Goal: Task Accomplishment & Management: Manage account settings

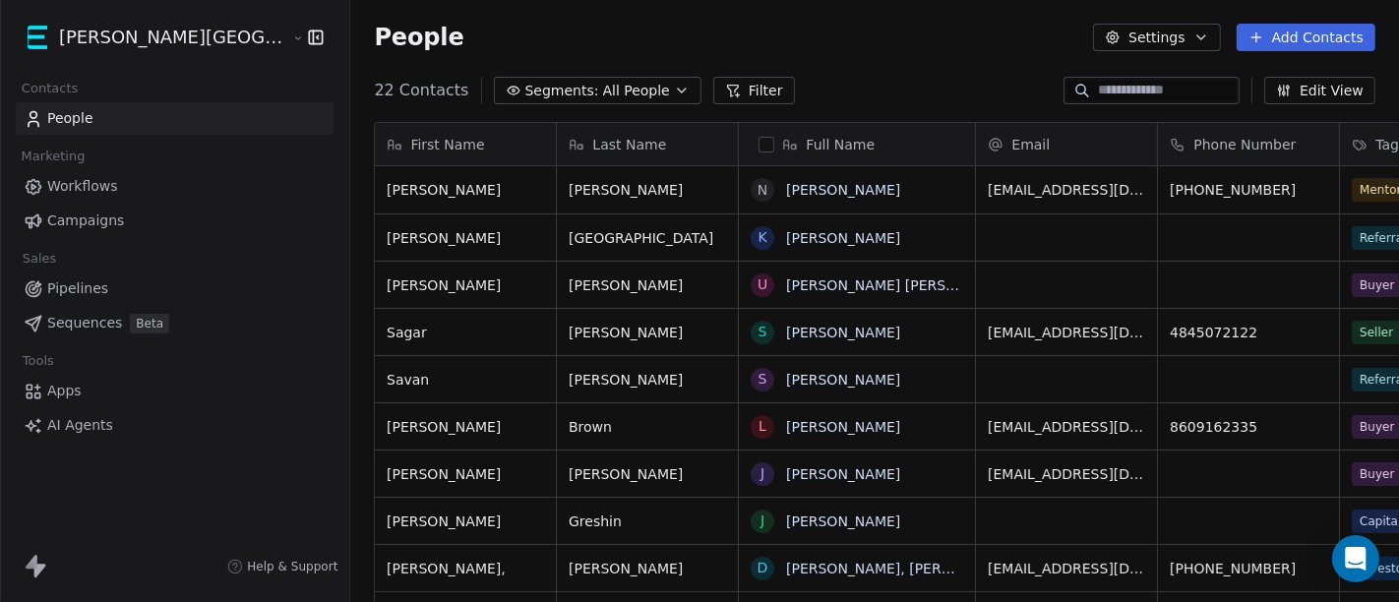
scroll to position [513, 1115]
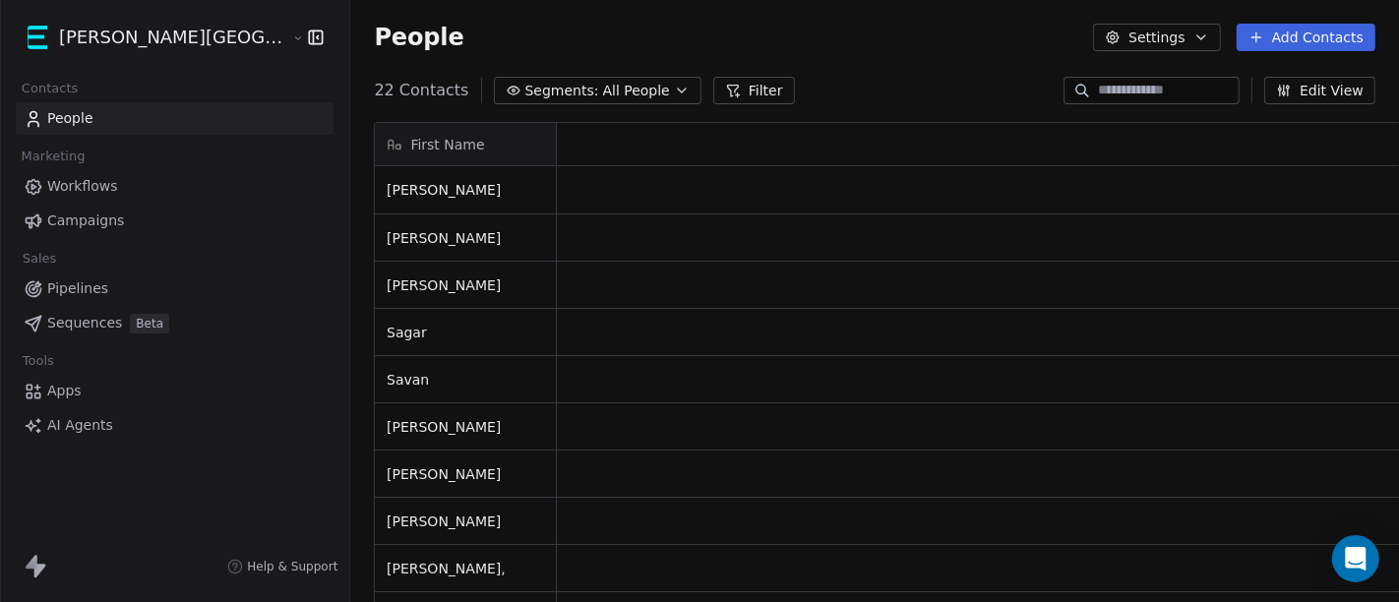
scroll to position [17, 17]
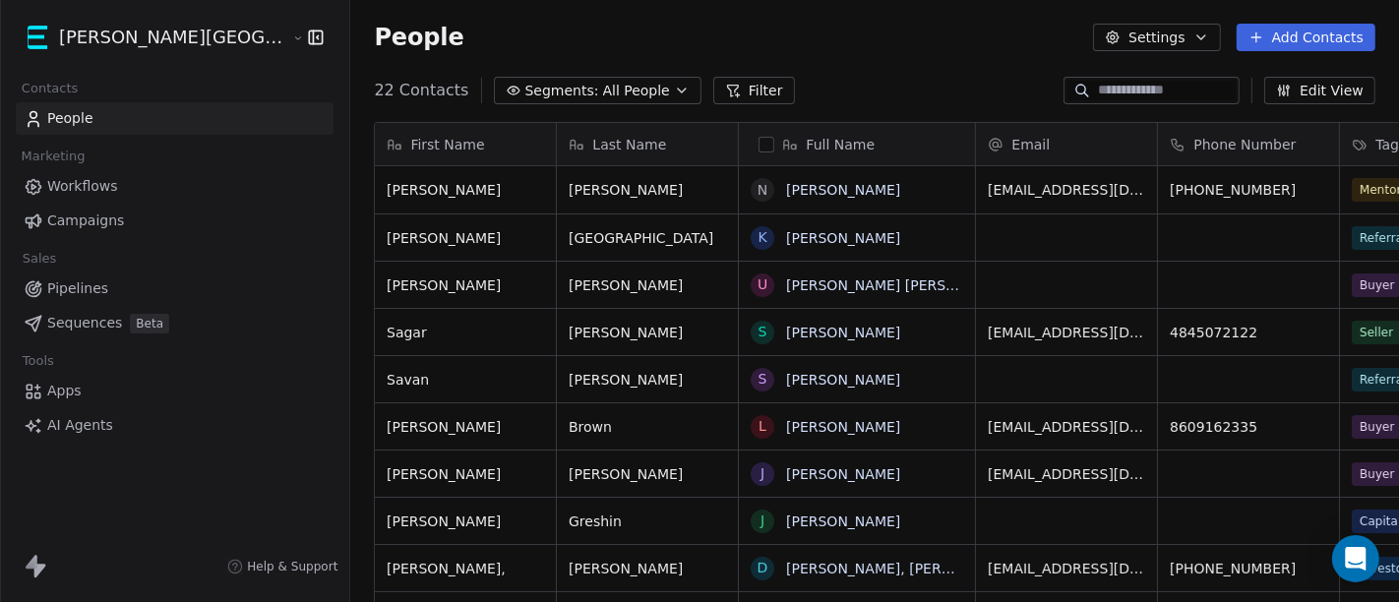
click at [298, 42] on button "button" at bounding box center [312, 38] width 28 height 20
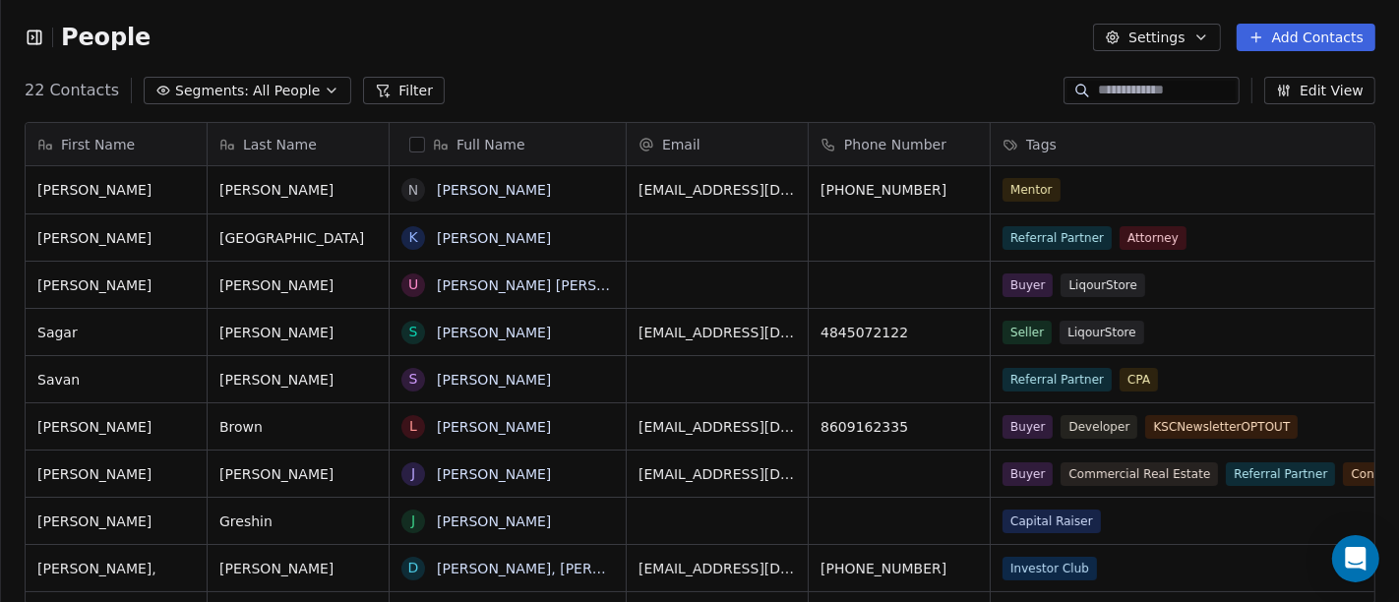
click at [30, 43] on icon "button" at bounding box center [34, 36] width 13 height 13
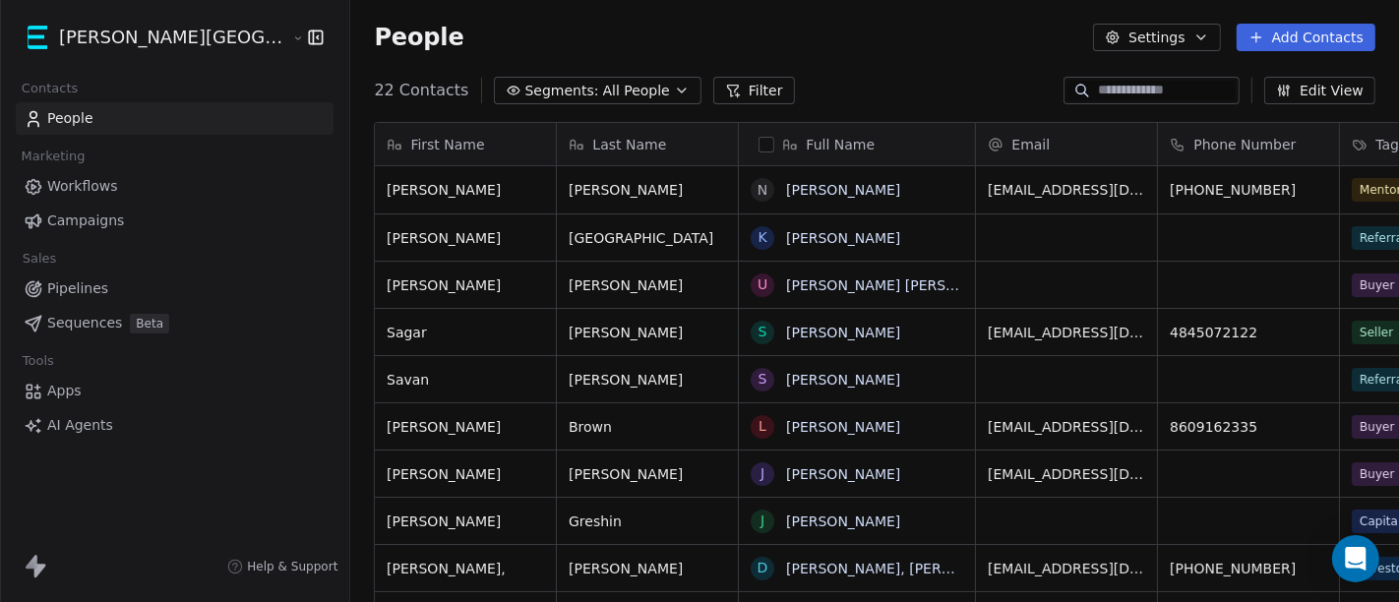
scroll to position [513, 1115]
click at [139, 46] on html "Kane Street Capital Contacts People Marketing Workflows Campaigns Sales Pipelin…" at bounding box center [699, 301] width 1399 height 602
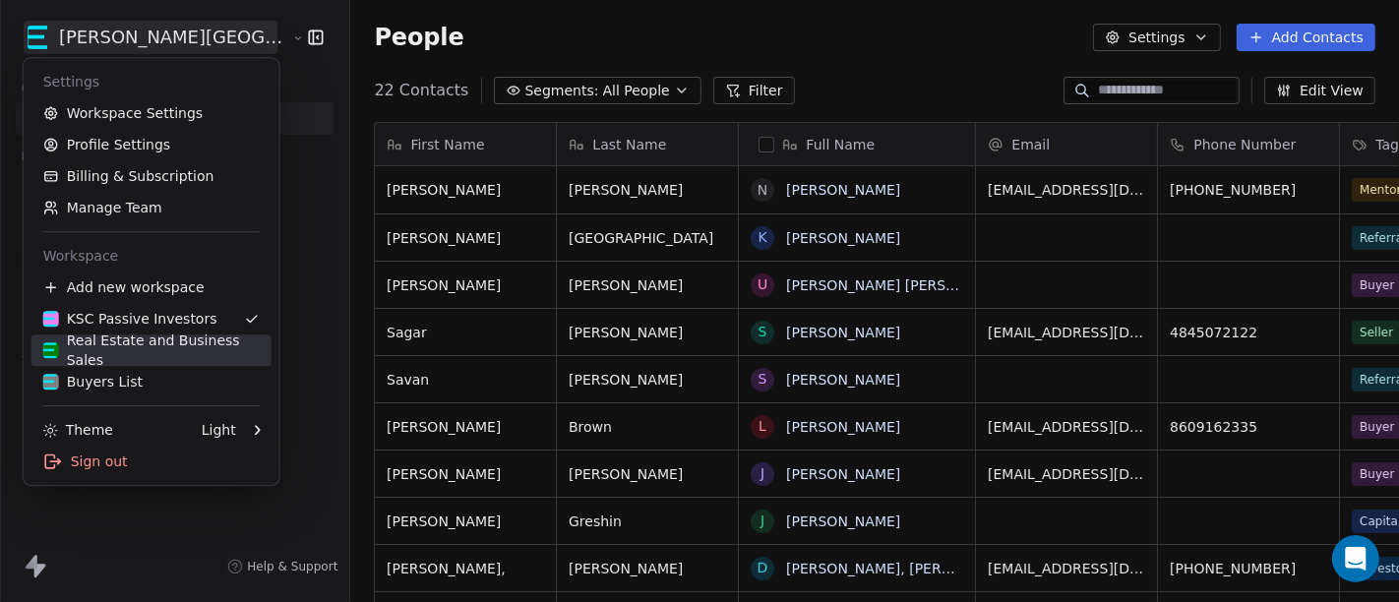
click at [129, 340] on div "Real Estate and Business Sales" at bounding box center [151, 349] width 216 height 39
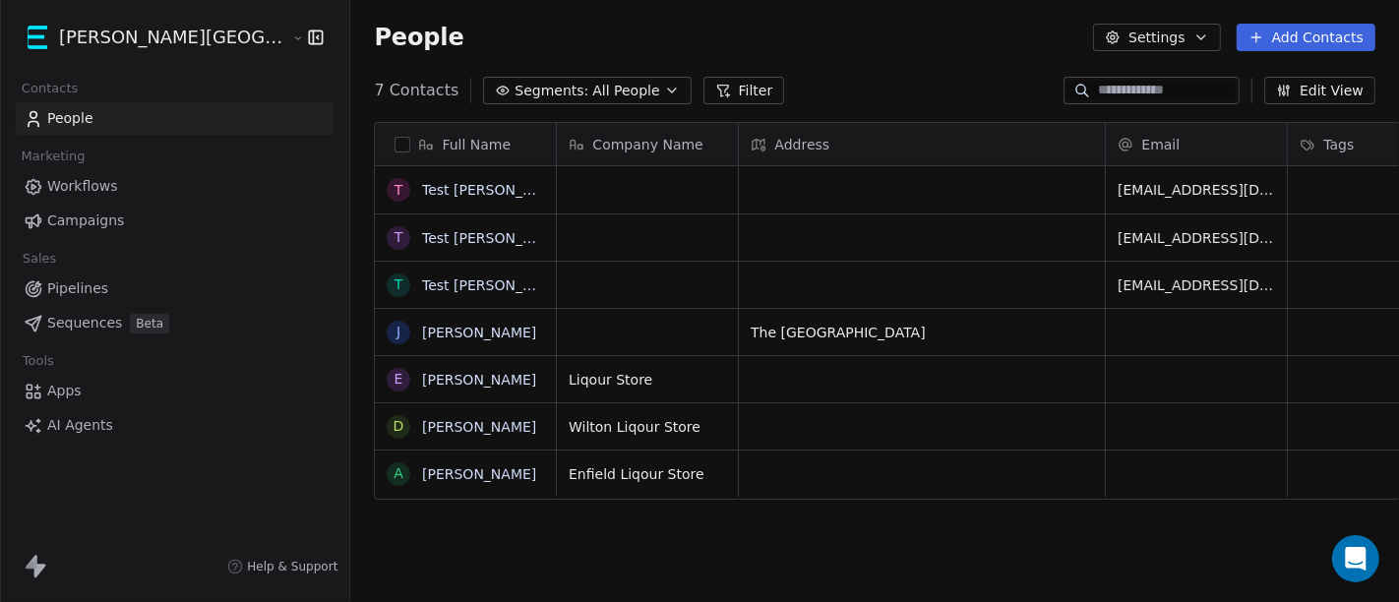
scroll to position [513, 1115]
click at [390, 426] on button "grid" at bounding box center [398, 427] width 16 height 16
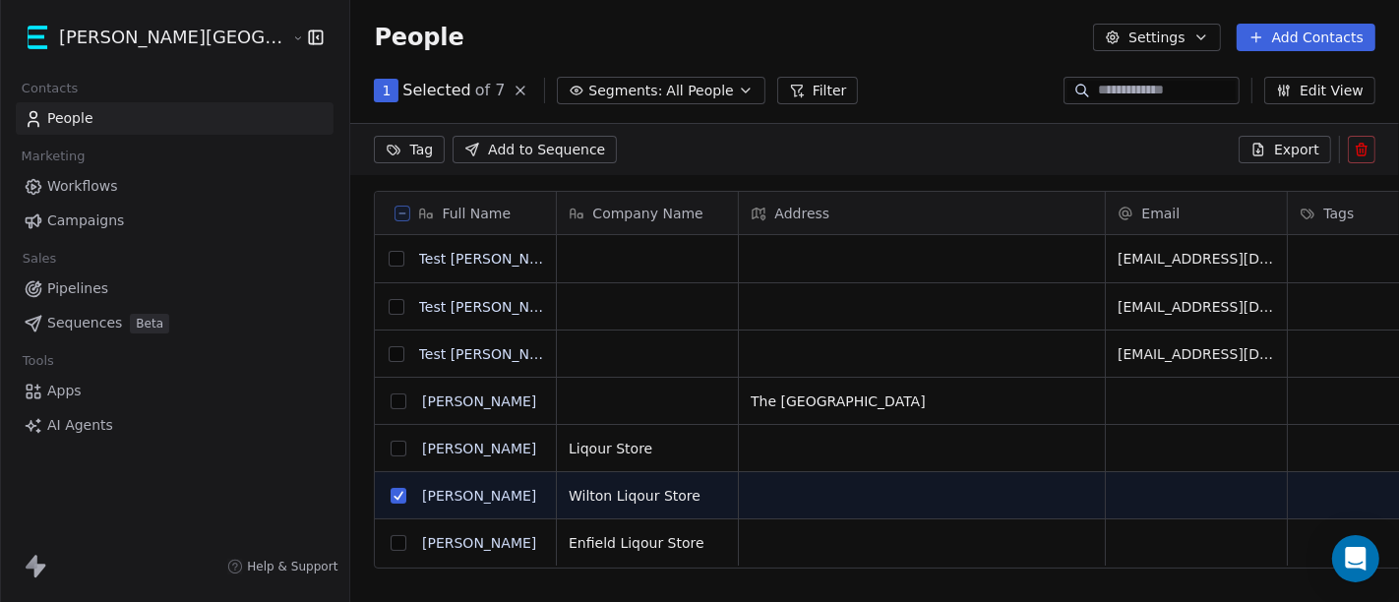
scroll to position [445, 1115]
click at [1306, 91] on button "Edit View" at bounding box center [1319, 91] width 111 height 28
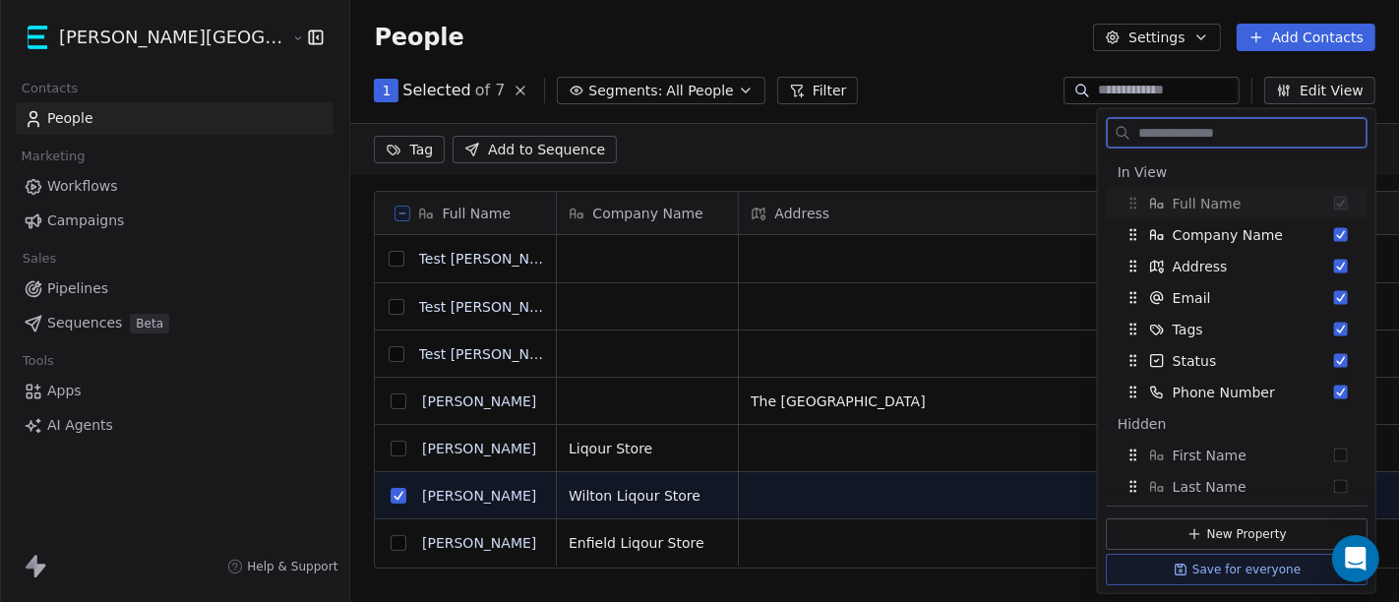
click at [1306, 91] on button "Edit View" at bounding box center [1319, 91] width 111 height 28
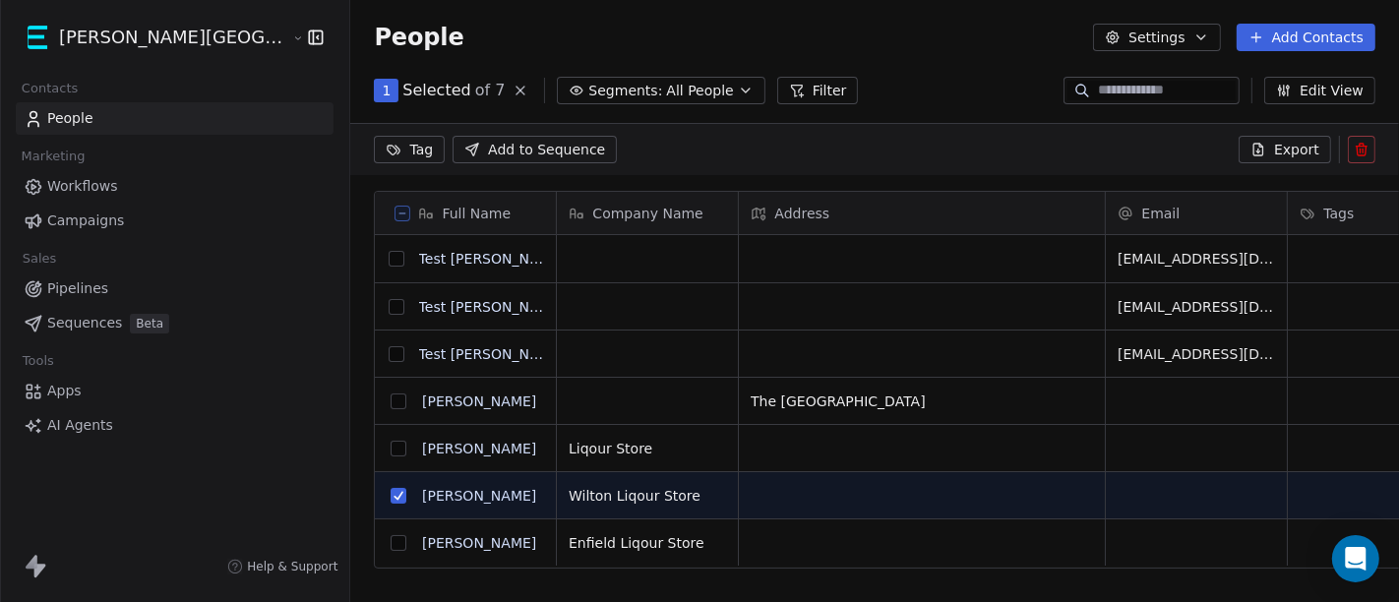
click at [988, 79] on div "1 Selected of 7 Segments: All People Filter Edit View" at bounding box center [874, 90] width 1048 height 31
click at [516, 87] on icon at bounding box center [520, 91] width 8 height 8
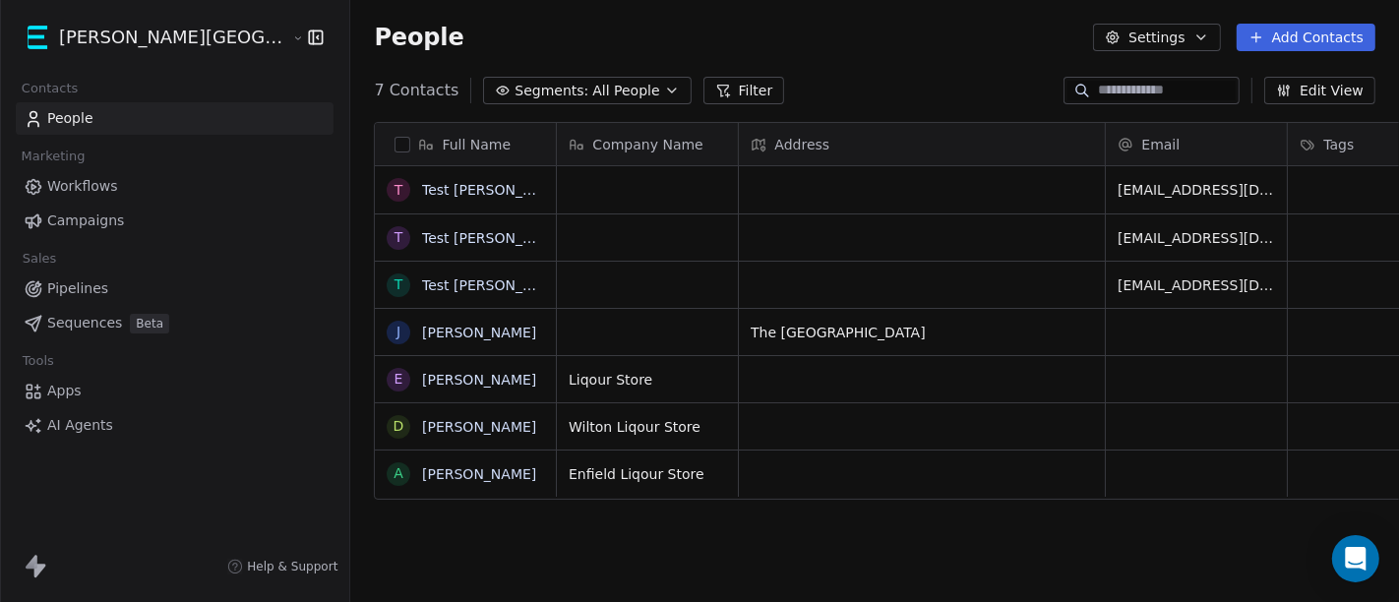
scroll to position [513, 1115]
click at [100, 307] on link "Sequences Beta" at bounding box center [175, 323] width 318 height 32
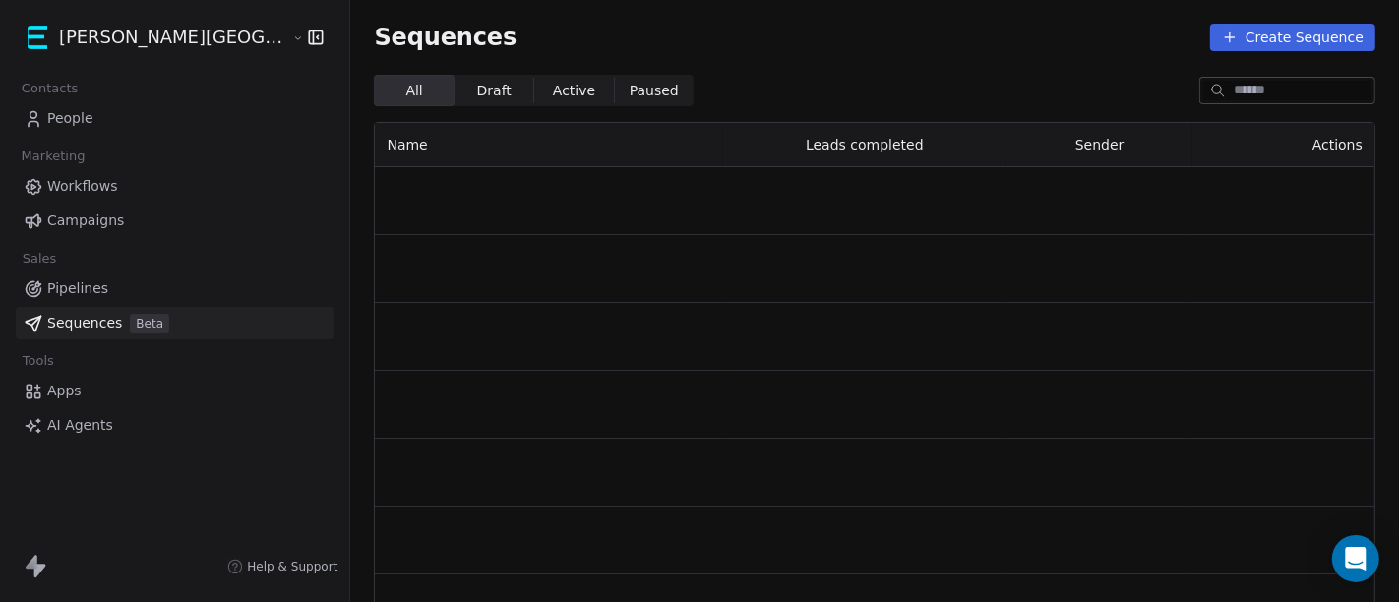
click at [89, 286] on span "Pipelines" at bounding box center [77, 288] width 61 height 21
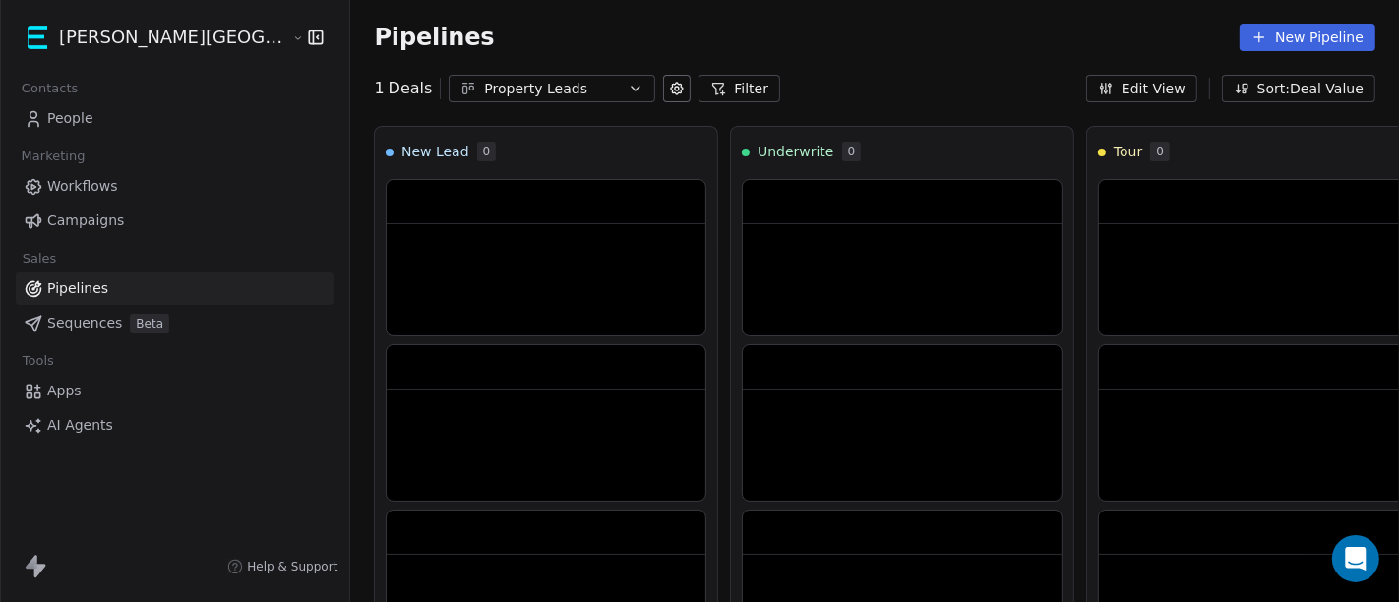
click at [484, 91] on div "Property Leads" at bounding box center [552, 89] width 136 height 21
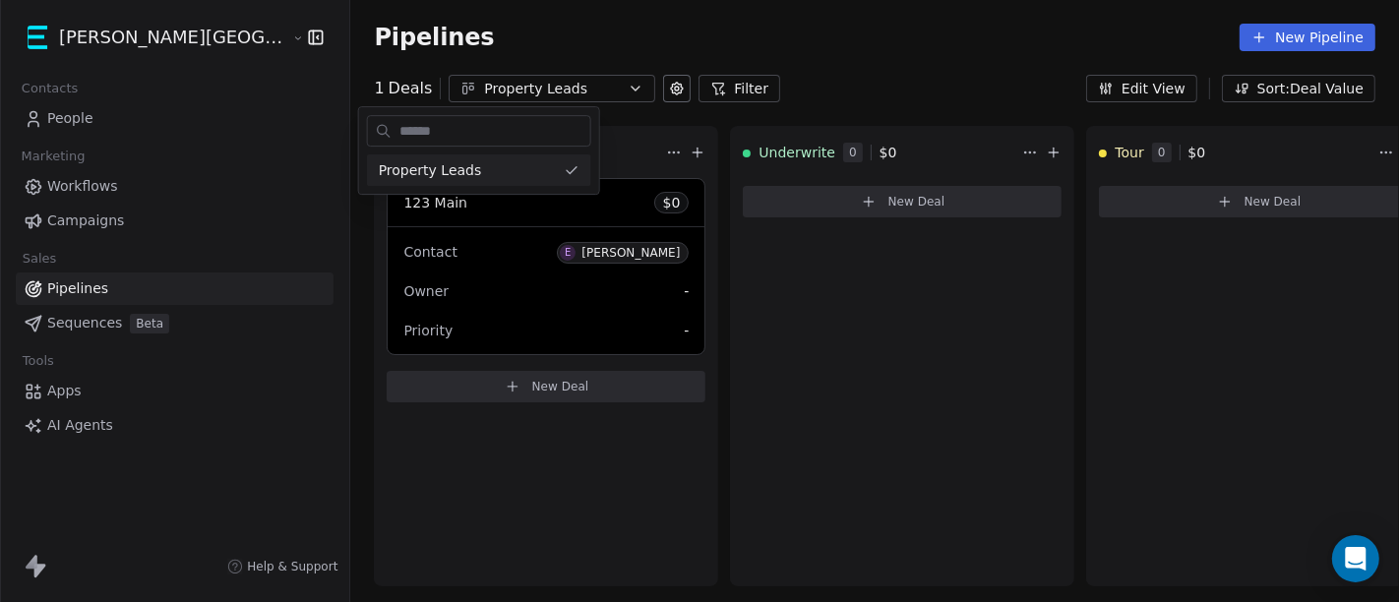
click at [446, 91] on html "Kane Street Capital Contacts People Marketing Workflows Campaigns Sales Pipelin…" at bounding box center [699, 301] width 1399 height 602
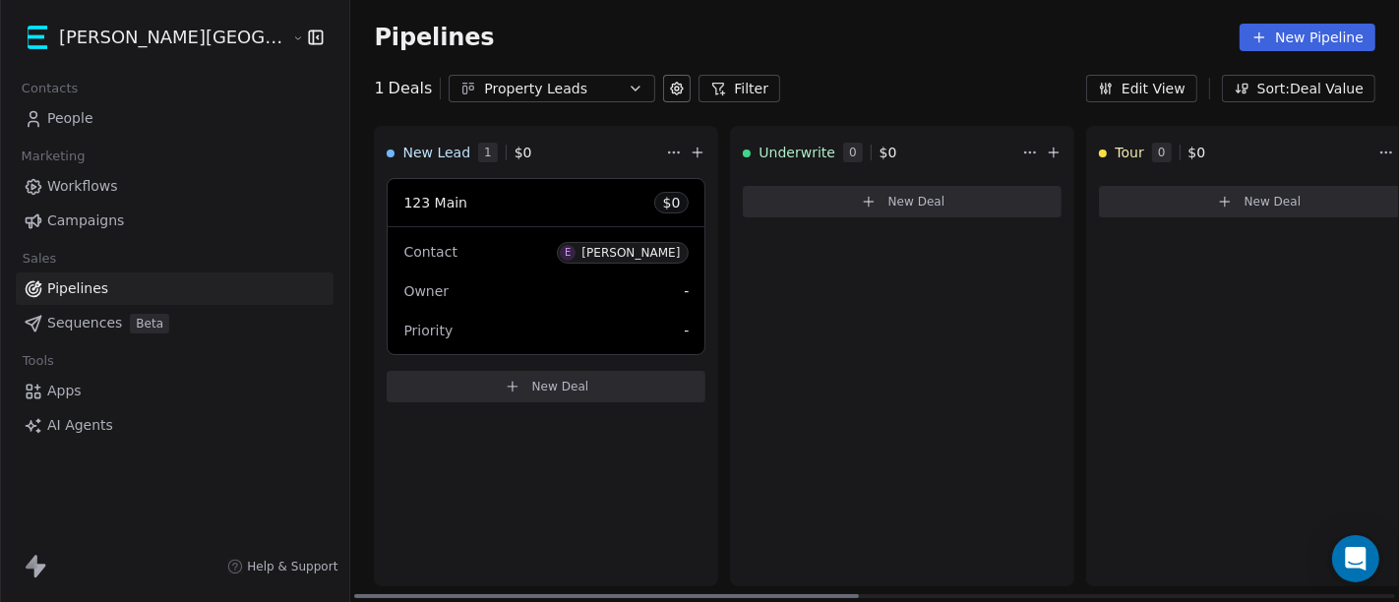
click at [505, 382] on icon at bounding box center [513, 387] width 16 height 16
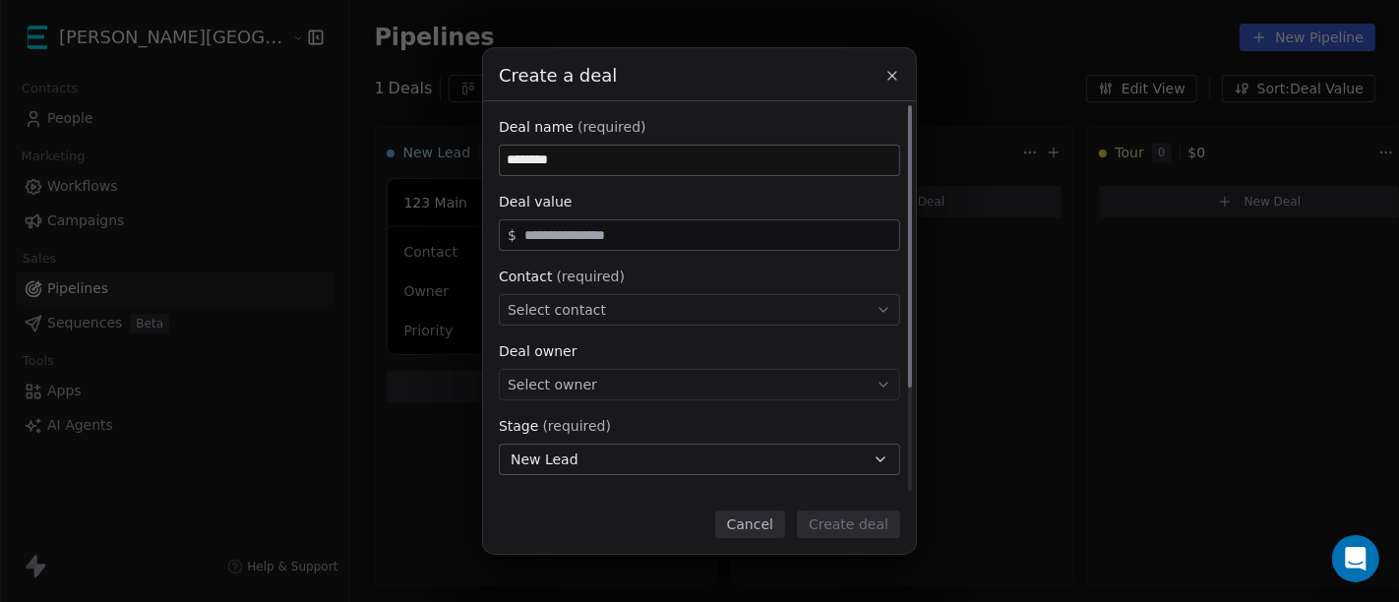
type input "********"
click at [581, 251] on div "Deal name (required) ******** Deal value $ Contact (required) Select contact De…" at bounding box center [699, 370] width 401 height 507
click at [596, 239] on input "text" at bounding box center [707, 235] width 375 height 15
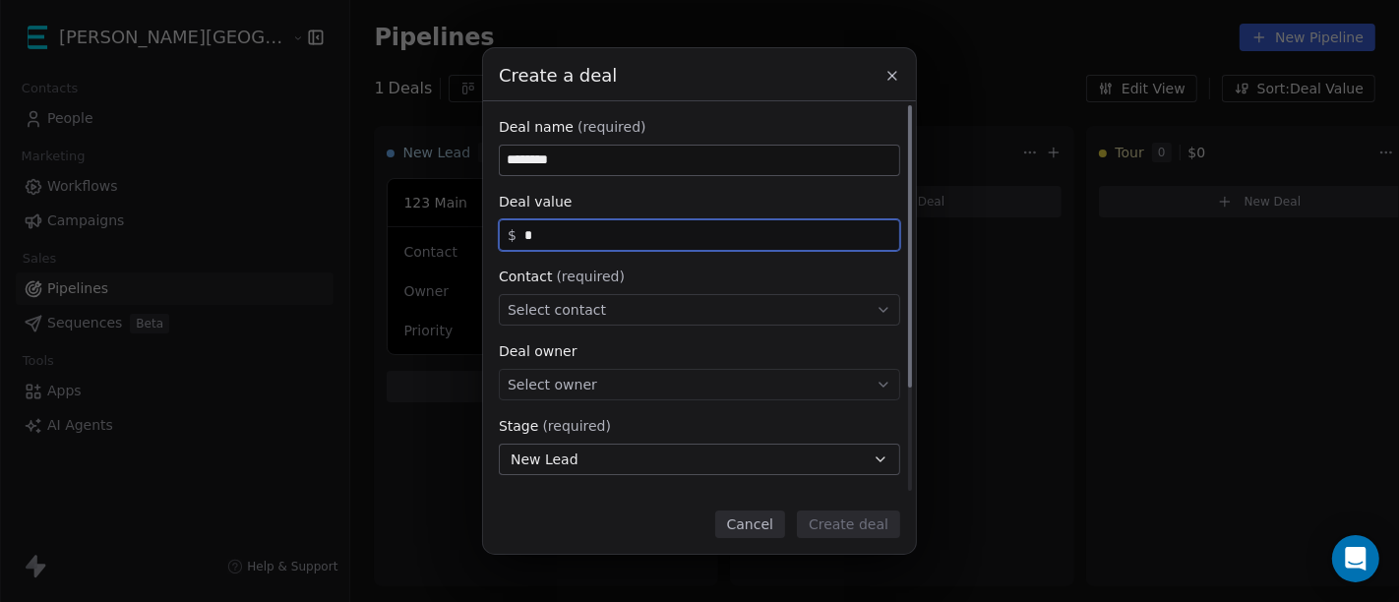
type input "*"
click at [573, 308] on span "Select contact" at bounding box center [556, 310] width 98 height 20
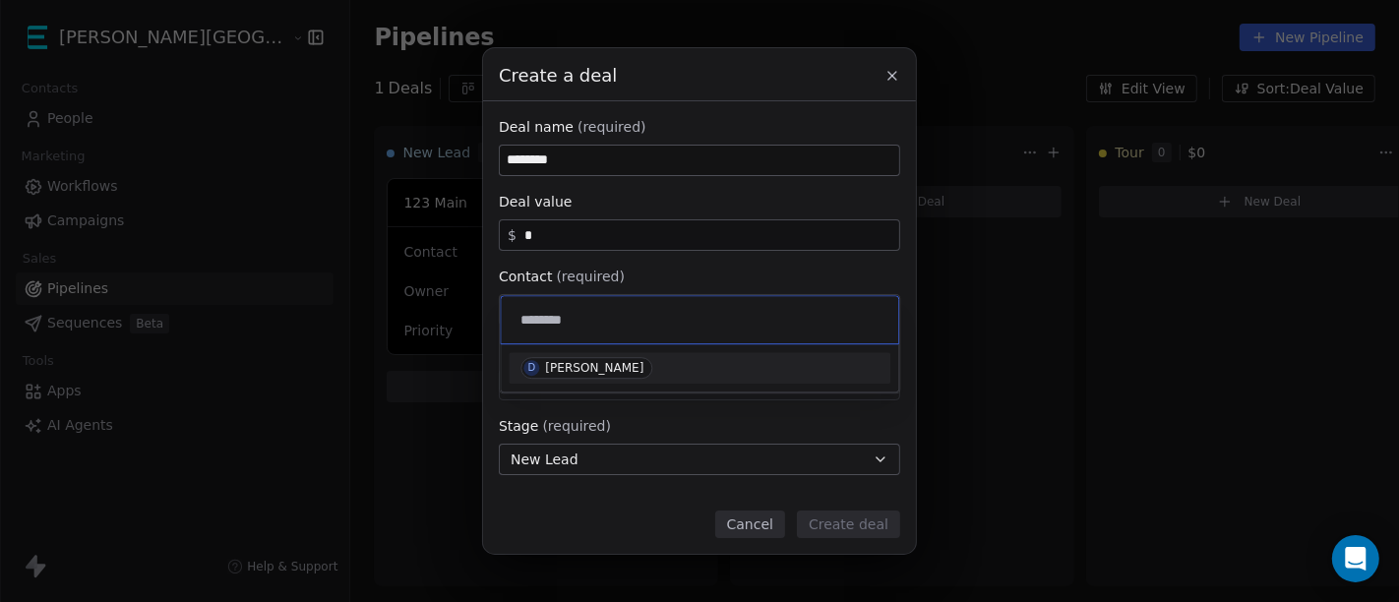
type input "********"
click at [590, 378] on div "D Daminder Sawhney" at bounding box center [699, 367] width 382 height 31
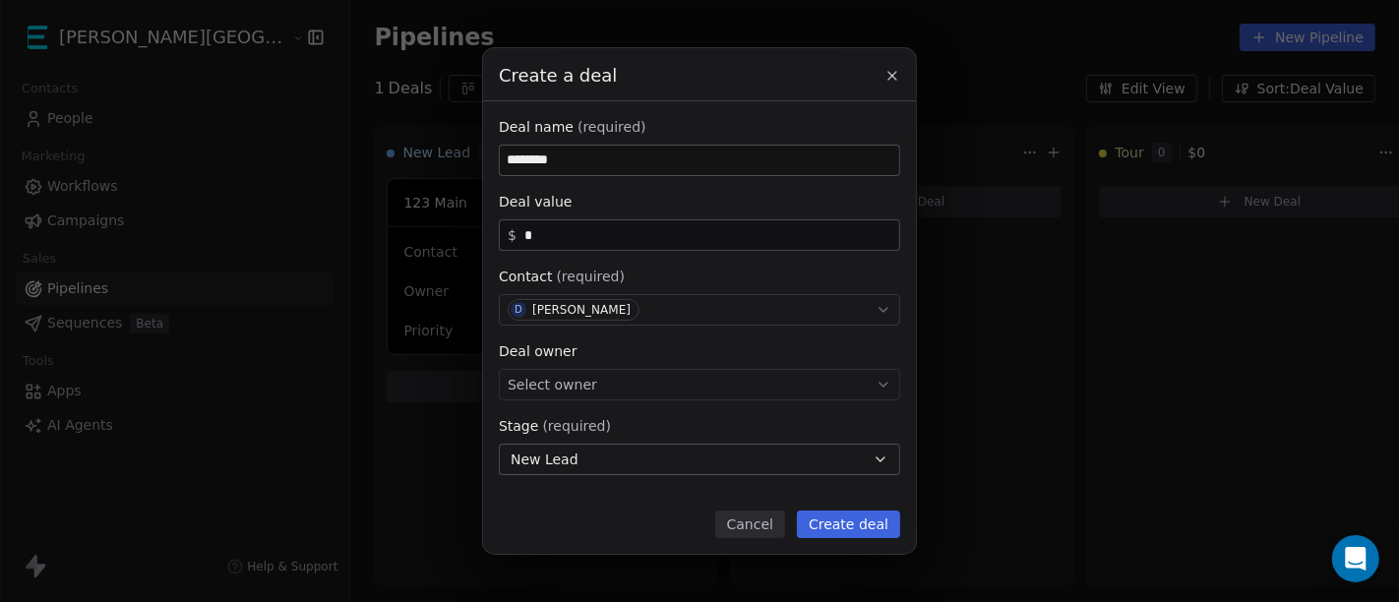
click at [865, 529] on button "Create deal" at bounding box center [848, 524] width 103 height 28
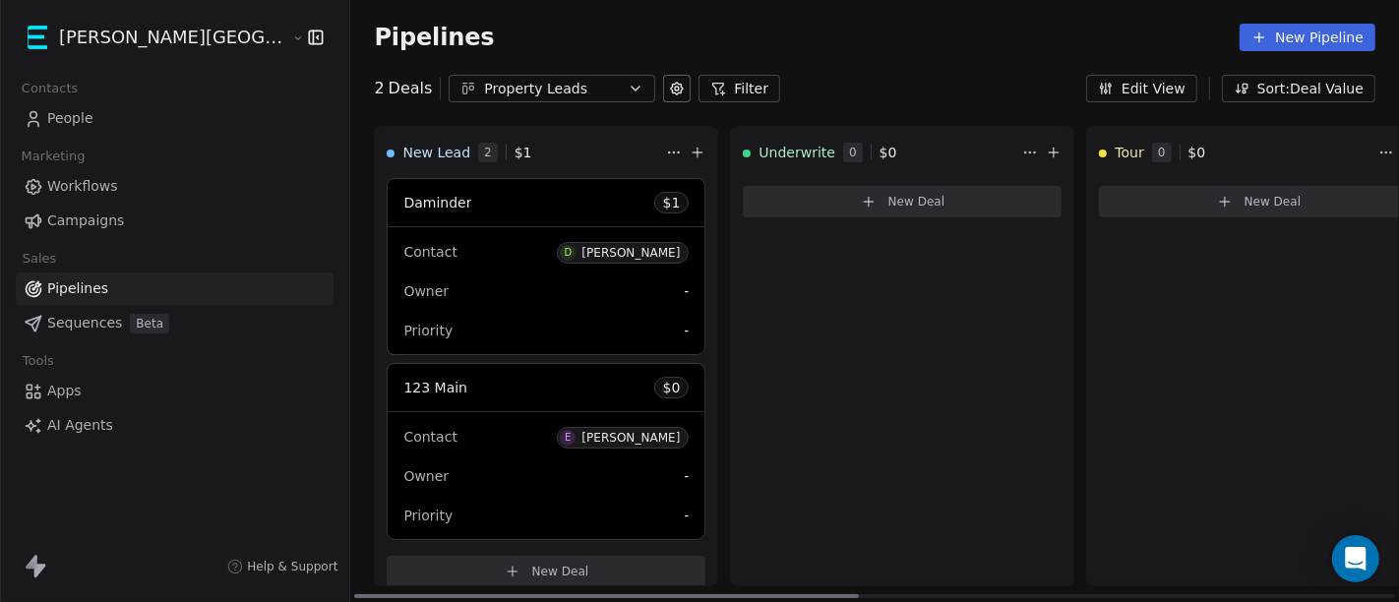
click at [938, 149] on html "Kane Street Capital Contacts People Marketing Workflows Campaigns Sales Pipelin…" at bounding box center [699, 301] width 1399 height 602
click at [935, 112] on html "Kane Street Capital Contacts People Marketing Workflows Campaigns Sales Pipelin…" at bounding box center [699, 301] width 1399 height 602
click at [508, 80] on div "Property Leads" at bounding box center [552, 89] width 136 height 21
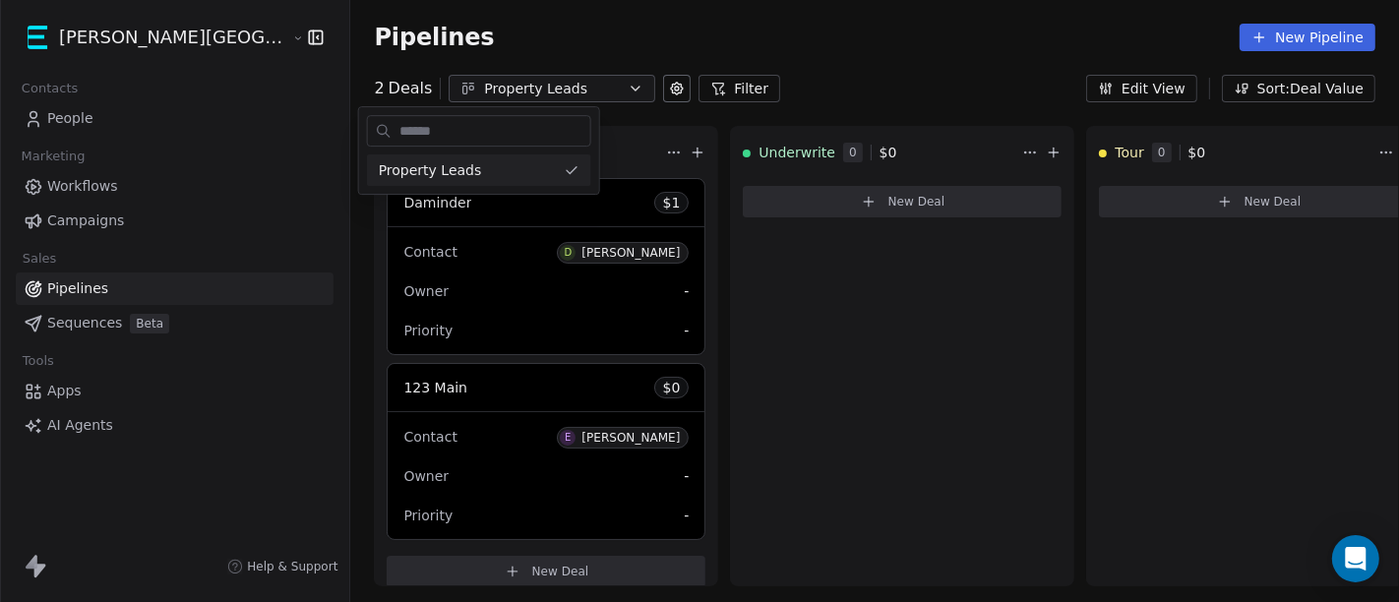
click at [1316, 32] on html "Kane Street Capital Contacts People Marketing Workflows Campaigns Sales Pipelin…" at bounding box center [699, 301] width 1399 height 602
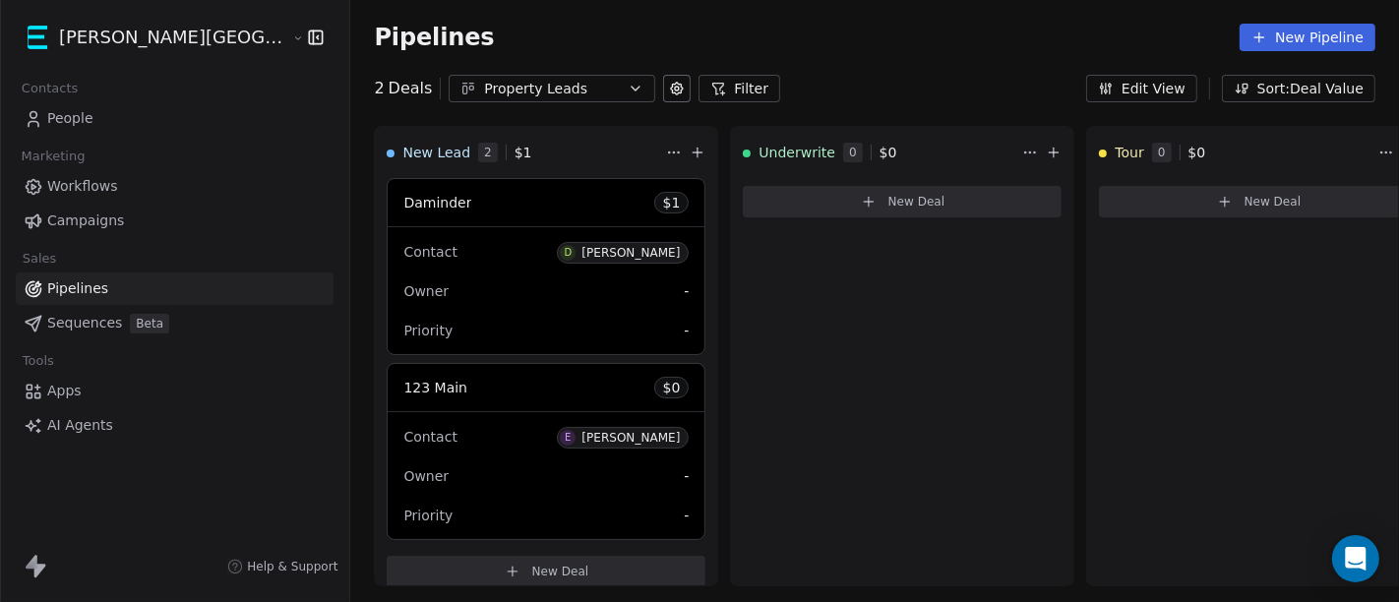
click at [1303, 34] on button "New Pipeline" at bounding box center [1307, 38] width 136 height 28
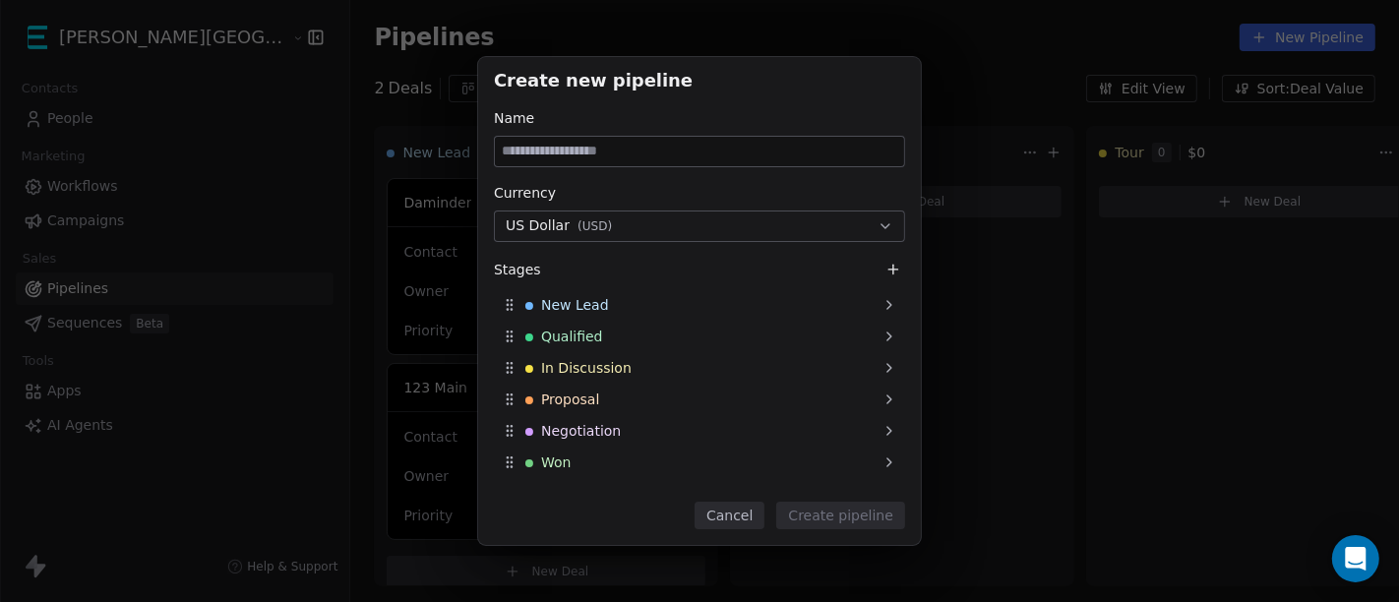
type input "*"
type input "**********"
click at [803, 515] on button "Create pipeline" at bounding box center [840, 516] width 129 height 28
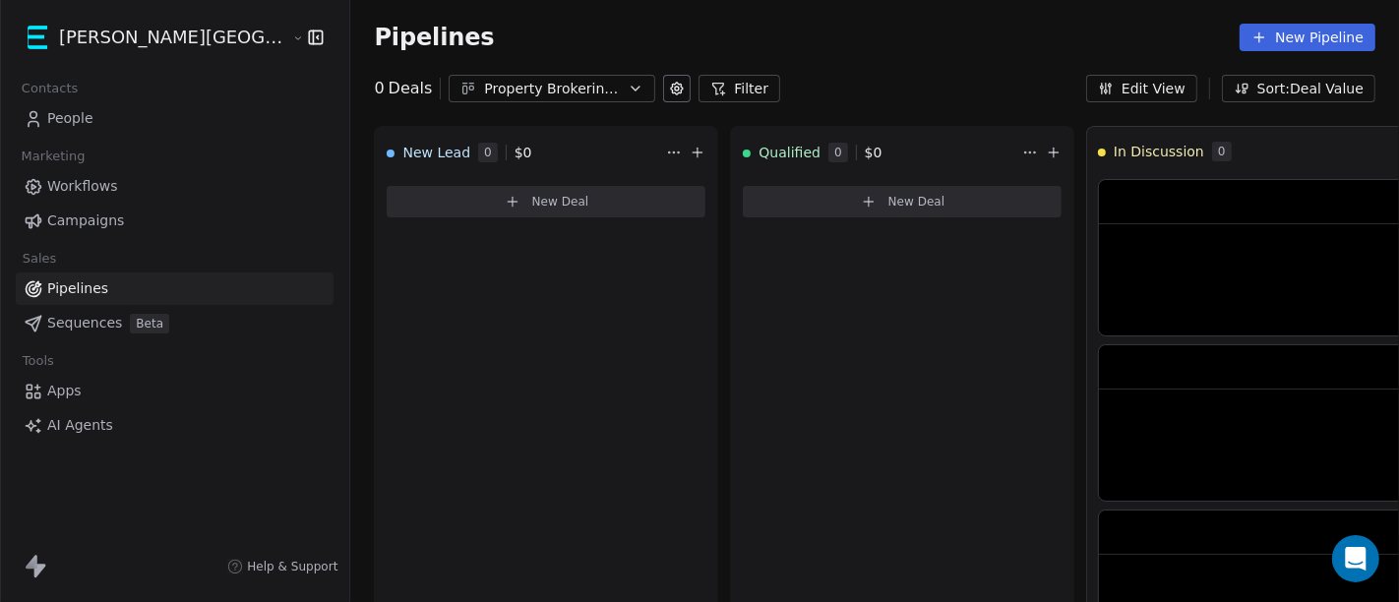
click at [484, 90] on div "Property Brokering Pipeline" at bounding box center [552, 89] width 136 height 21
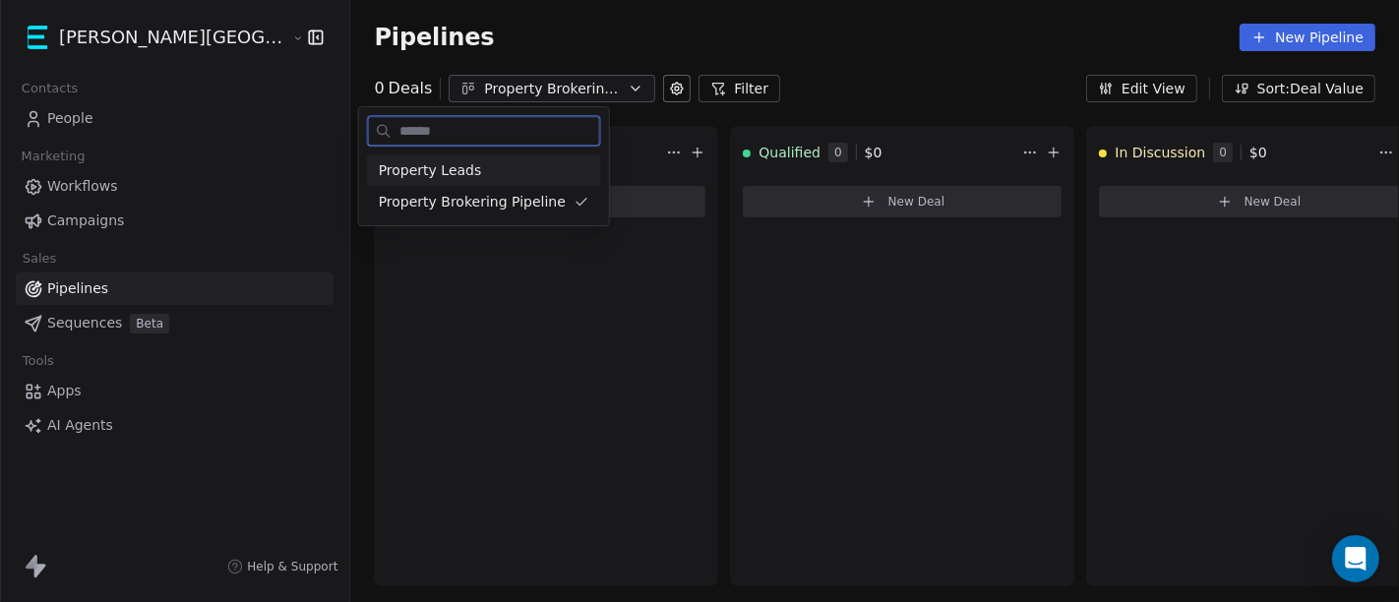
click at [438, 175] on span "Property Leads" at bounding box center [430, 170] width 103 height 21
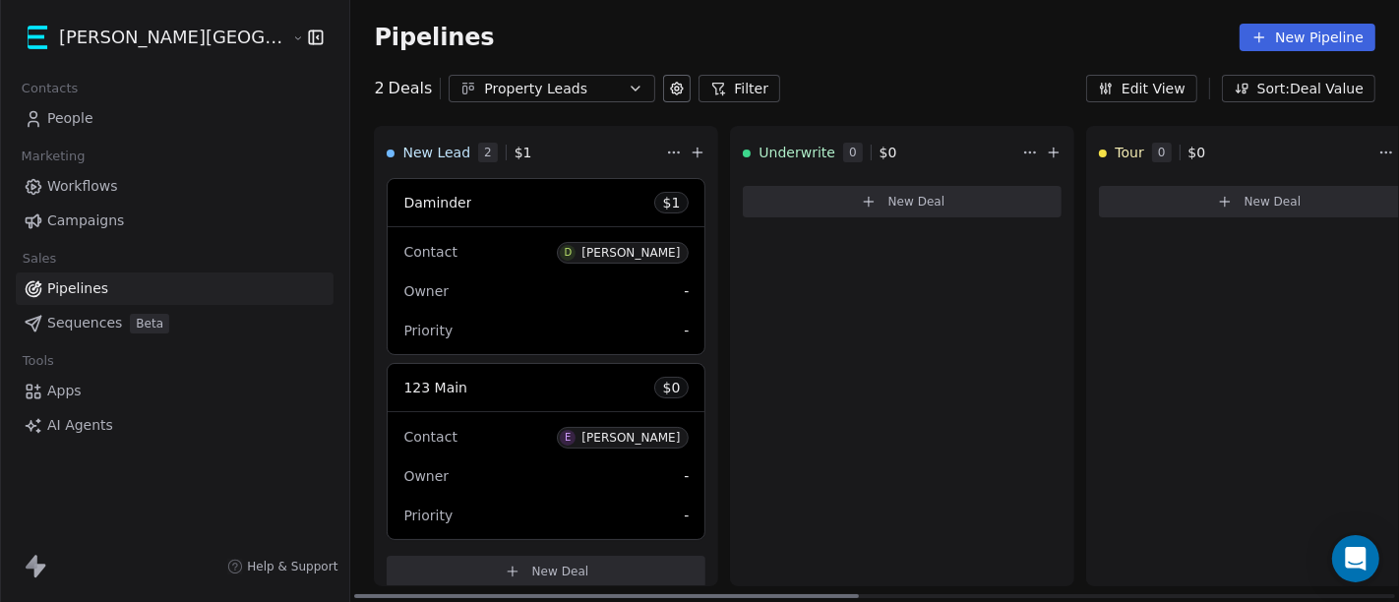
click at [387, 198] on div "Daminder $ 1" at bounding box center [545, 202] width 317 height 47
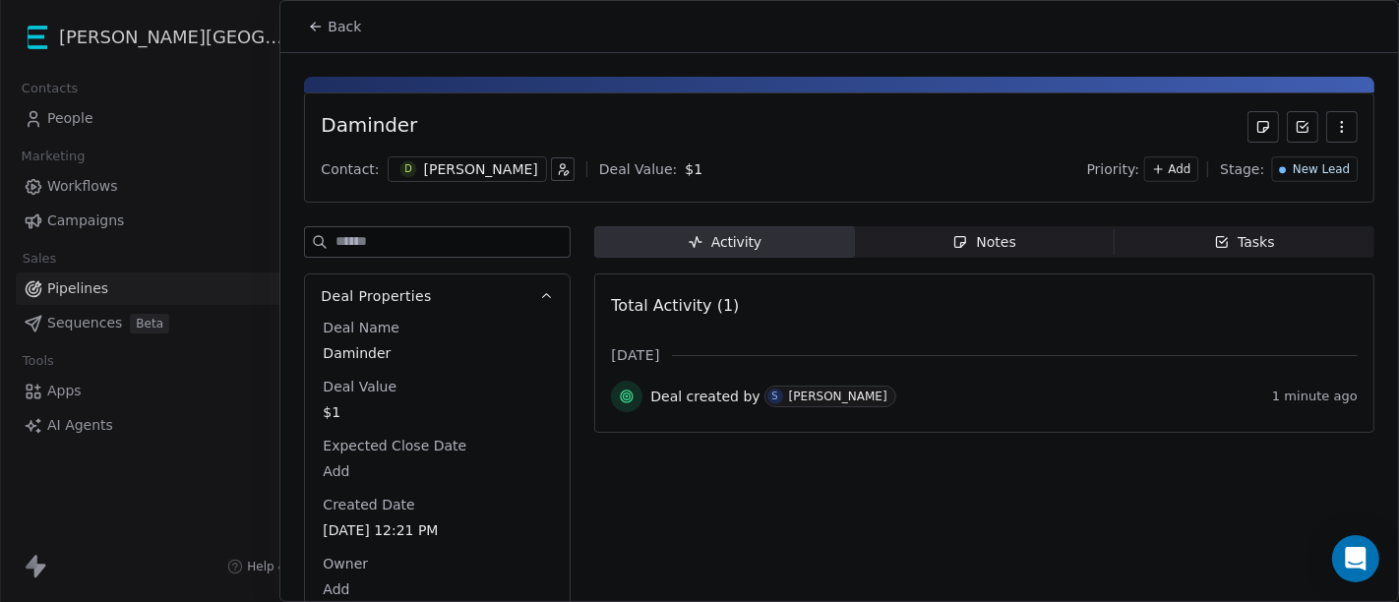
click at [1334, 128] on icon "button" at bounding box center [1342, 127] width 16 height 16
click at [1078, 119] on div "Daminder" at bounding box center [839, 126] width 1037 height 31
click at [324, 30] on button "Back" at bounding box center [334, 26] width 77 height 35
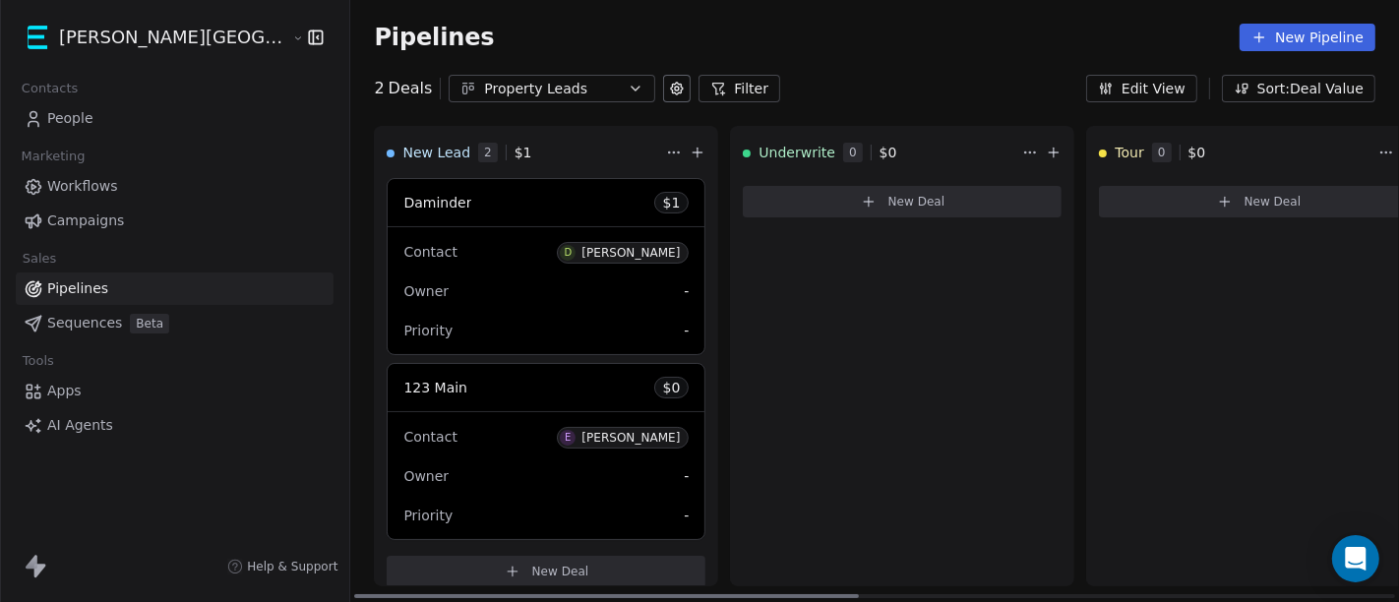
click at [412, 208] on div "Daminder $ 1" at bounding box center [545, 202] width 317 height 47
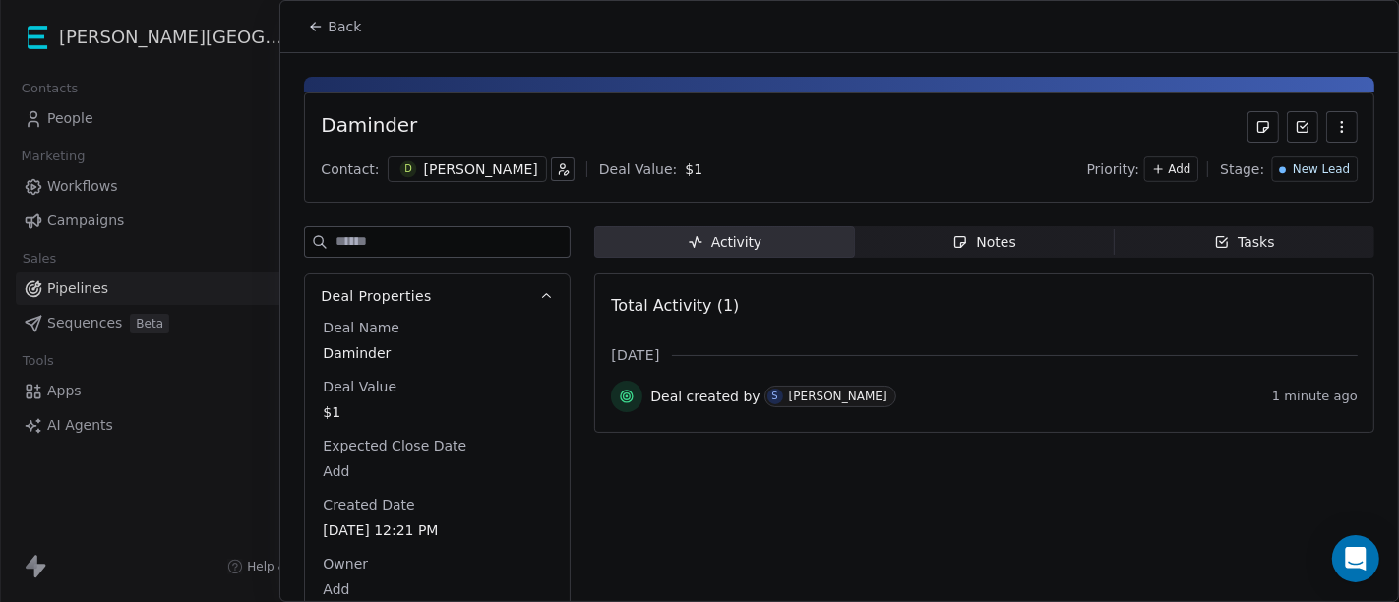
click at [882, 245] on span "Notes Notes" at bounding box center [985, 241] width 260 height 31
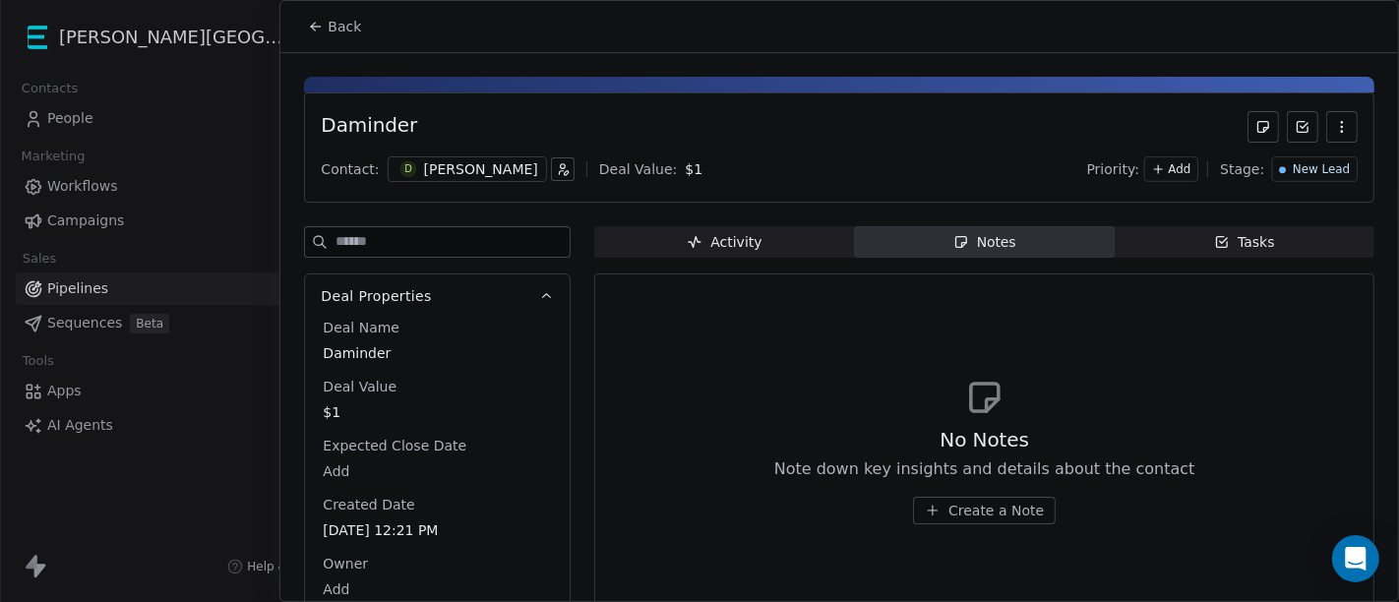
click at [761, 235] on span "Activity Activity" at bounding box center [724, 241] width 260 height 31
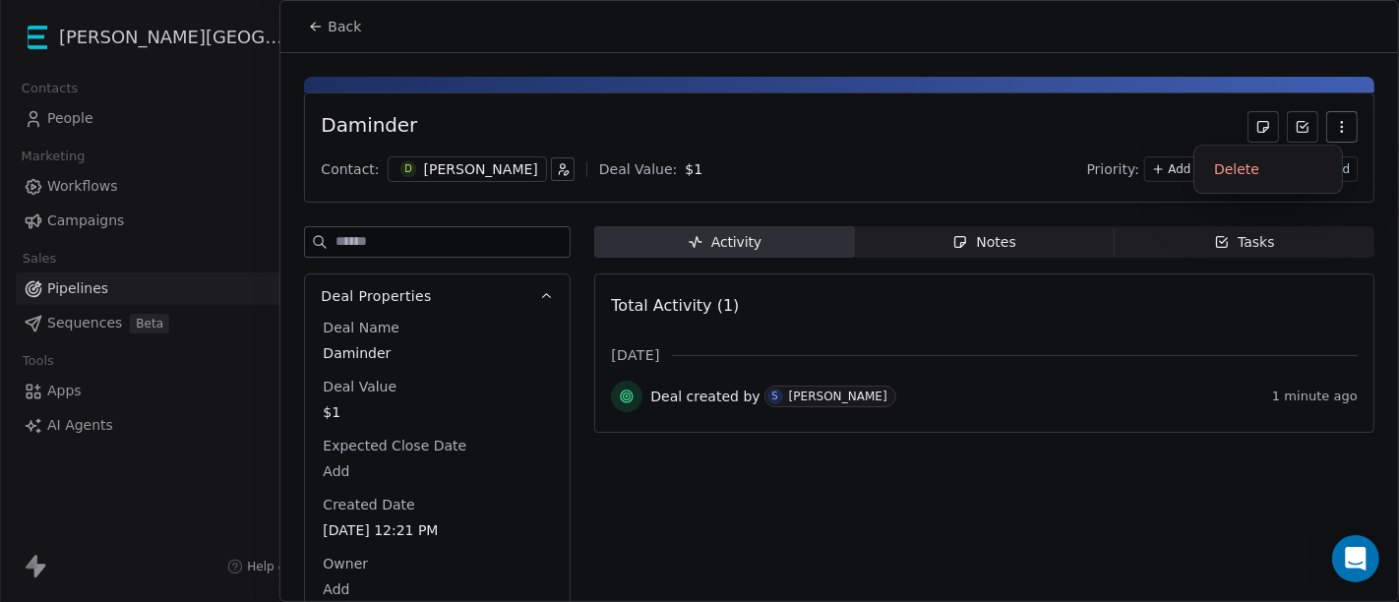
click at [1334, 128] on icon "button" at bounding box center [1342, 127] width 16 height 16
click at [567, 175] on button "button" at bounding box center [563, 169] width 24 height 24
click at [325, 24] on button "Back" at bounding box center [334, 26] width 77 height 35
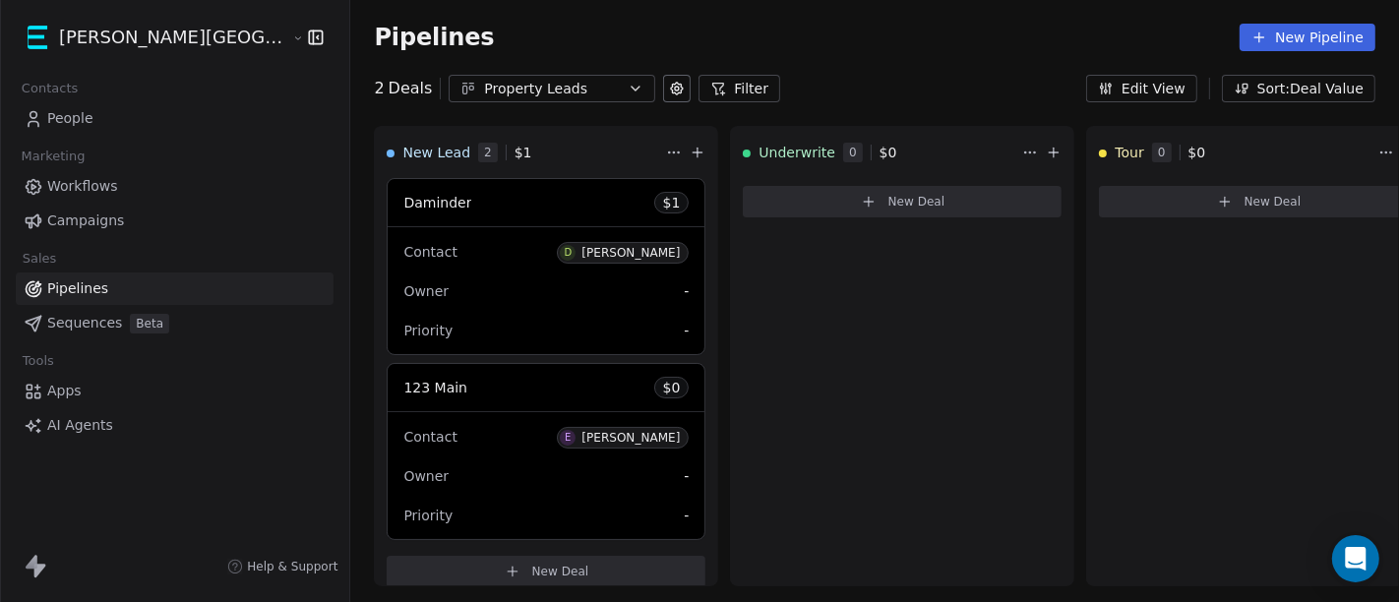
click at [669, 92] on icon at bounding box center [677, 89] width 16 height 16
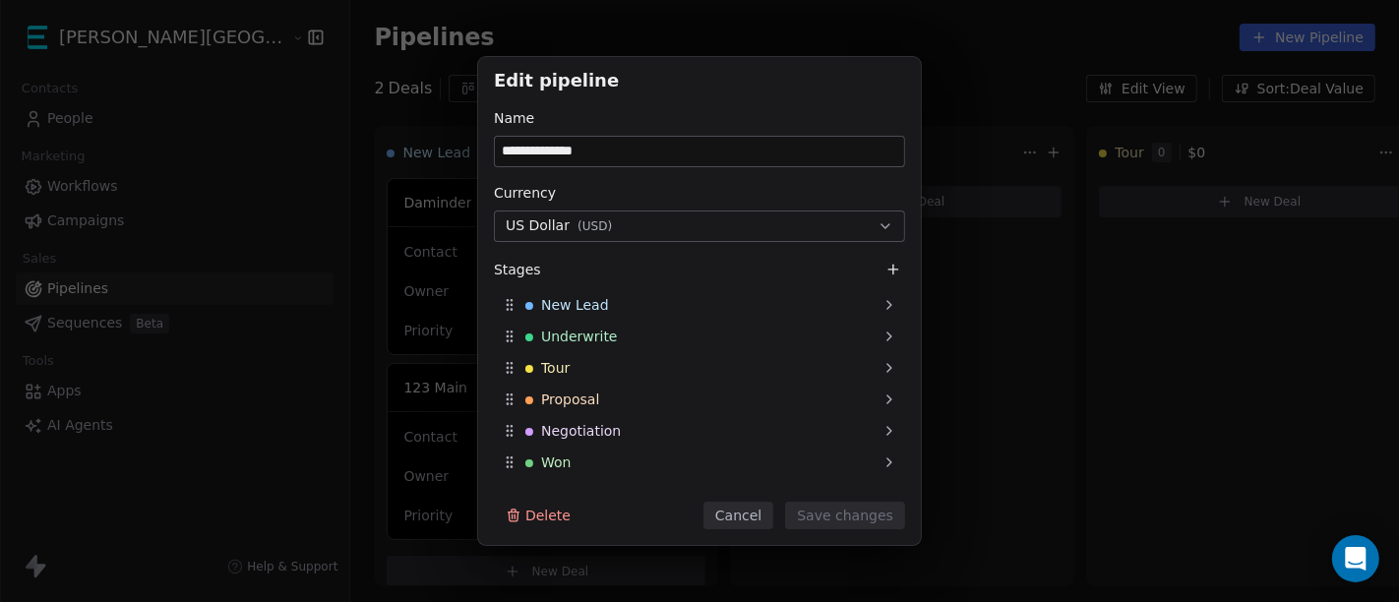
click at [748, 516] on button "Cancel" at bounding box center [738, 516] width 70 height 28
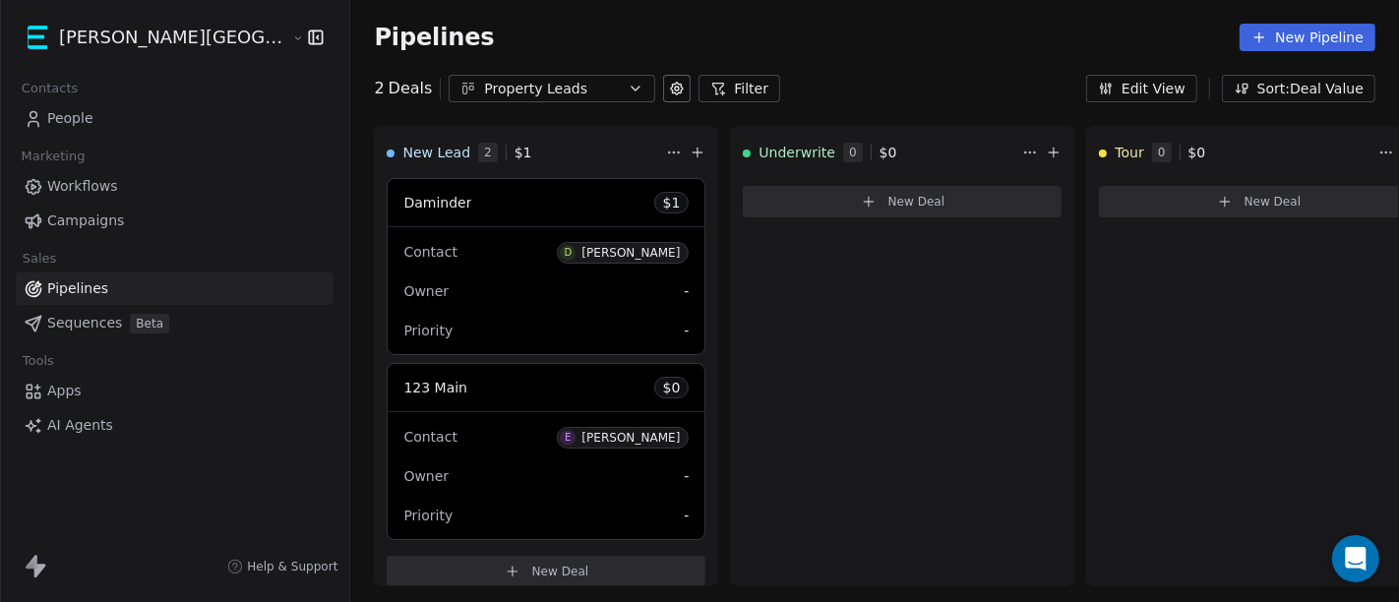
click at [1161, 80] on button "Edit View" at bounding box center [1141, 89] width 111 height 28
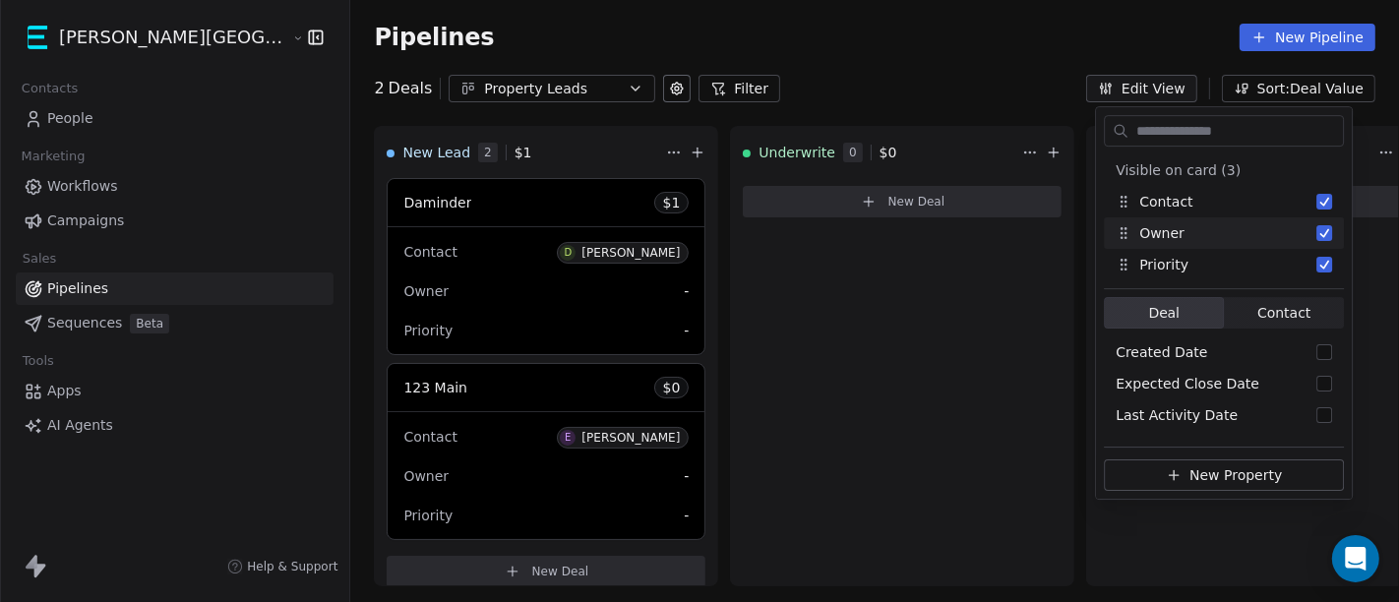
click at [1137, 61] on div "Pipelines New Pipeline" at bounding box center [874, 37] width 1048 height 75
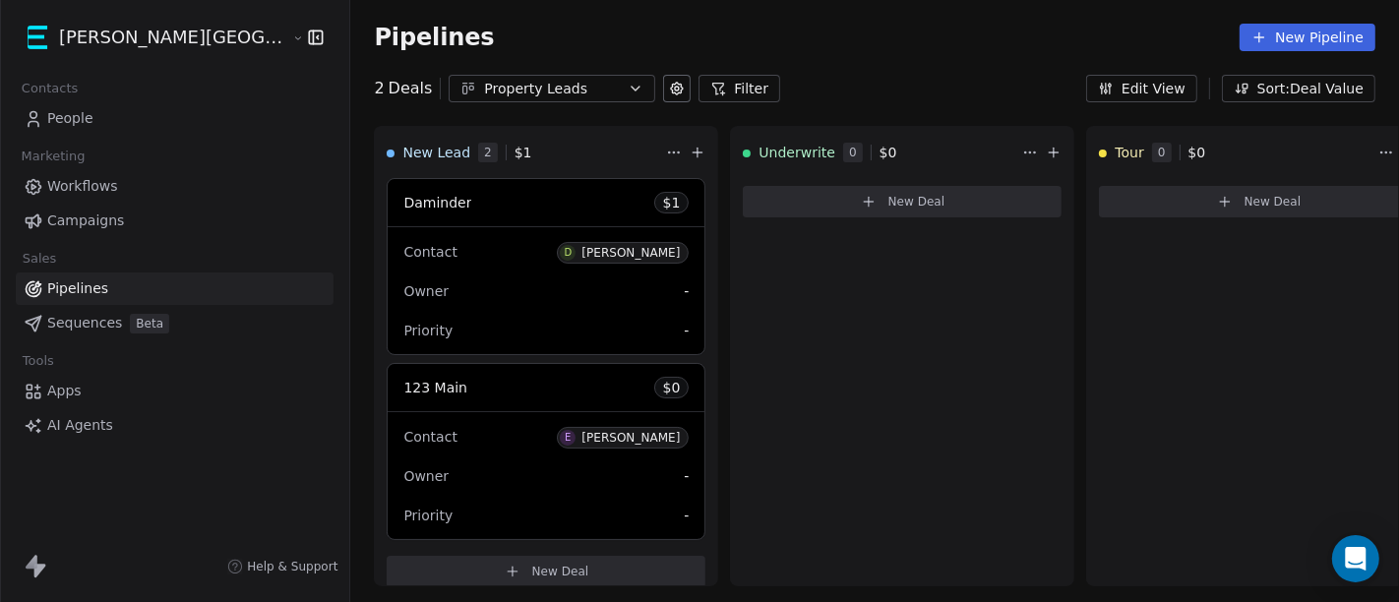
click at [1306, 92] on button "Sort: Deal Value" at bounding box center [1297, 89] width 153 height 28
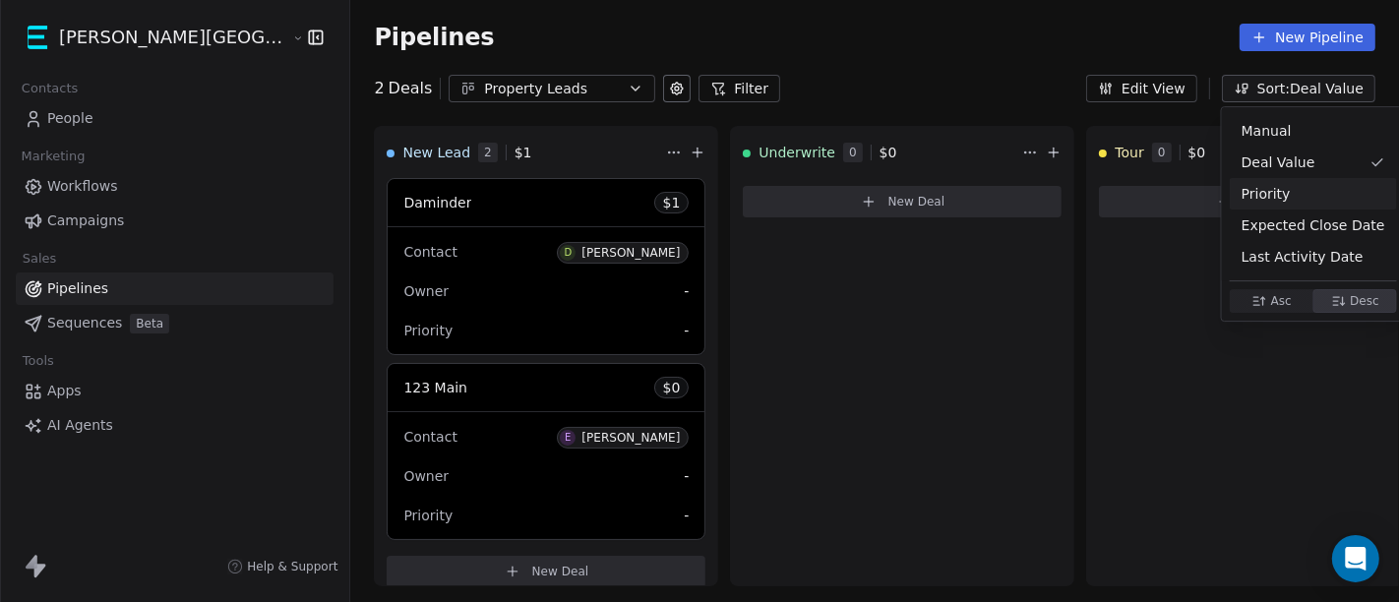
click at [927, 64] on html "Kane Street Capital Contacts People Marketing Workflows Campaigns Sales Pipelin…" at bounding box center [699, 301] width 1399 height 602
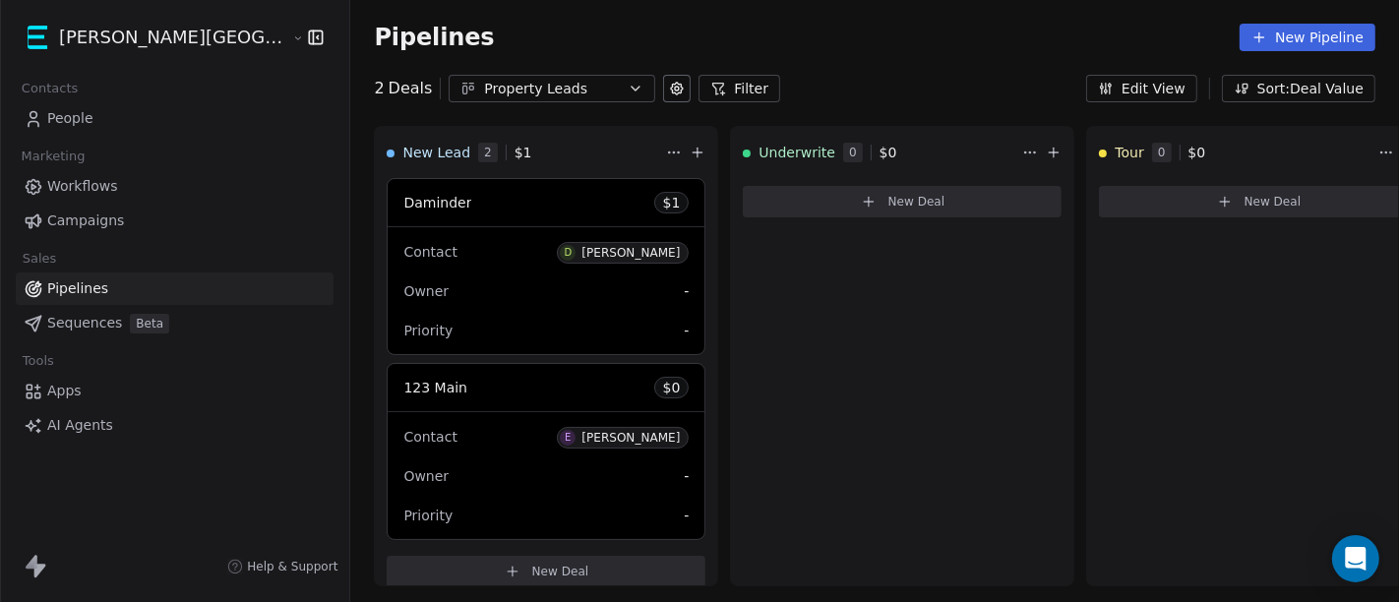
click at [698, 92] on button "Filter" at bounding box center [739, 89] width 82 height 28
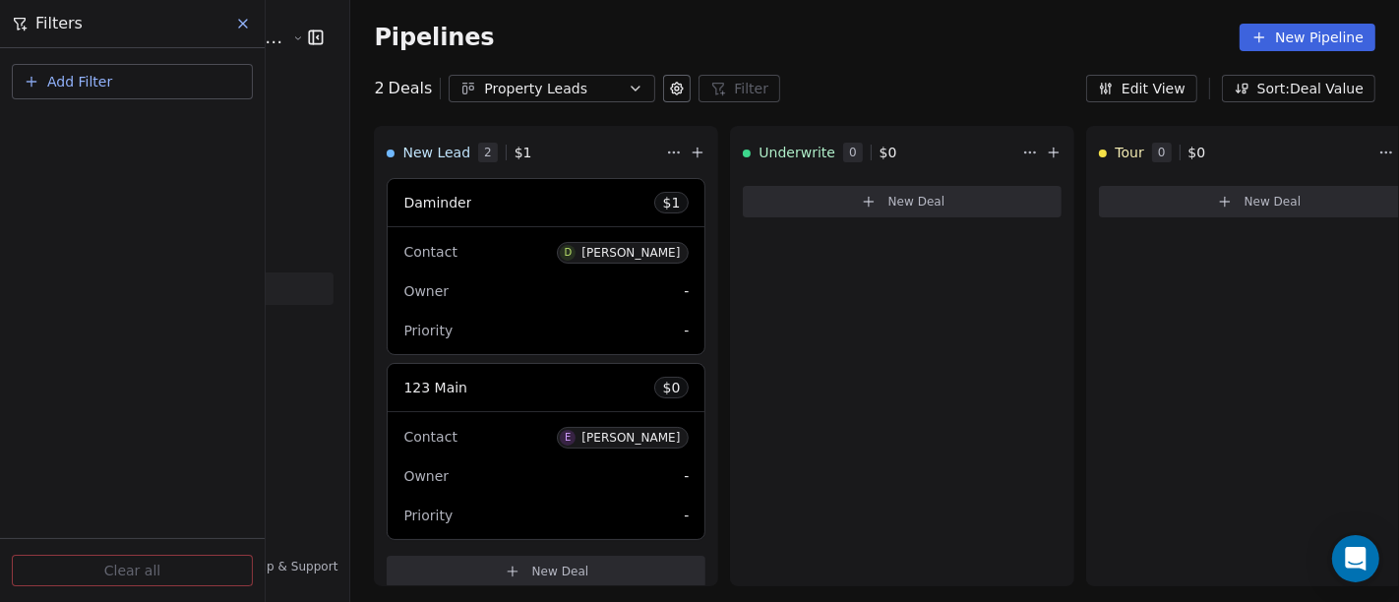
click at [240, 30] on icon at bounding box center [243, 24] width 16 height 16
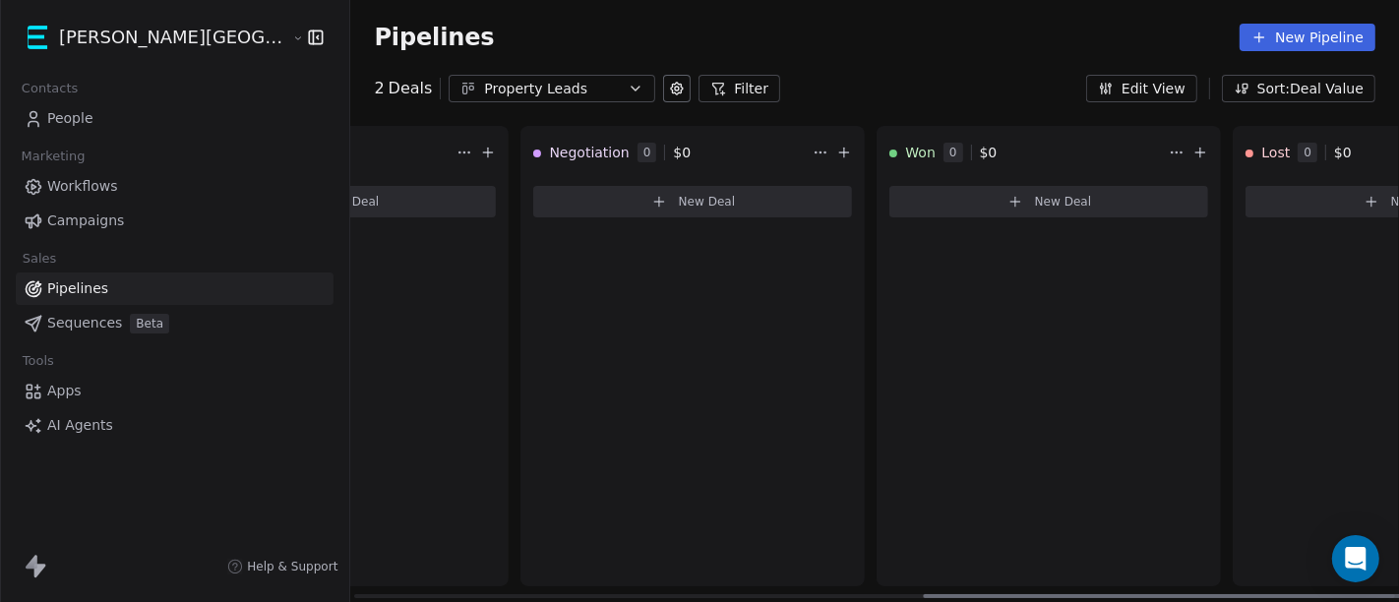
scroll to position [0, 1394]
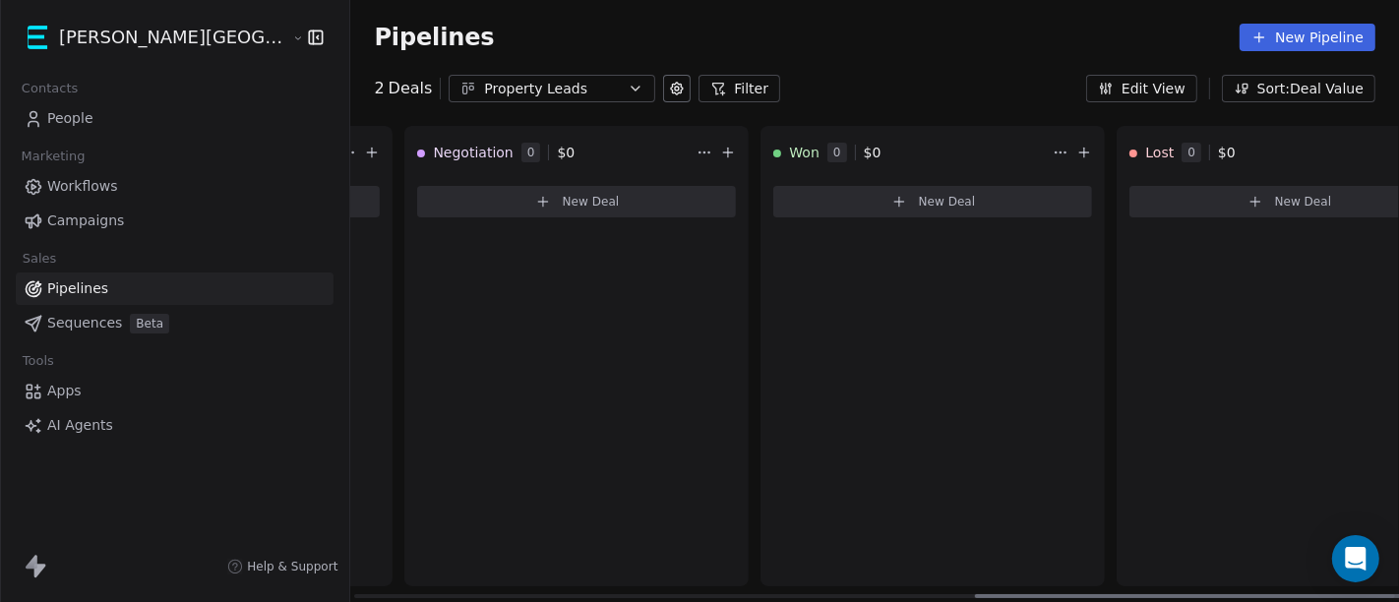
click at [1322, 156] on html "Kane Street Capital Contacts People Marketing Workflows Campaigns Sales Pipelin…" at bounding box center [699, 301] width 1399 height 602
click at [1034, 107] on html "Kane Street Capital Contacts People Marketing Workflows Campaigns Sales Pipelin…" at bounding box center [699, 301] width 1399 height 602
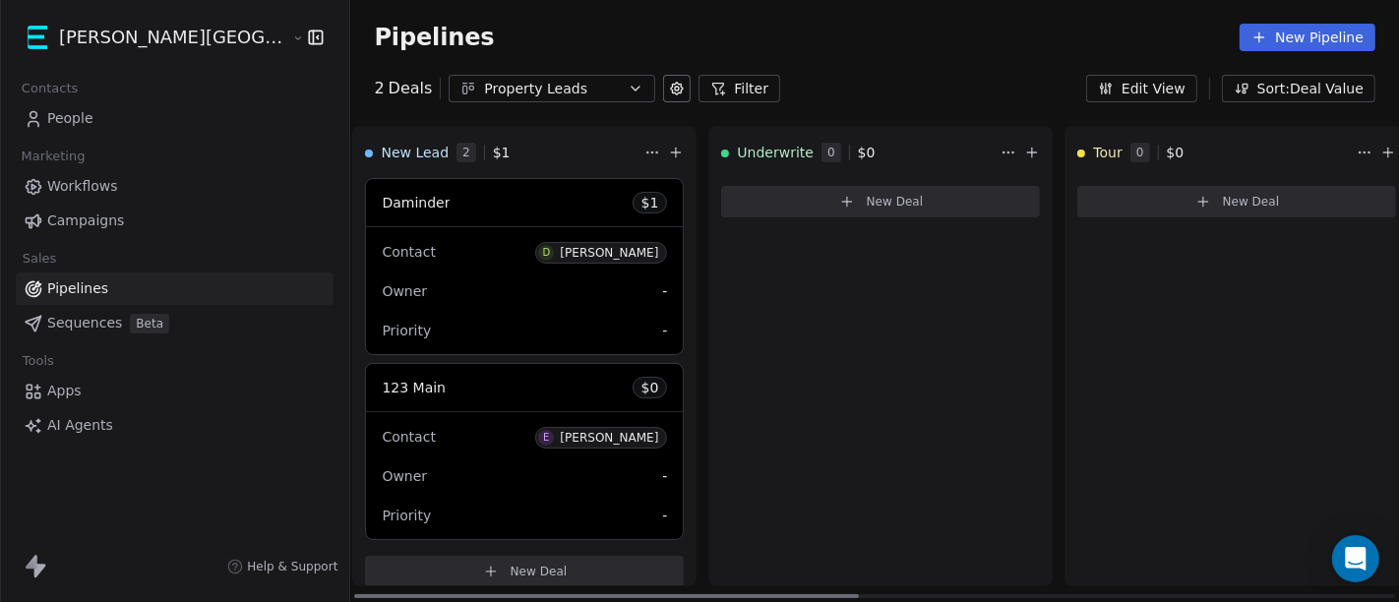
scroll to position [0, 0]
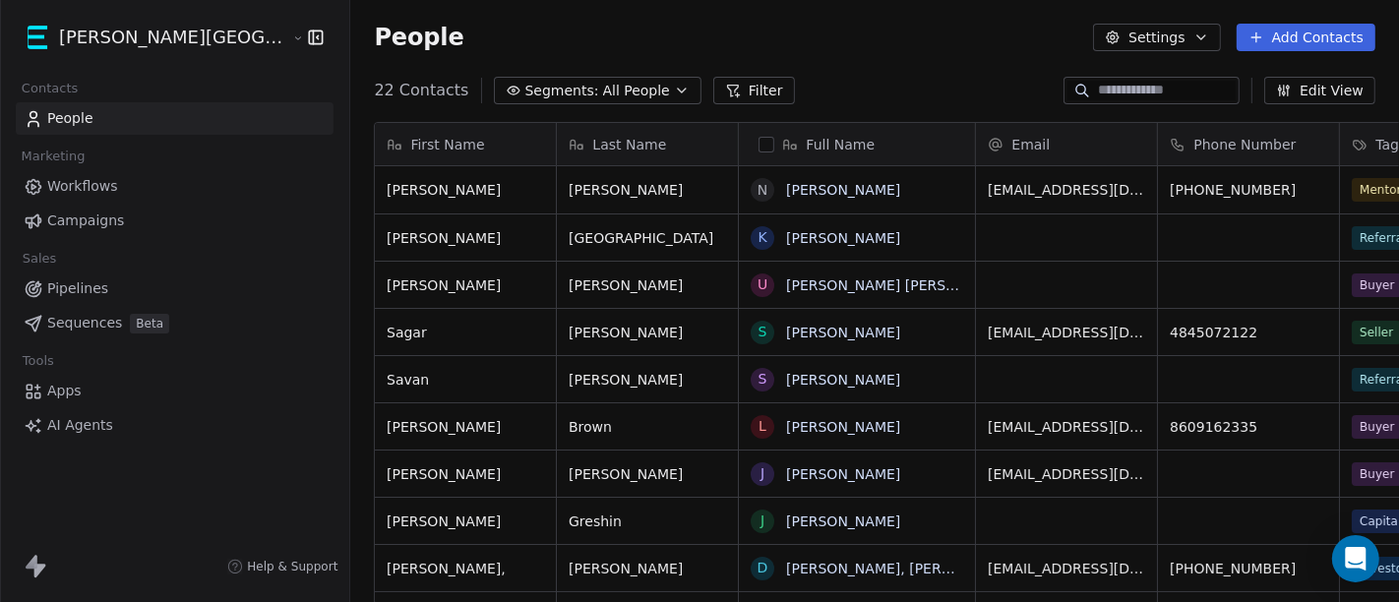
scroll to position [513, 1115]
click at [176, 40] on html "Kane Street Capital Contacts People Marketing Workflows Campaigns Sales Pipelin…" at bounding box center [699, 301] width 1399 height 602
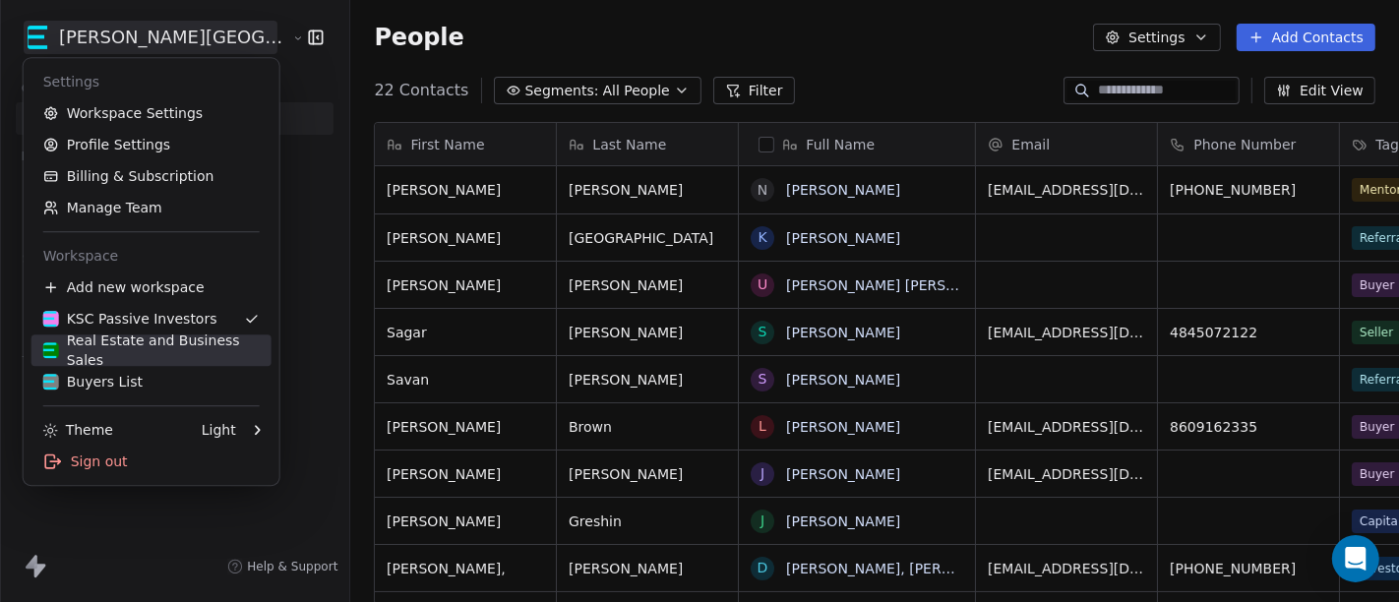
click at [152, 357] on div "Real Estate and Business Sales" at bounding box center [151, 349] width 216 height 39
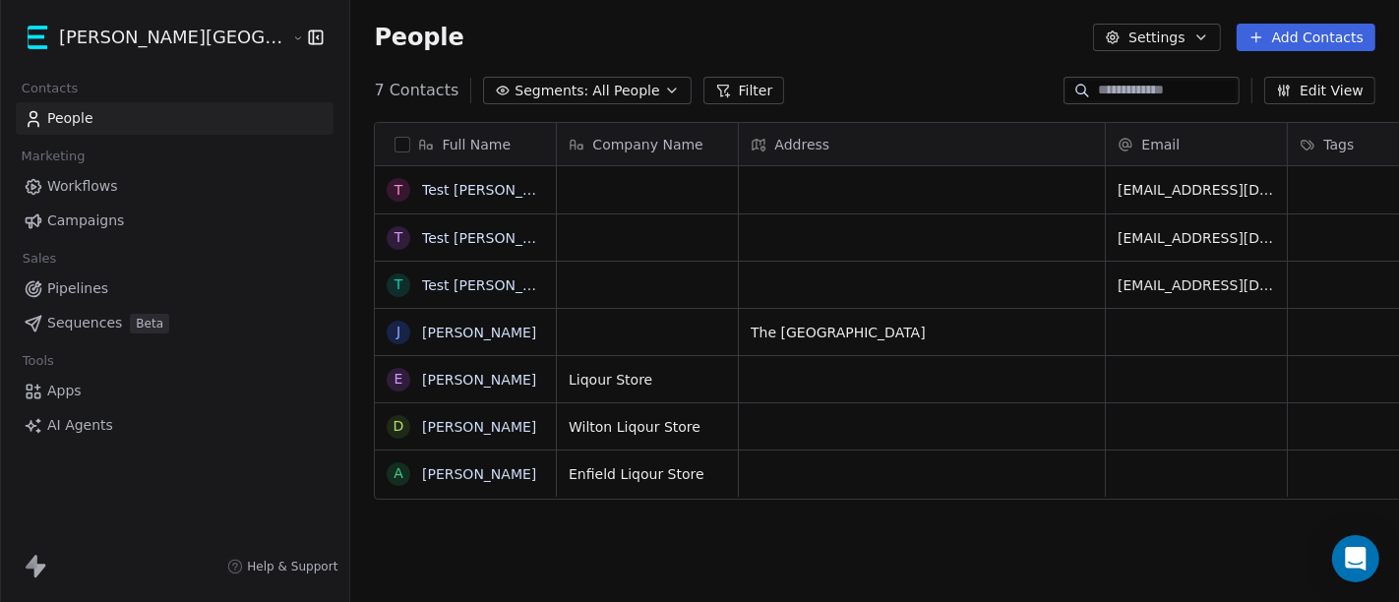
scroll to position [513, 1115]
click at [69, 283] on span "Pipelines" at bounding box center [77, 288] width 61 height 21
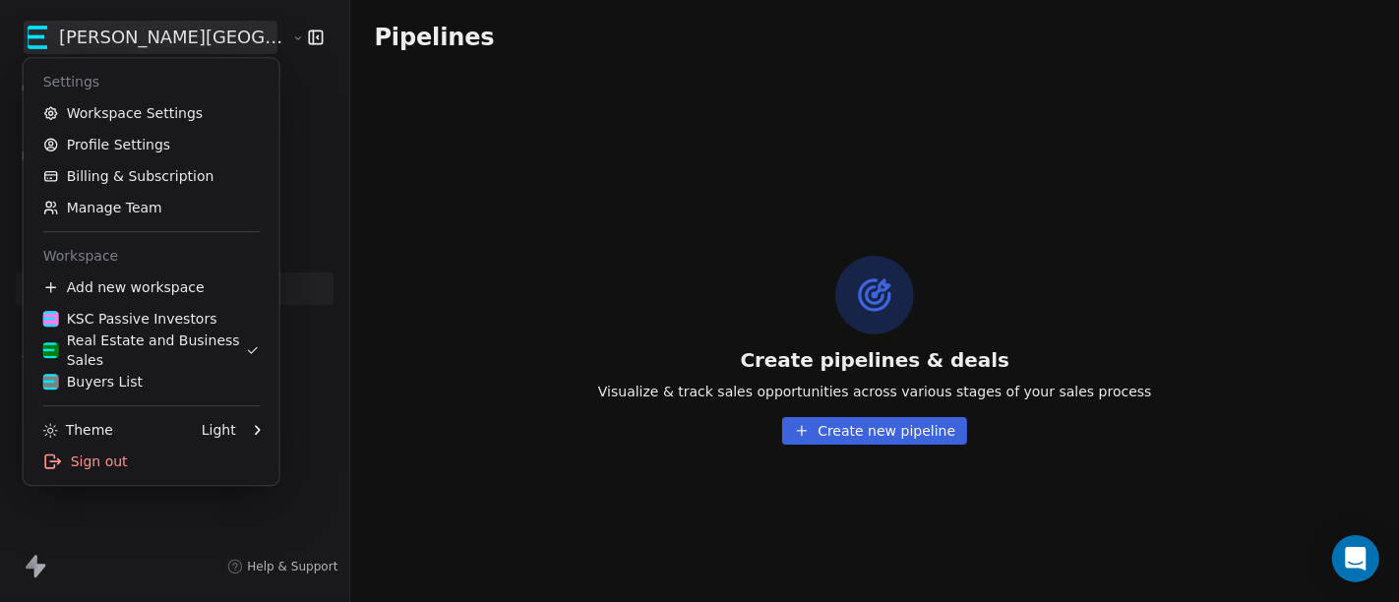
click at [152, 46] on html "Kane Street Capital Contacts People Marketing Workflows Campaigns Sales Pipelin…" at bounding box center [699, 301] width 1399 height 602
click at [147, 344] on div "Real Estate and Business Sales" at bounding box center [144, 349] width 203 height 39
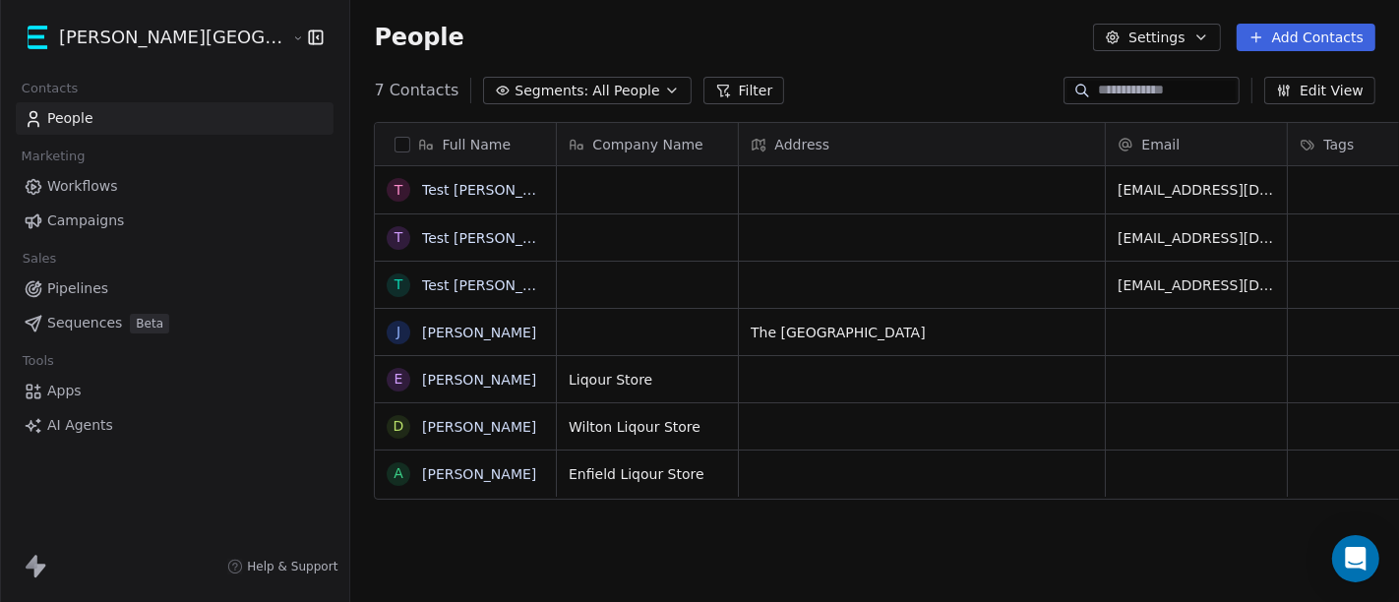
scroll to position [513, 1115]
click at [111, 298] on link "Pipelines" at bounding box center [175, 288] width 318 height 32
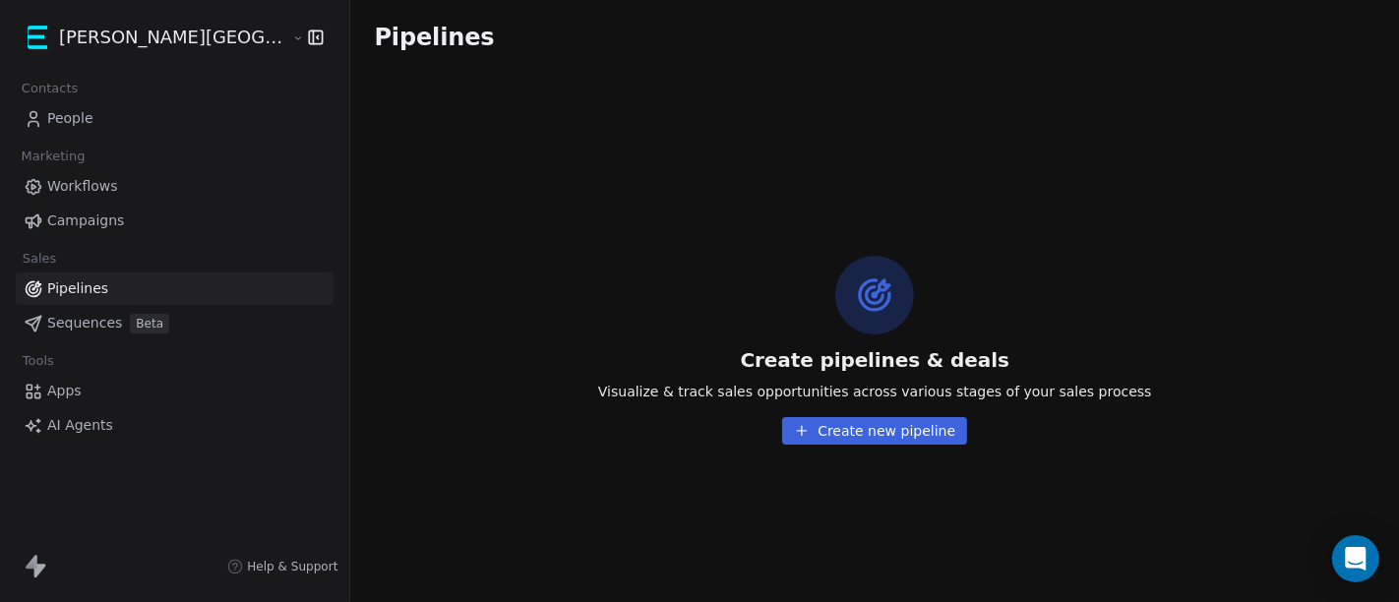
click at [50, 114] on span "People" at bounding box center [70, 118] width 46 height 21
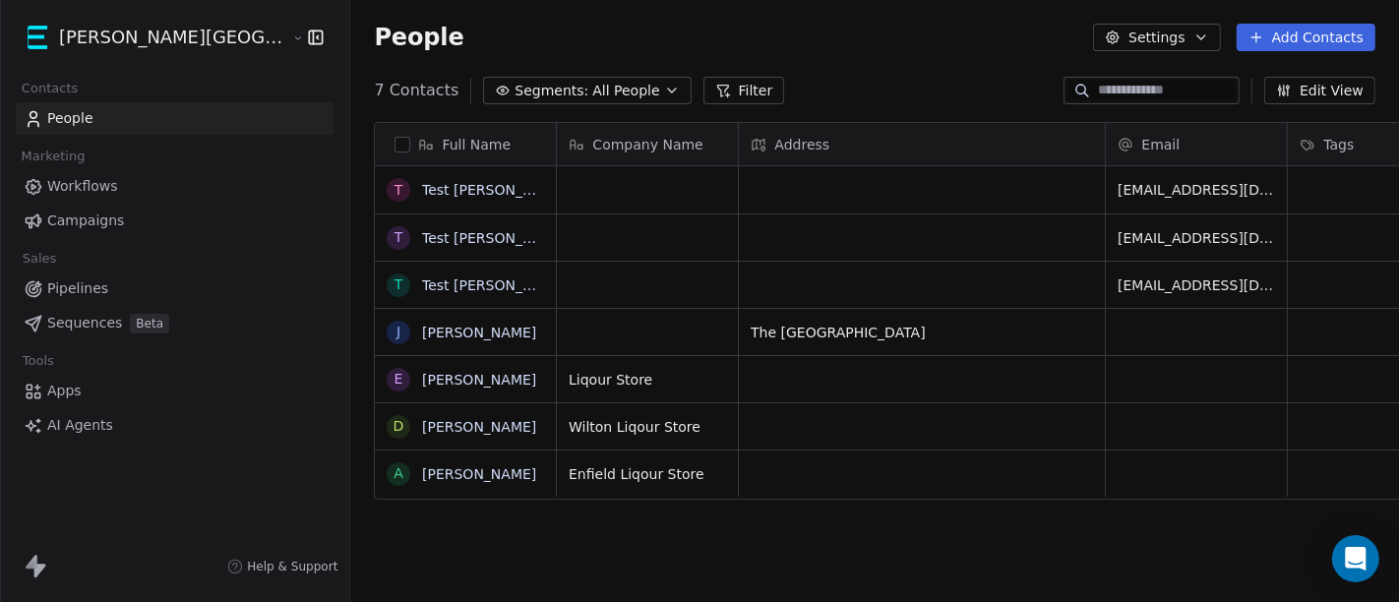
scroll to position [513, 1115]
click at [109, 282] on link "Pipelines" at bounding box center [175, 288] width 318 height 32
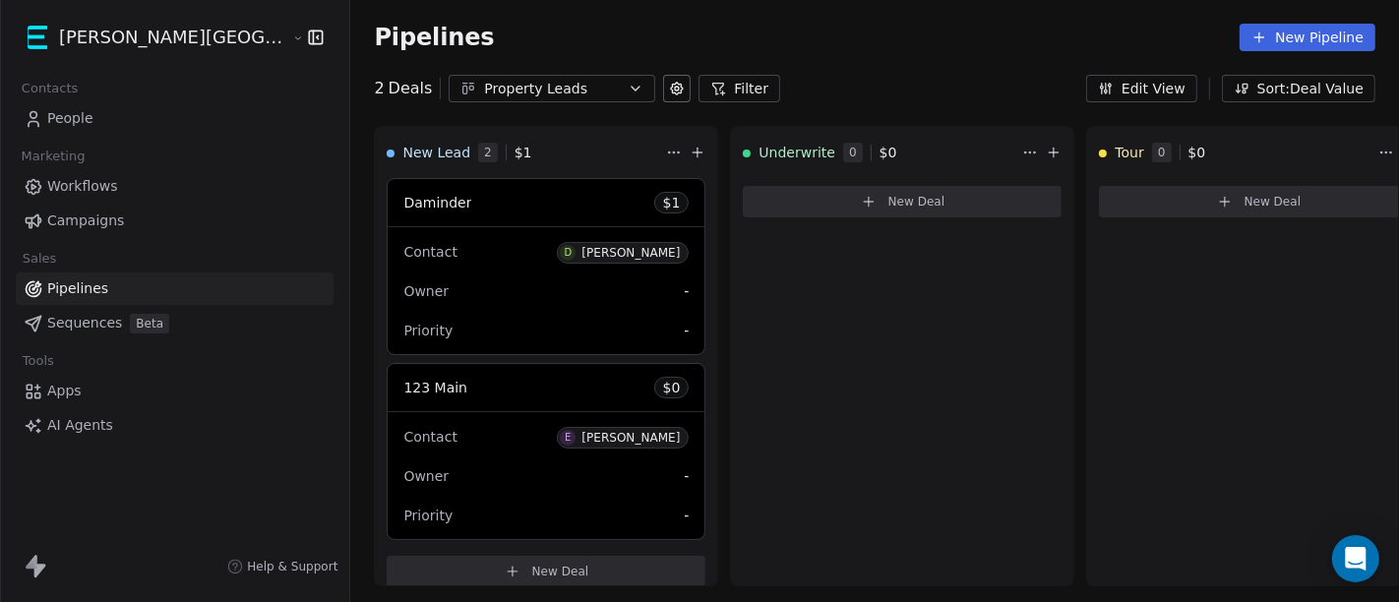
click at [88, 125] on span "People" at bounding box center [70, 118] width 46 height 21
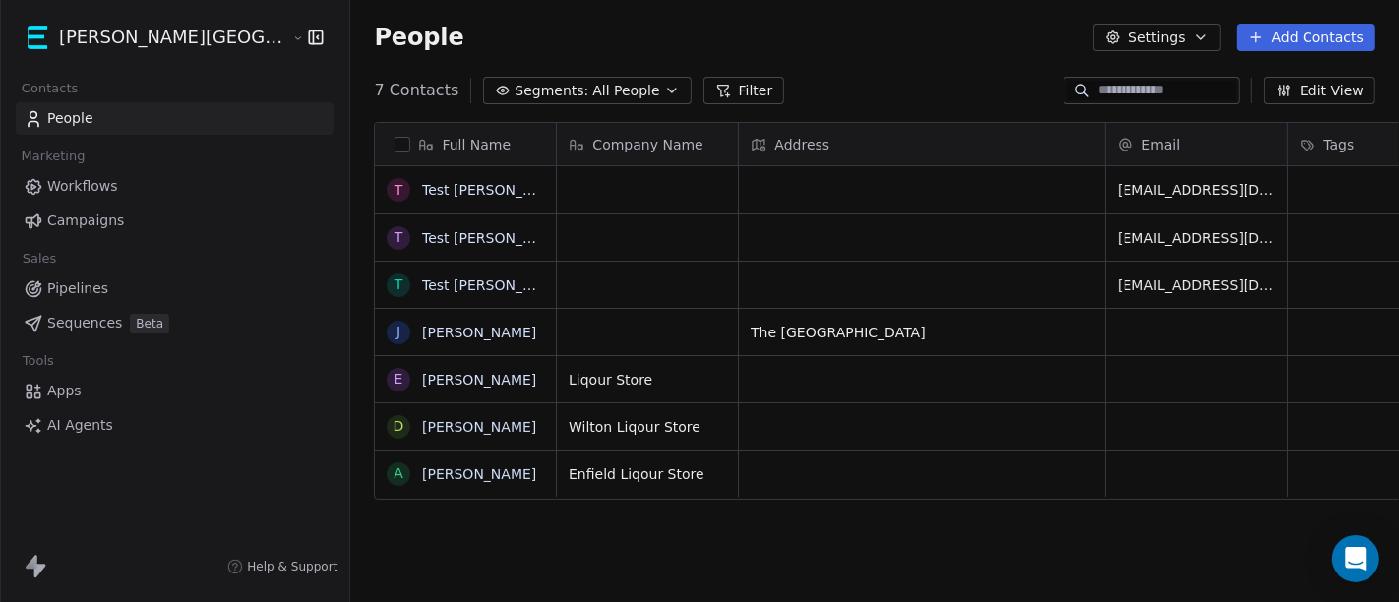
scroll to position [513, 1115]
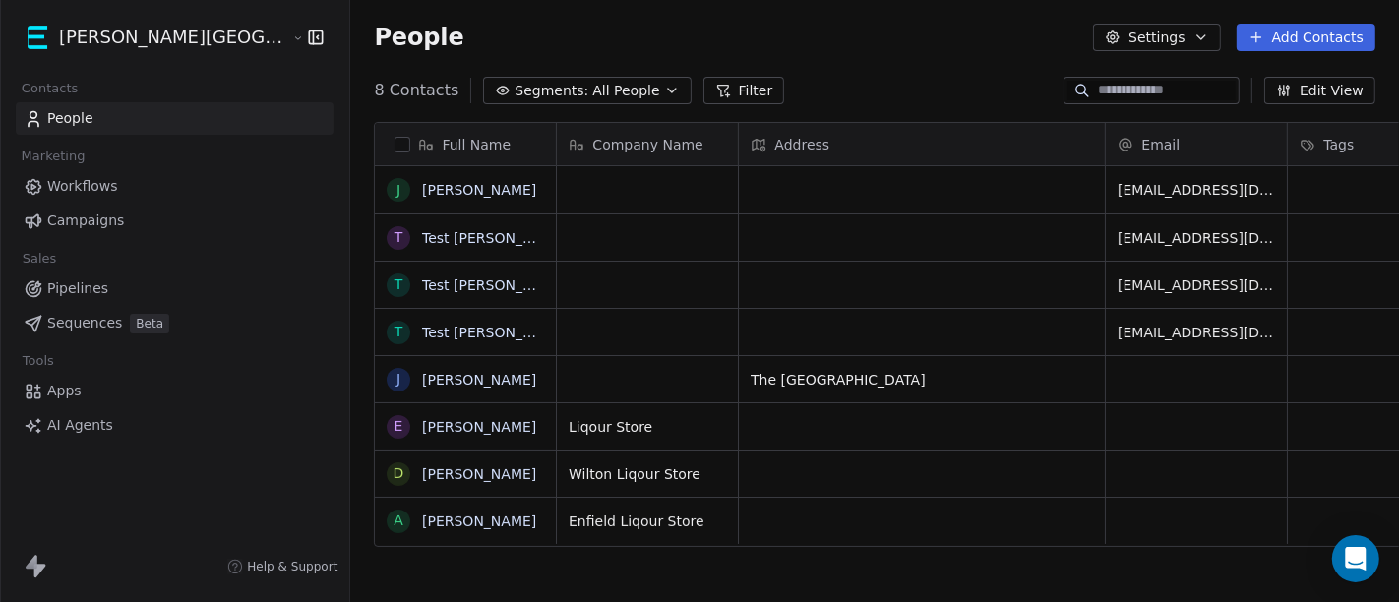
click at [149, 188] on link "Workflows" at bounding box center [175, 186] width 318 height 32
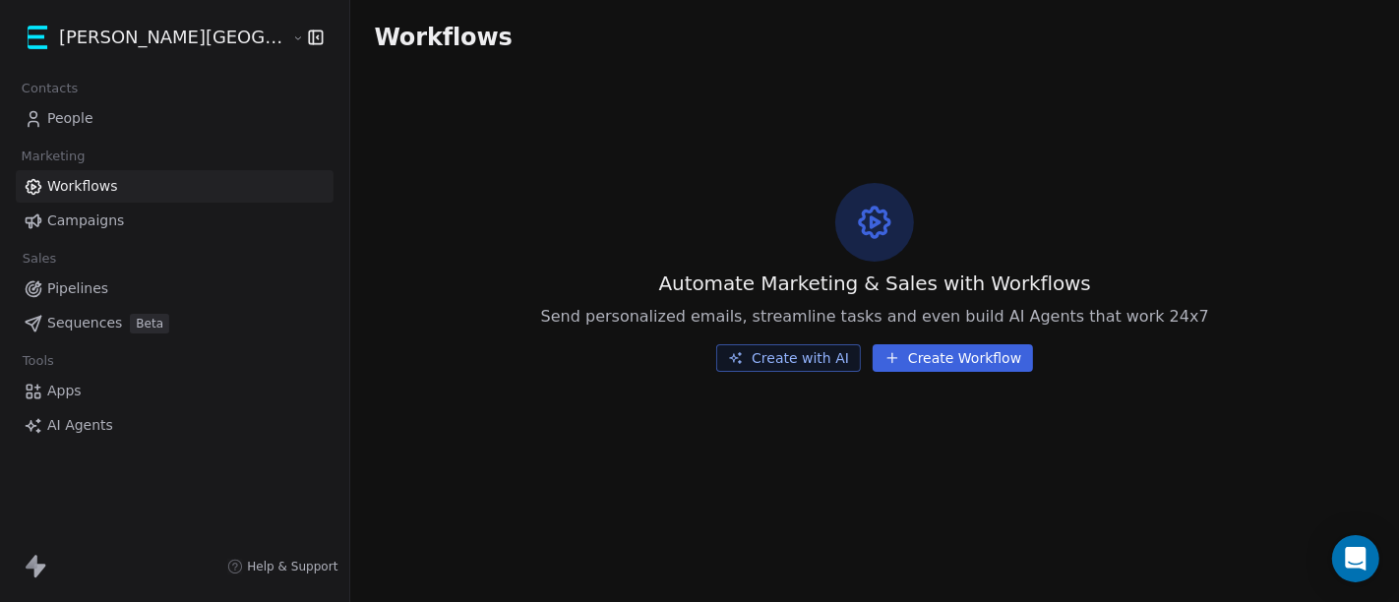
click at [761, 365] on button "Create with AI" at bounding box center [788, 358] width 145 height 28
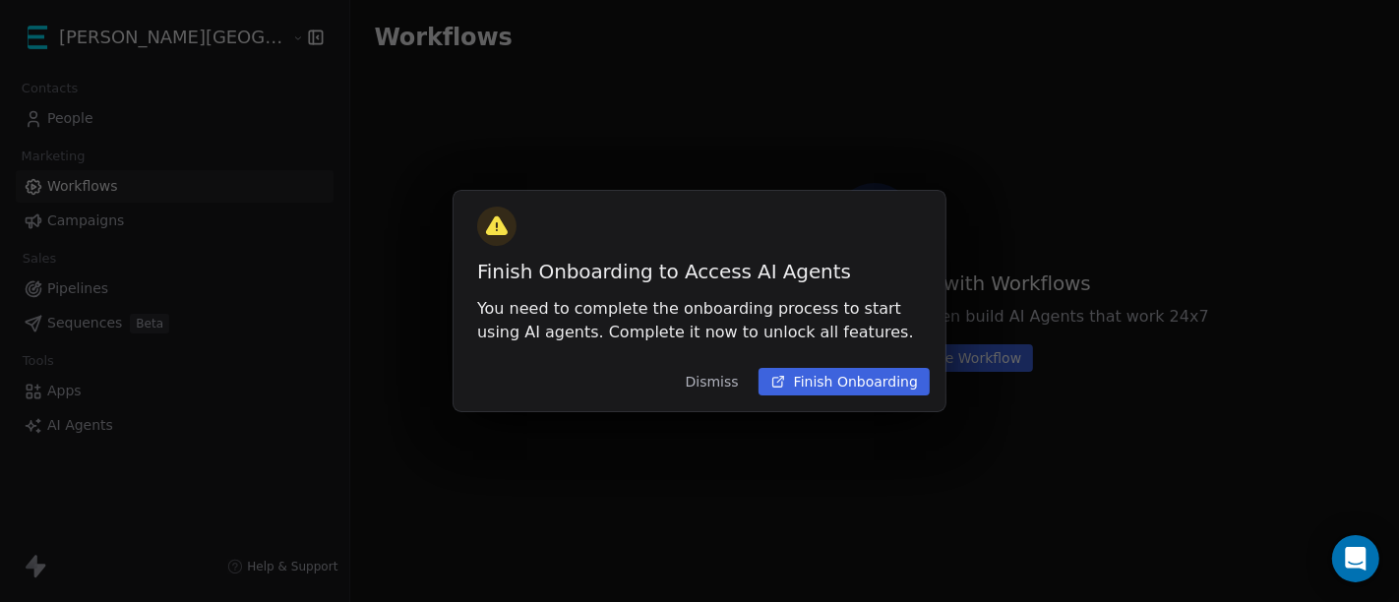
click at [705, 379] on button "Dismiss" at bounding box center [712, 381] width 77 height 35
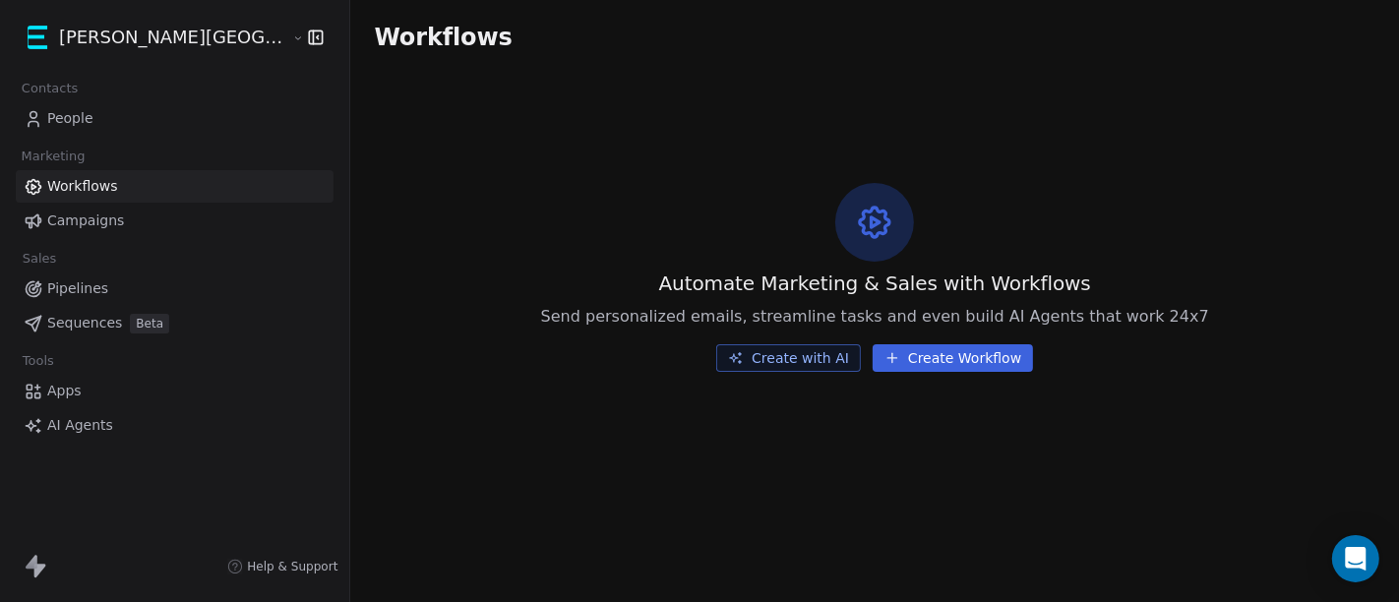
click at [907, 355] on button "Create Workflow" at bounding box center [952, 358] width 160 height 28
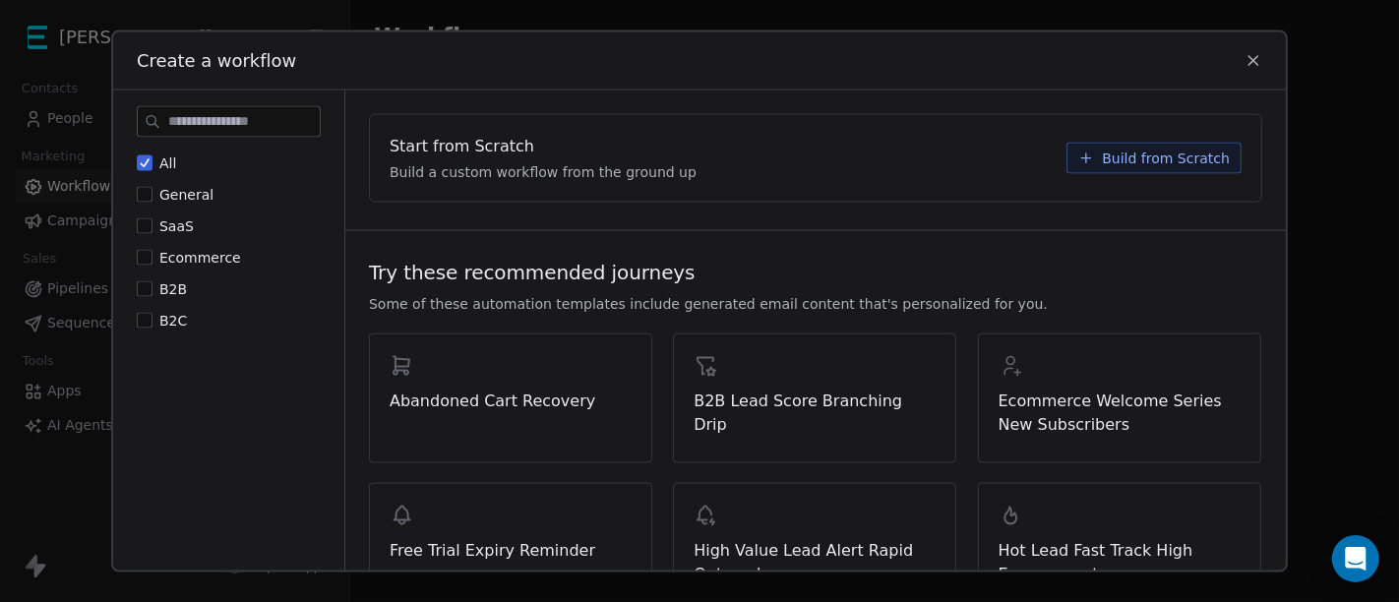
click at [1101, 162] on span "Build from Scratch" at bounding box center [1165, 159] width 128 height 20
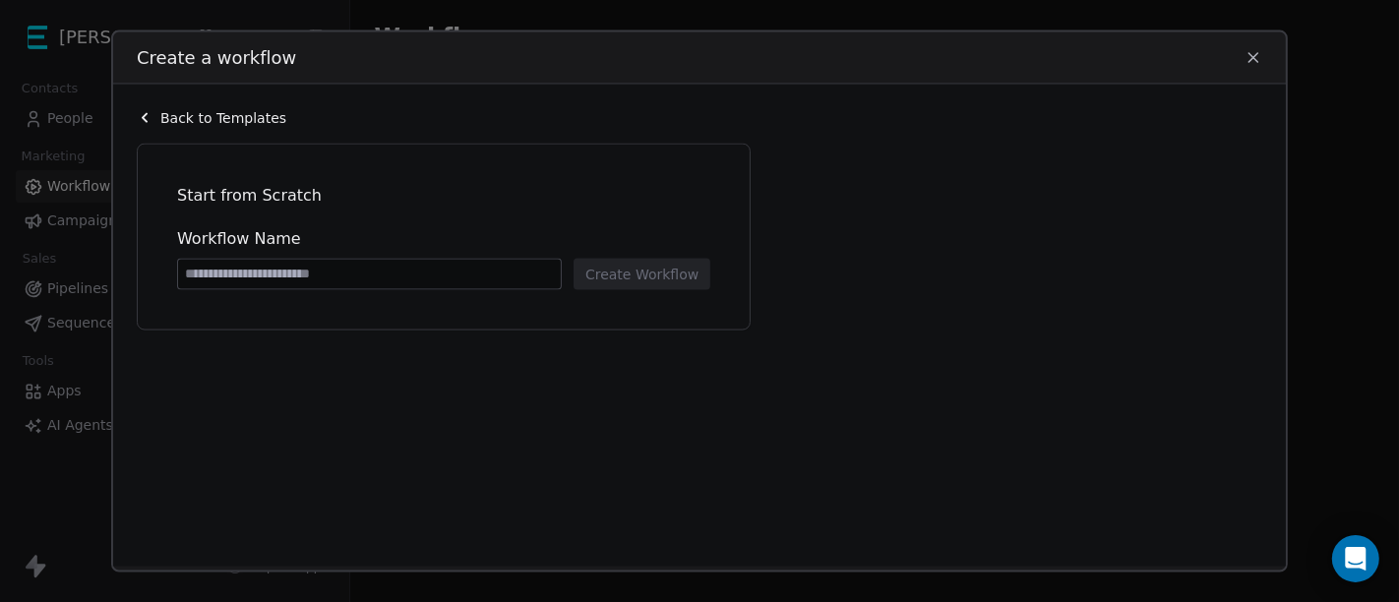
click at [1247, 57] on icon at bounding box center [1253, 58] width 18 height 18
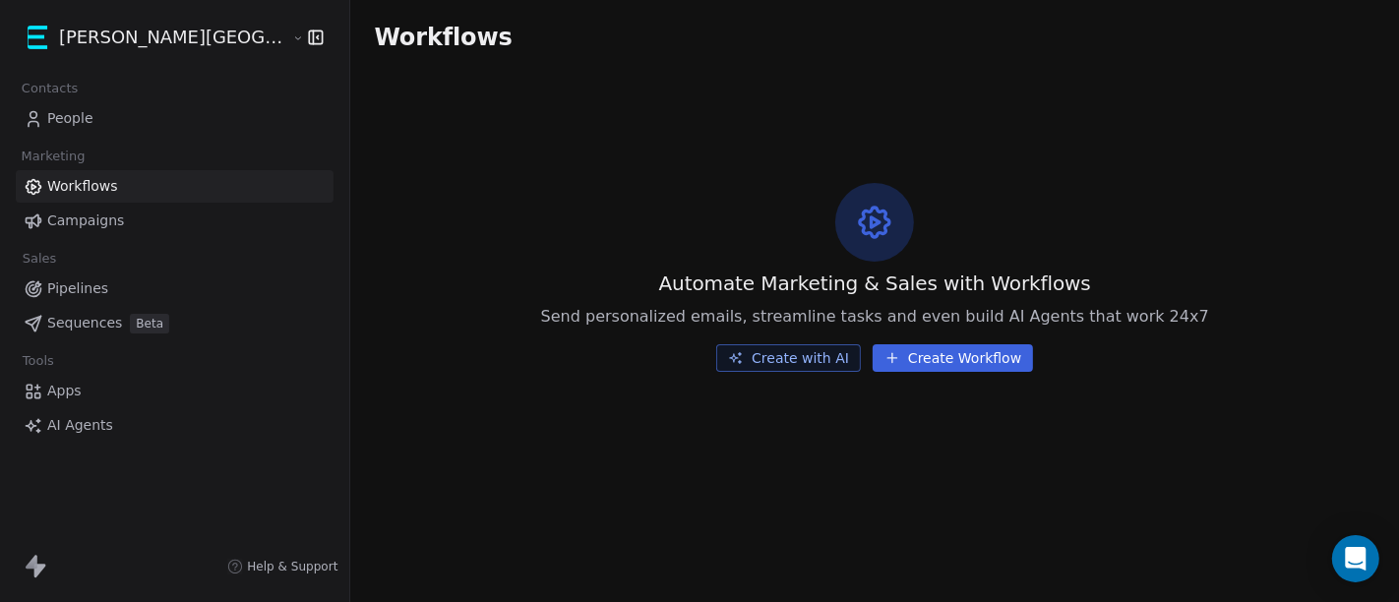
click at [78, 301] on link "Pipelines" at bounding box center [175, 288] width 318 height 32
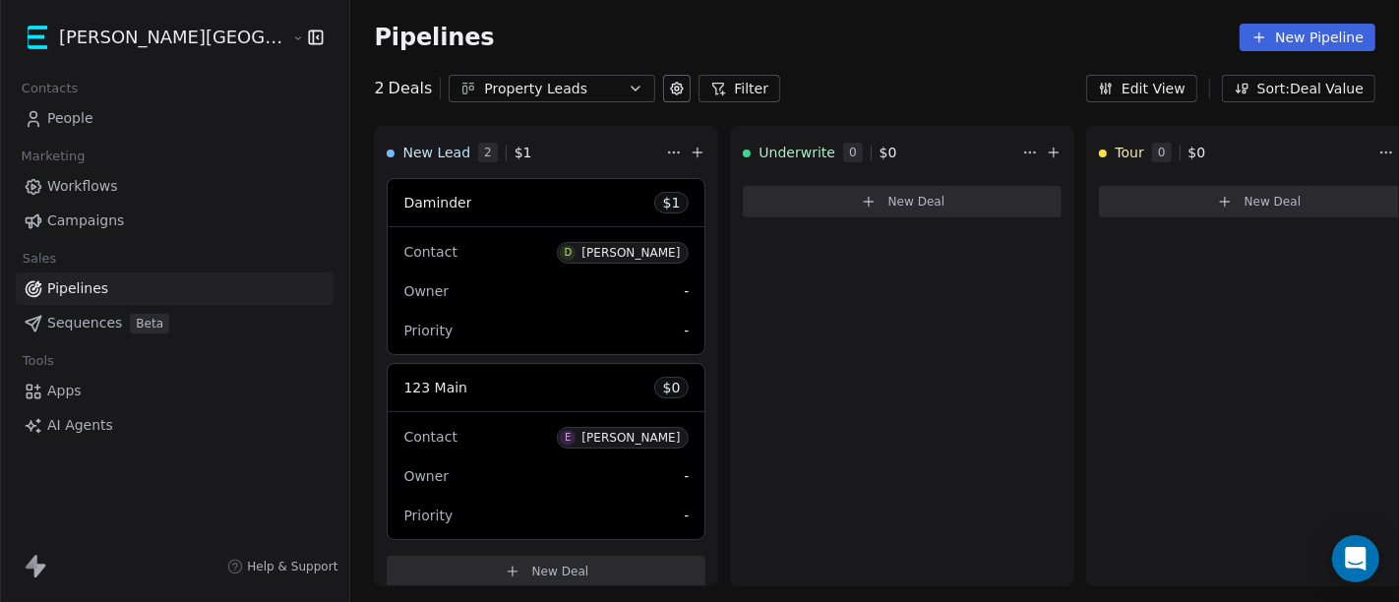
click at [110, 322] on span "Sequences" at bounding box center [84, 323] width 75 height 21
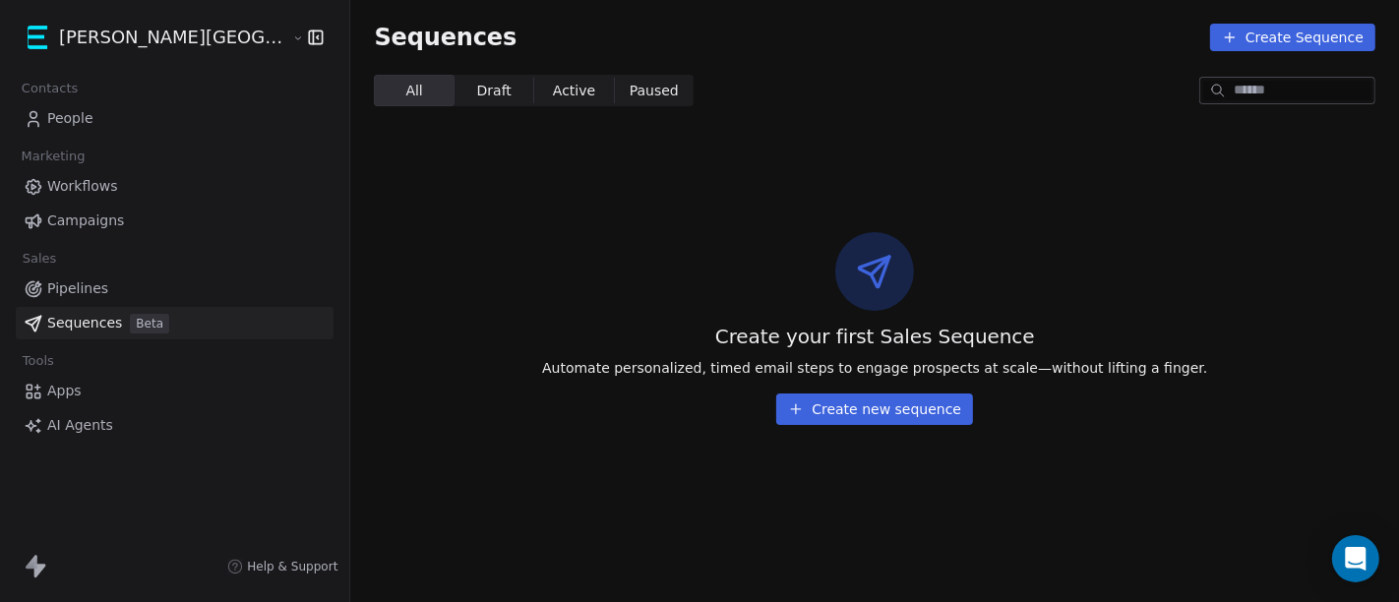
click at [93, 290] on span "Pipelines" at bounding box center [77, 288] width 61 height 21
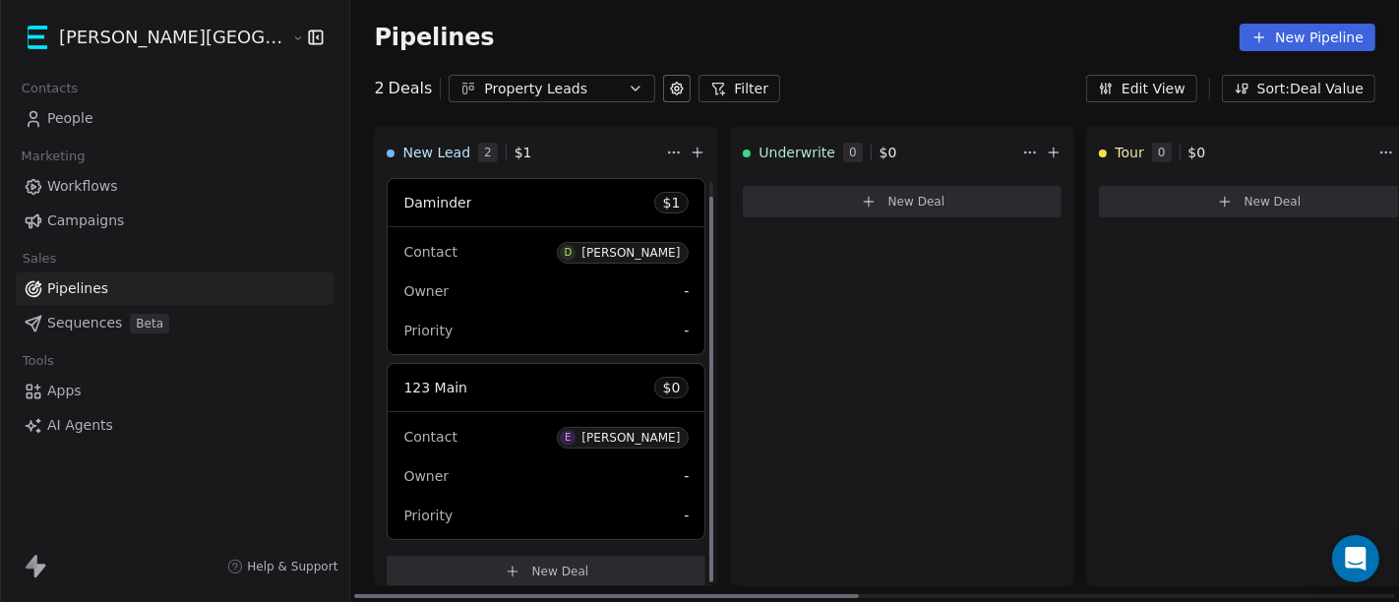
scroll to position [15, 0]
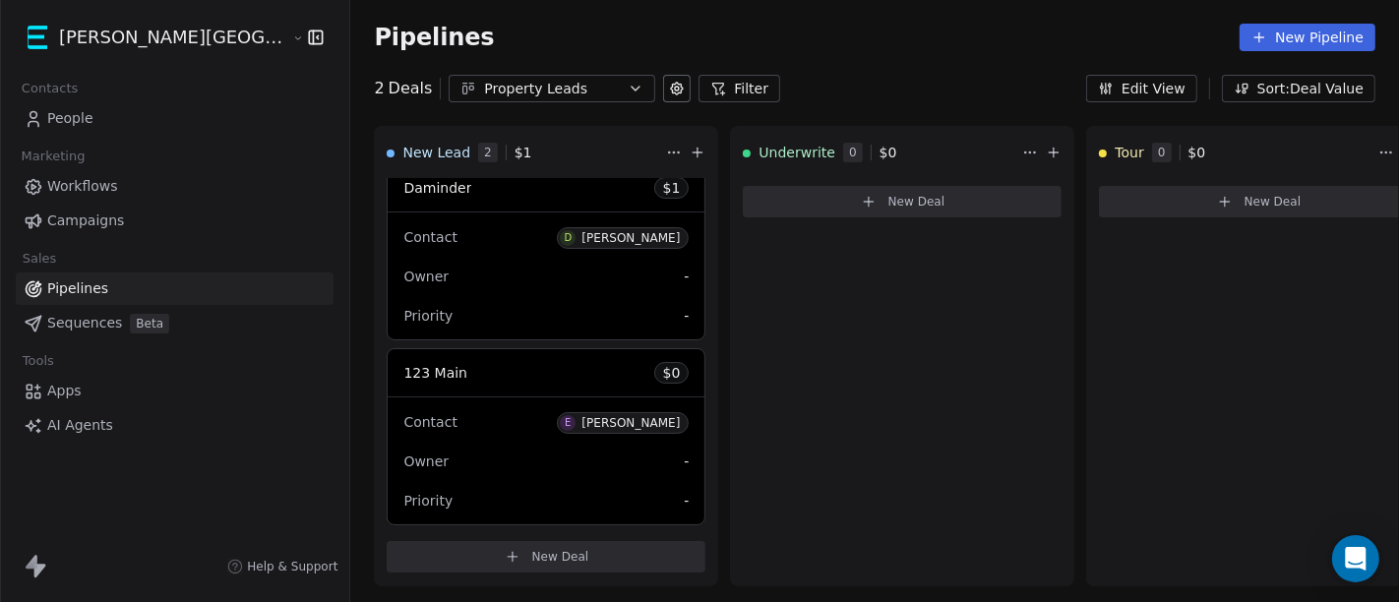
click at [94, 181] on span "Workflows" at bounding box center [82, 186] width 71 height 21
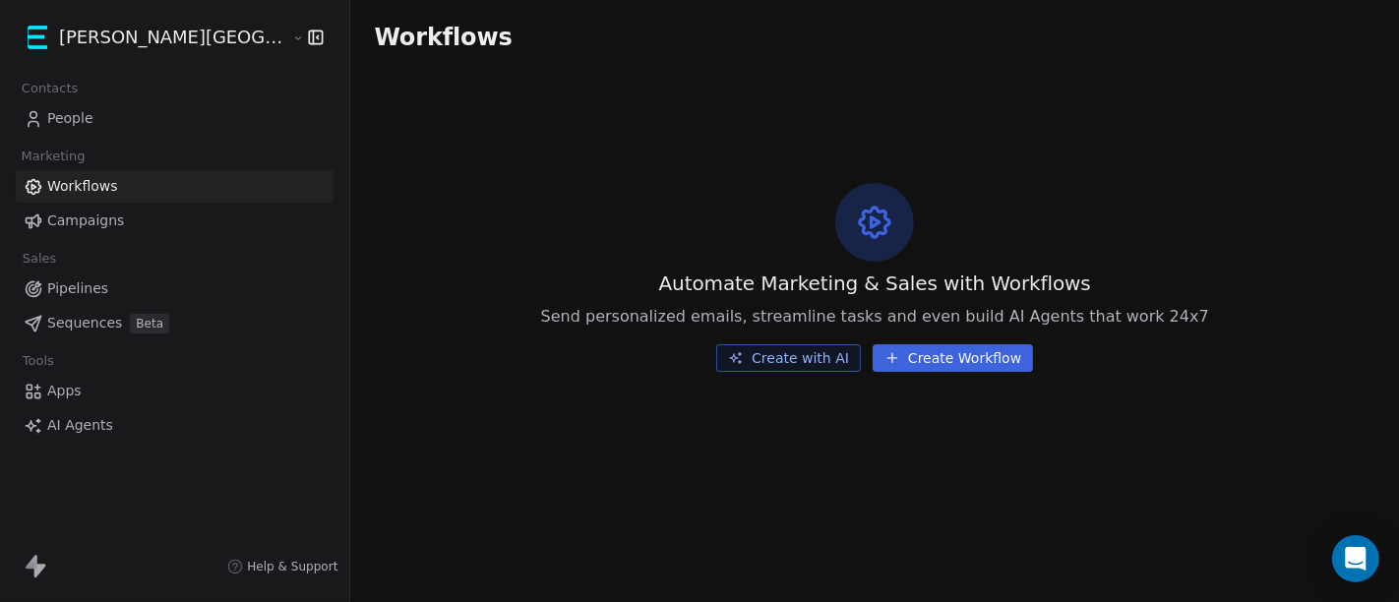
click at [894, 353] on button "Create Workflow" at bounding box center [952, 358] width 160 height 28
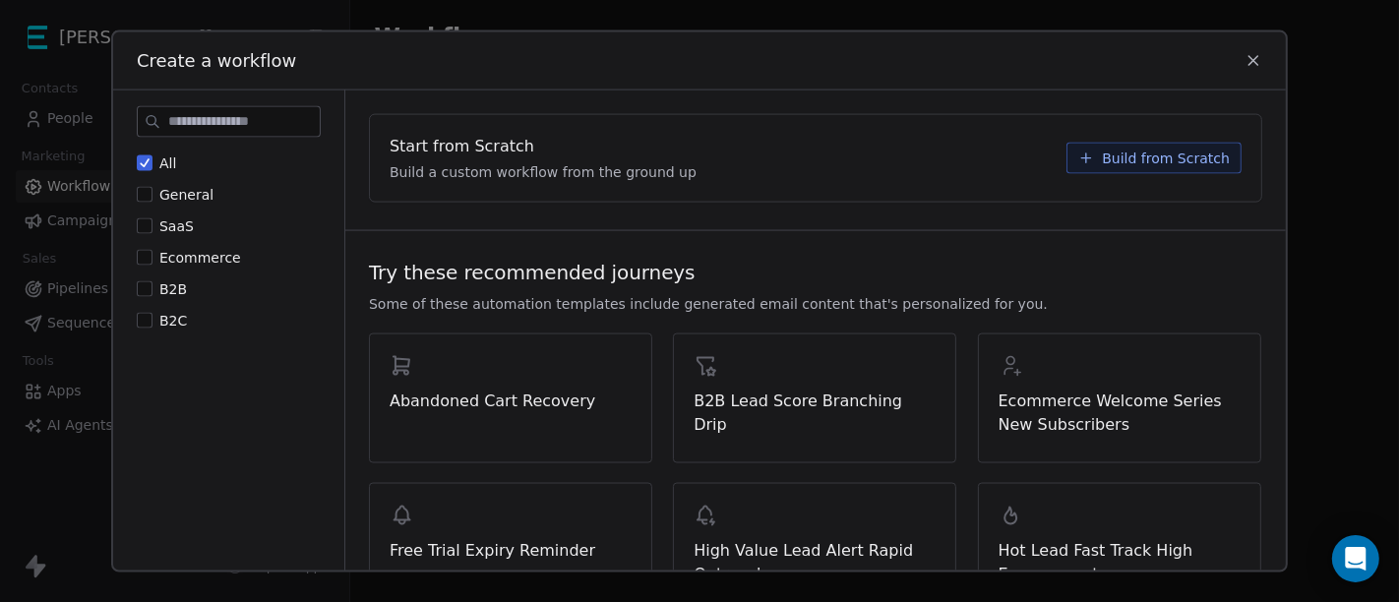
click at [1155, 172] on div "Start from Scratch Build a custom workflow from the ground up Build from Scratch" at bounding box center [815, 158] width 891 height 87
click at [1172, 155] on span "Build from Scratch" at bounding box center [1165, 159] width 128 height 20
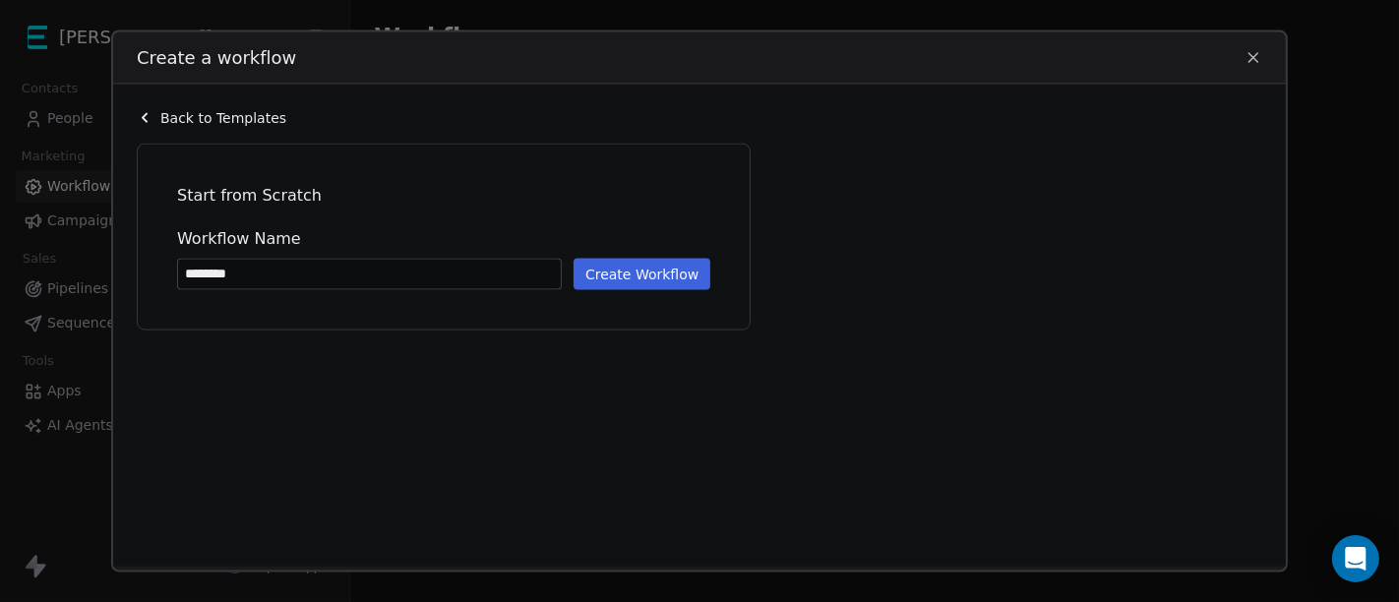
type input "********"
click at [649, 267] on button "Create Workflow" at bounding box center [641, 274] width 137 height 31
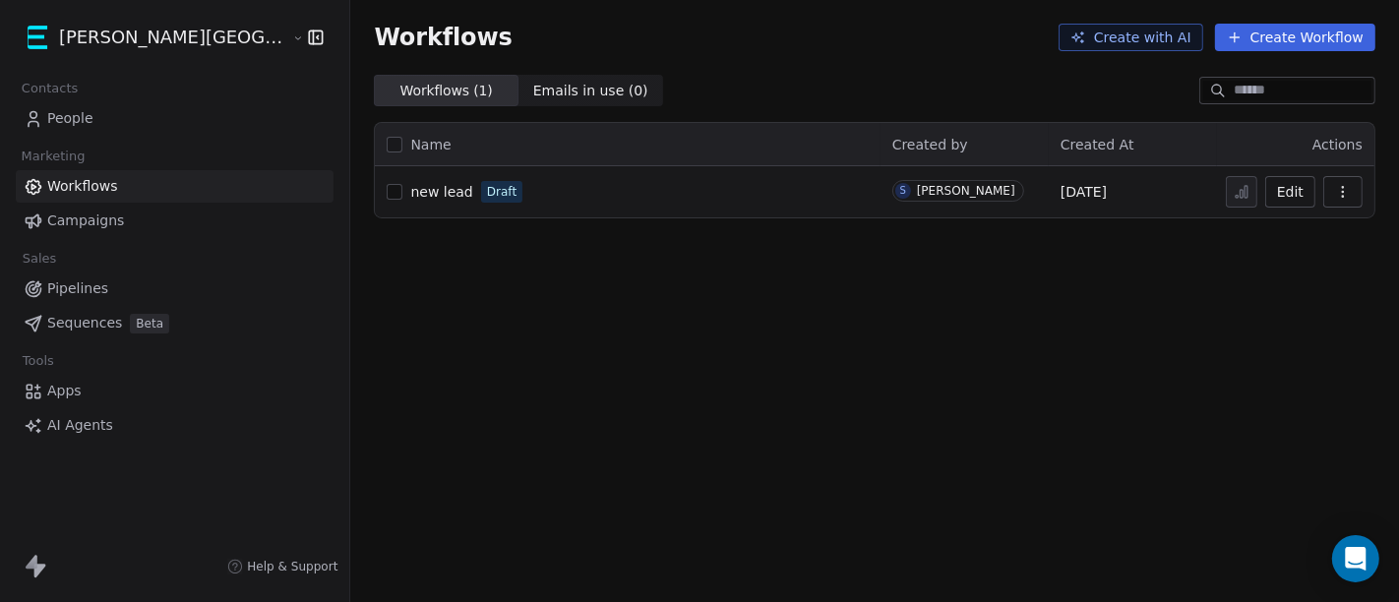
click at [410, 185] on span "new lead" at bounding box center [441, 192] width 62 height 16
click at [78, 289] on span "Pipelines" at bounding box center [77, 288] width 61 height 21
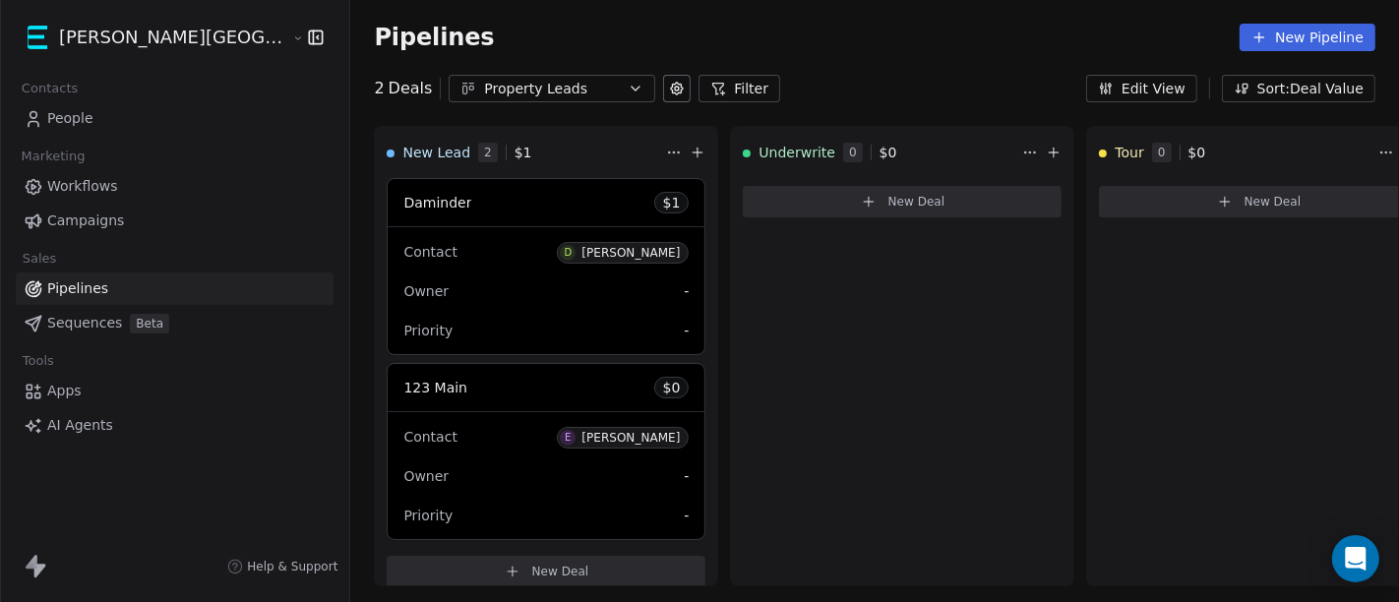
click at [100, 182] on span "Workflows" at bounding box center [82, 186] width 71 height 21
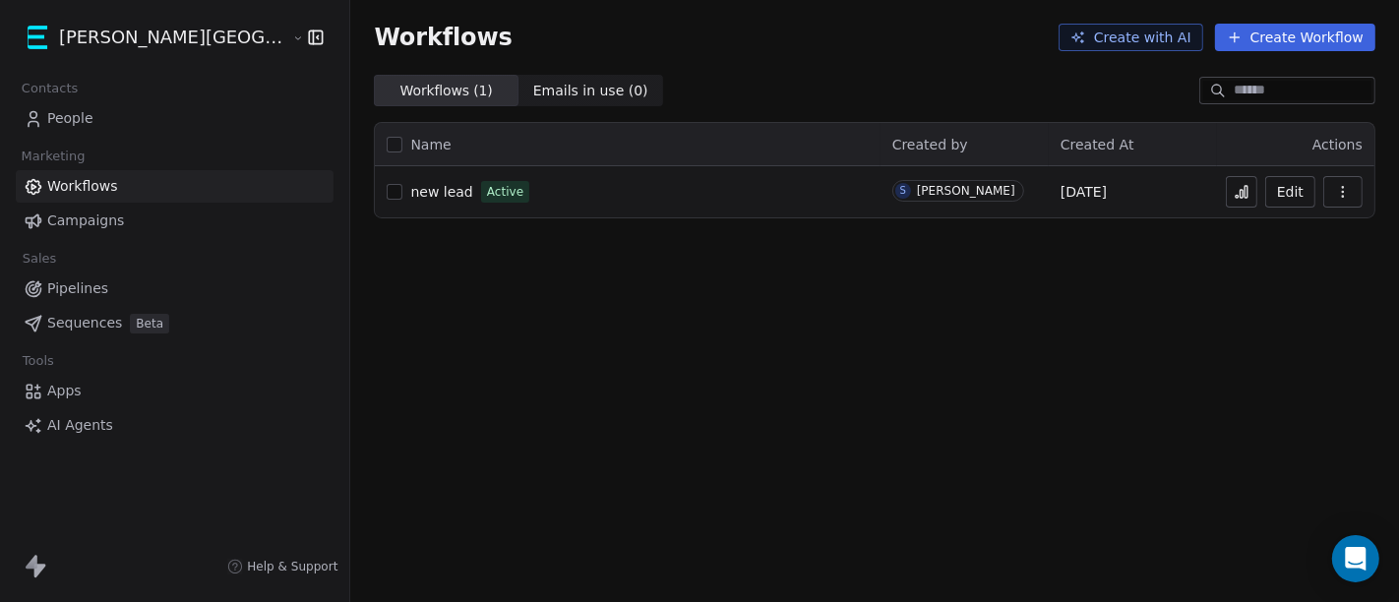
click at [87, 127] on span "People" at bounding box center [70, 118] width 46 height 21
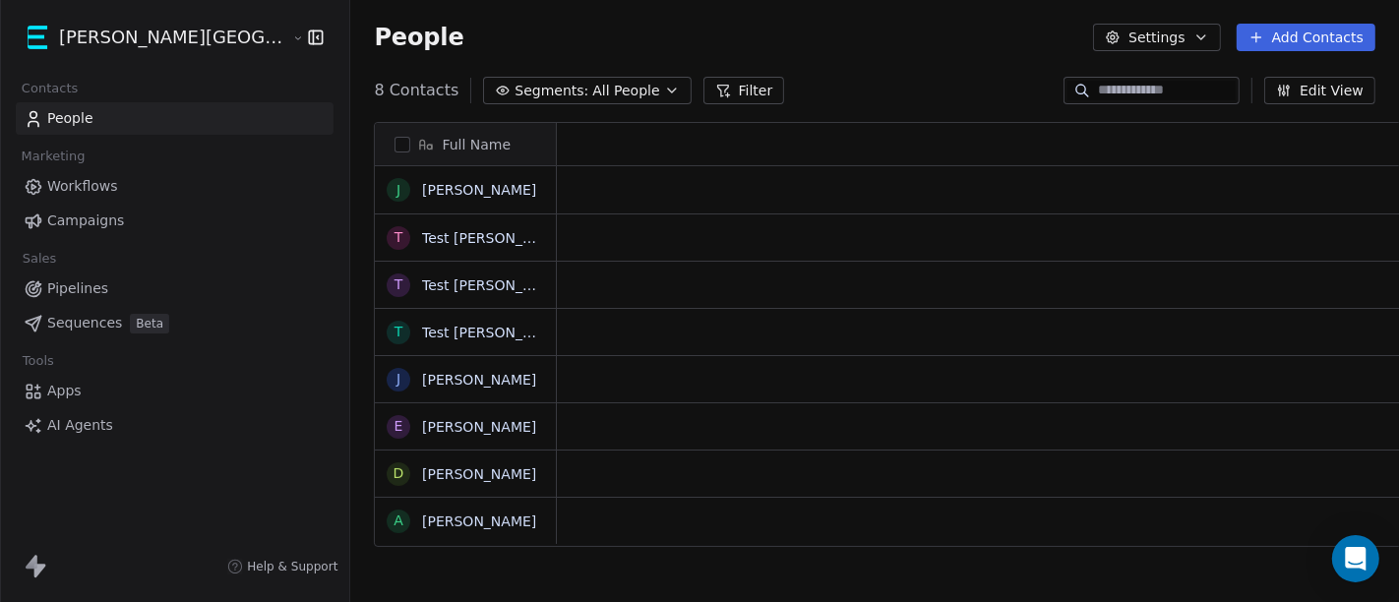
scroll to position [513, 1115]
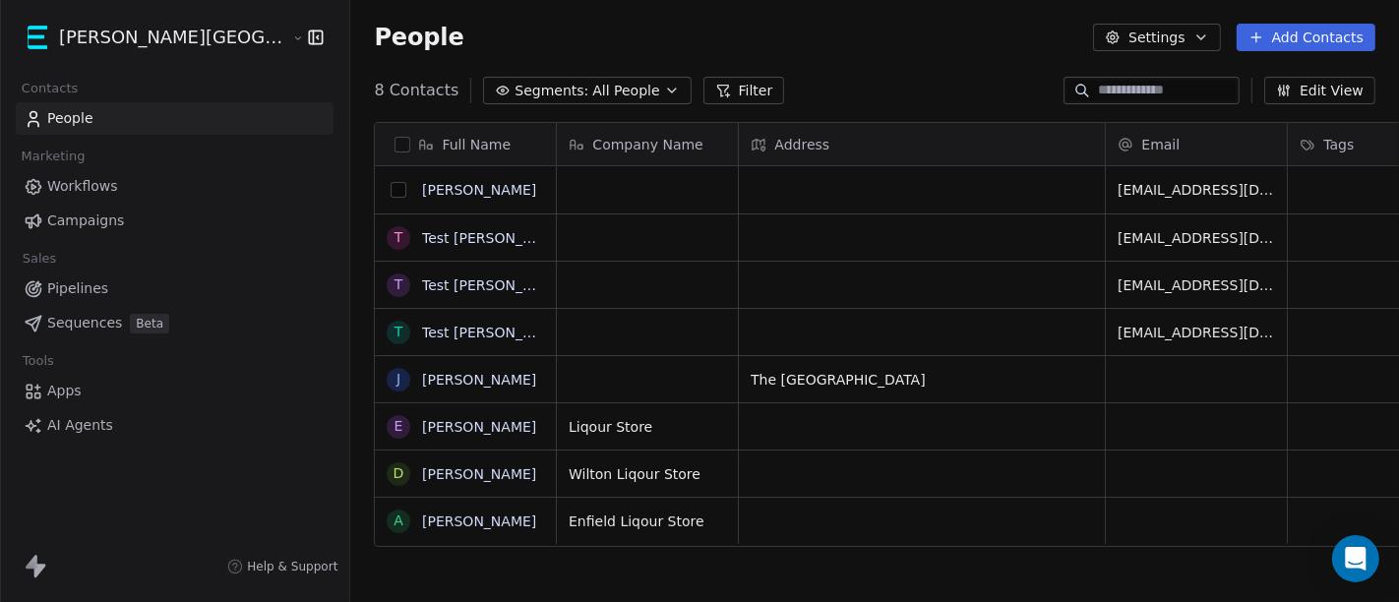
click at [390, 192] on button "grid" at bounding box center [398, 190] width 16 height 16
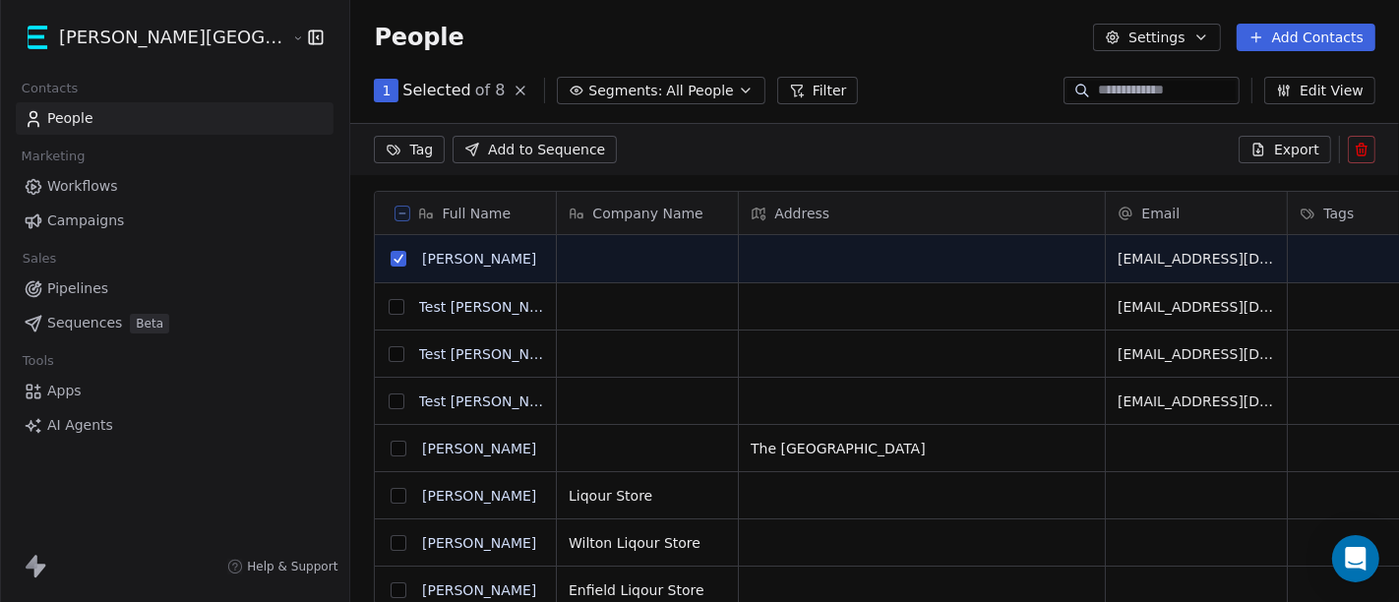
scroll to position [445, 1115]
click at [1356, 142] on icon at bounding box center [1361, 150] width 16 height 16
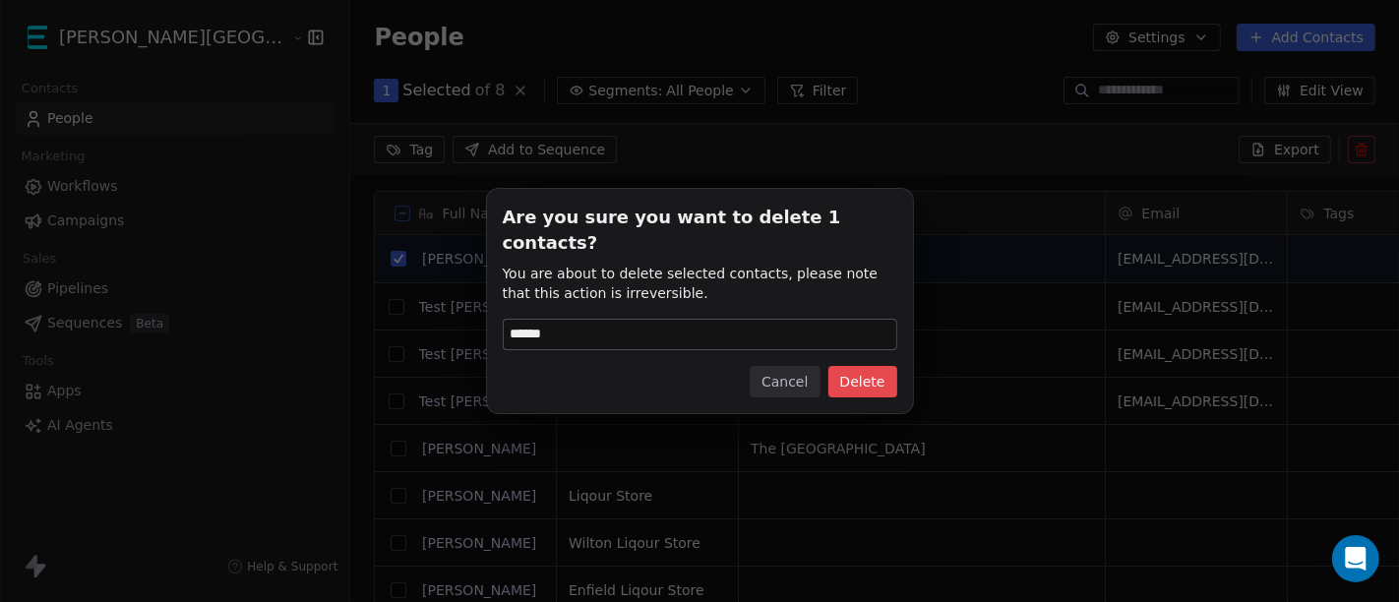
type input "******"
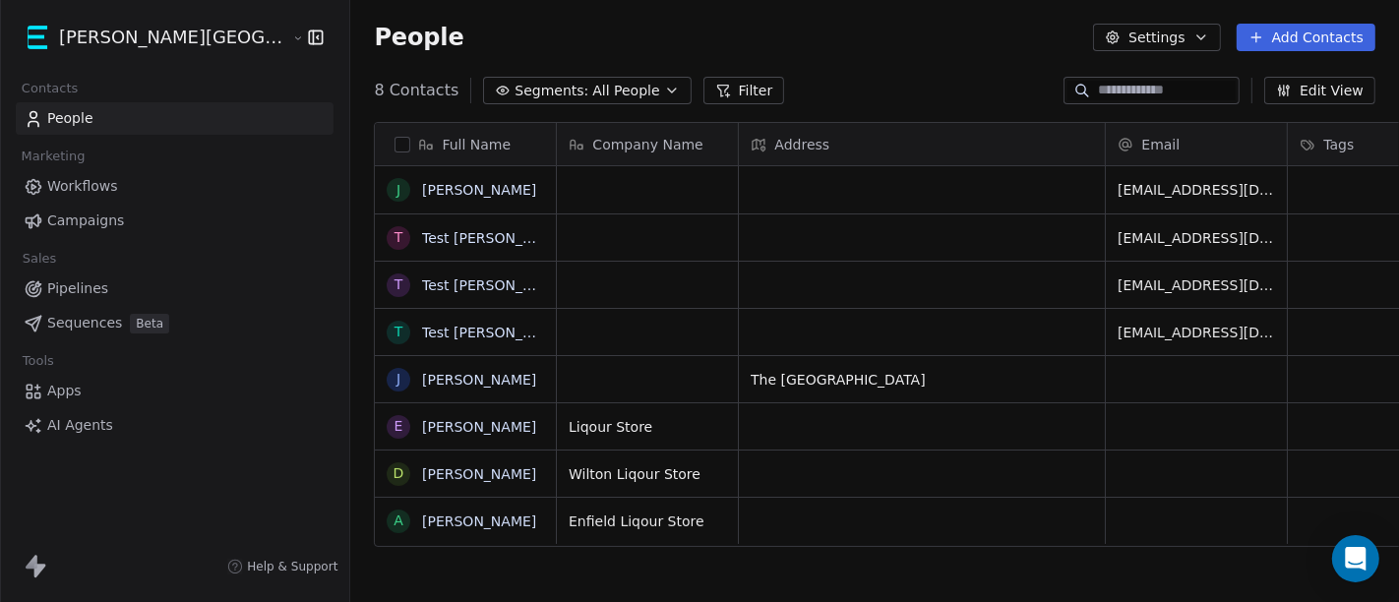
click at [70, 276] on link "Pipelines" at bounding box center [175, 288] width 318 height 32
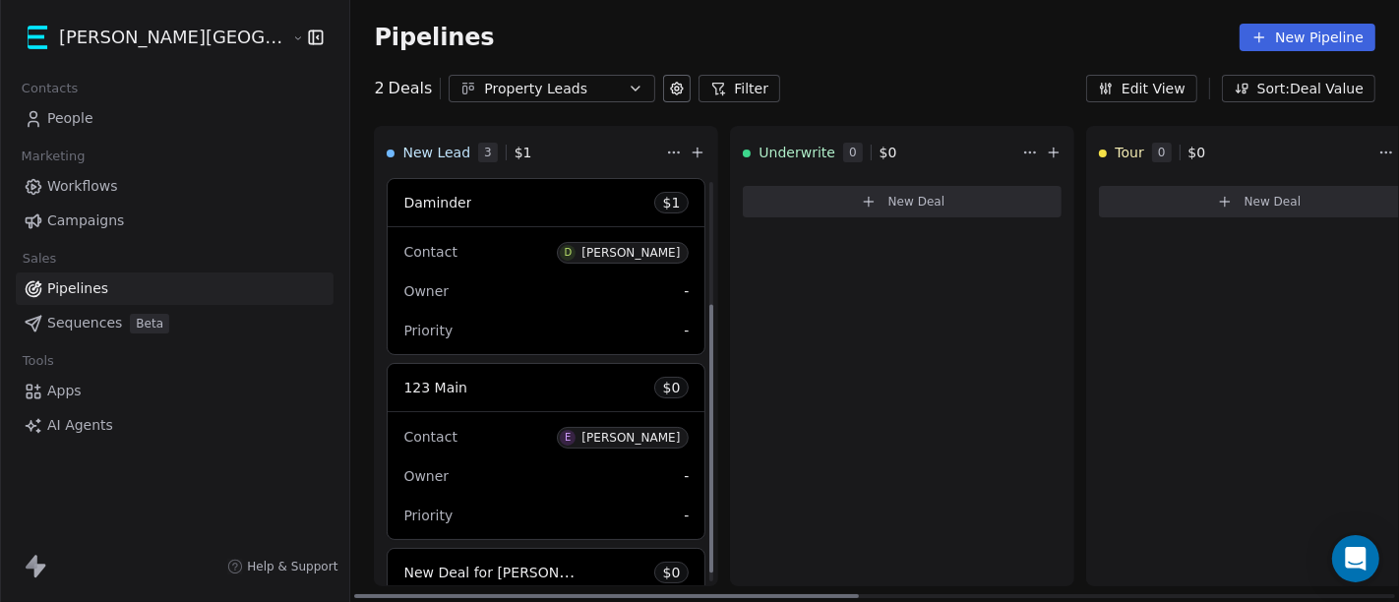
scroll to position [199, 0]
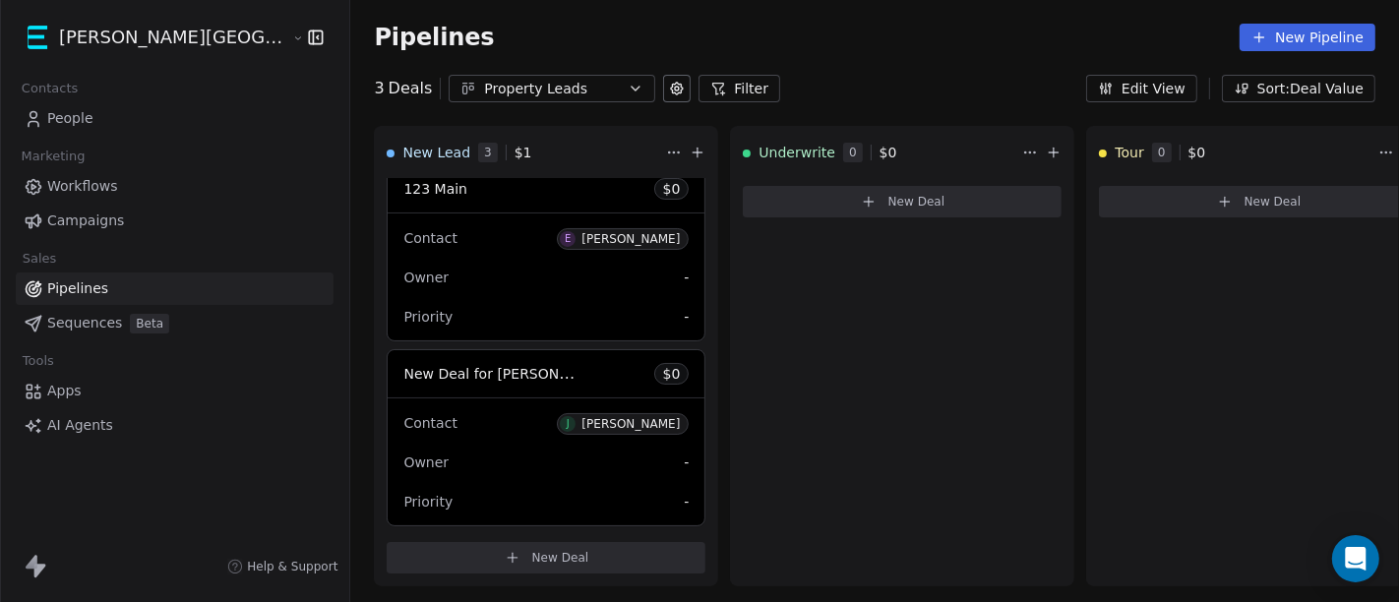
click at [80, 128] on span "People" at bounding box center [70, 118] width 46 height 21
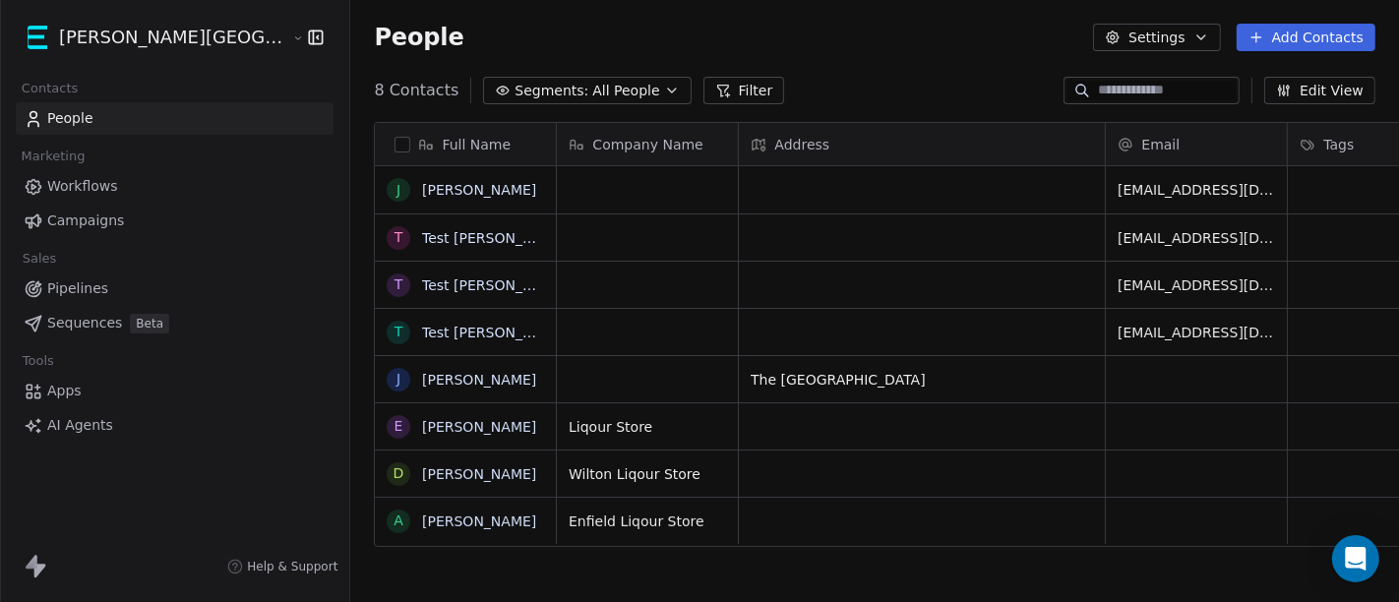
scroll to position [513, 1115]
click at [390, 190] on button "grid" at bounding box center [398, 190] width 16 height 16
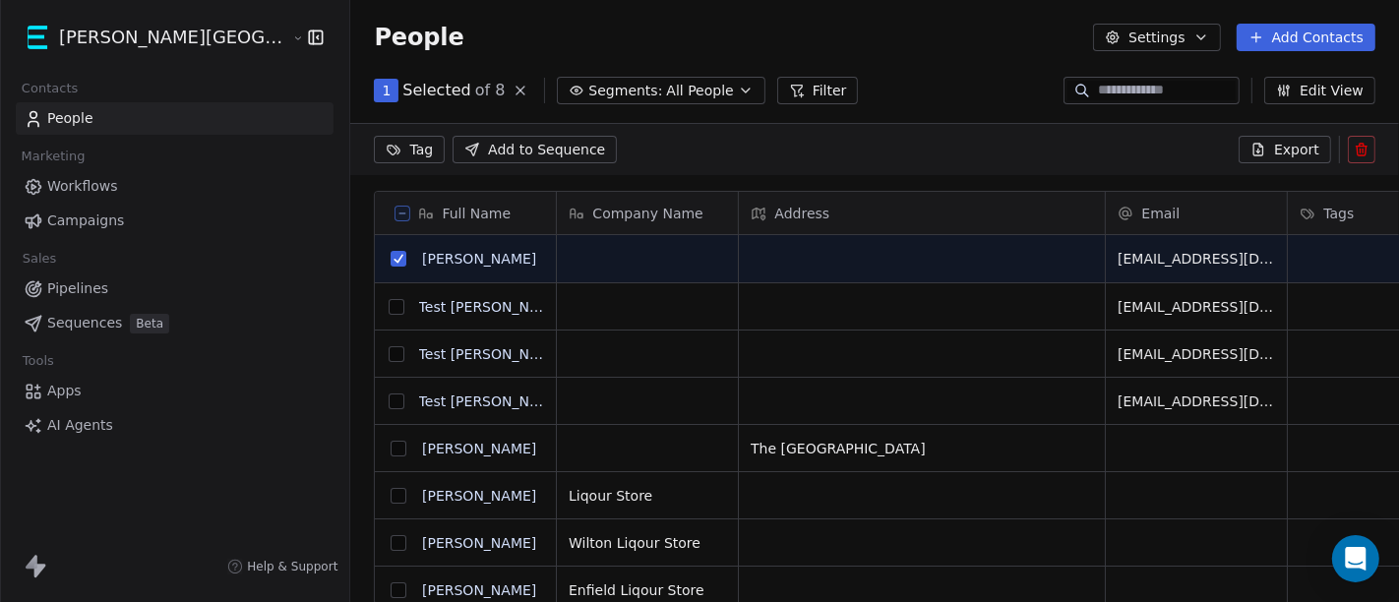
scroll to position [445, 1115]
type button "on"
click at [1365, 150] on icon at bounding box center [1360, 151] width 9 height 9
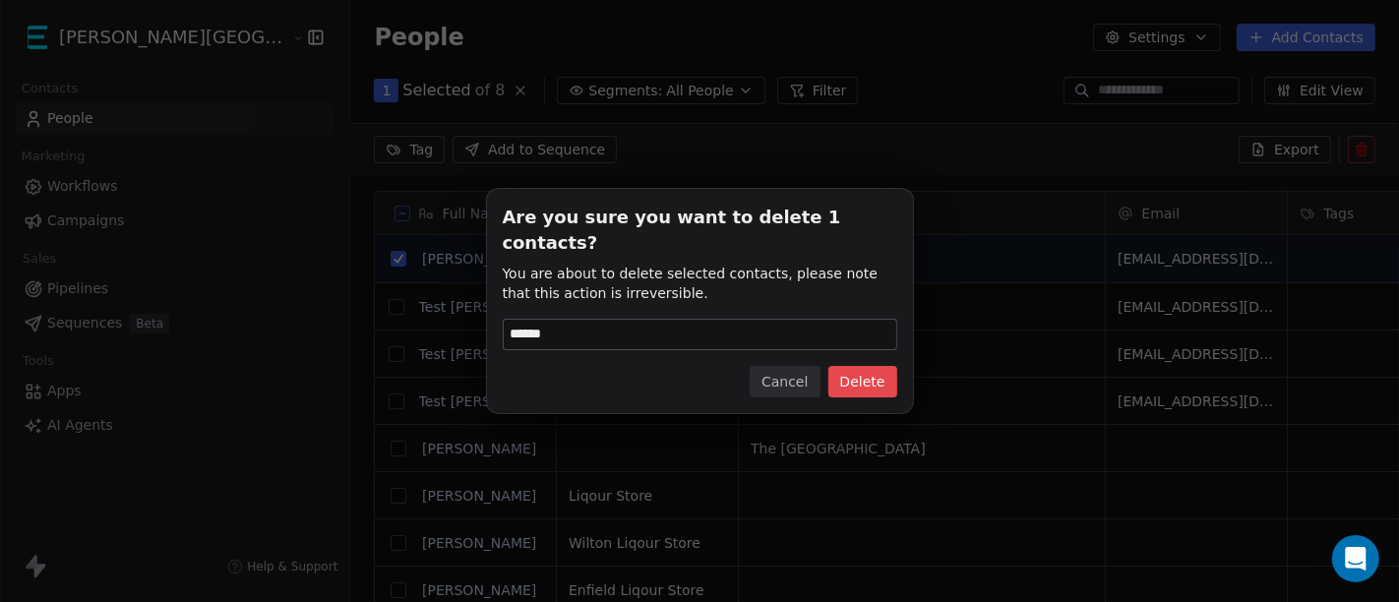
type input "******"
click at [883, 366] on button "Delete" at bounding box center [862, 381] width 69 height 31
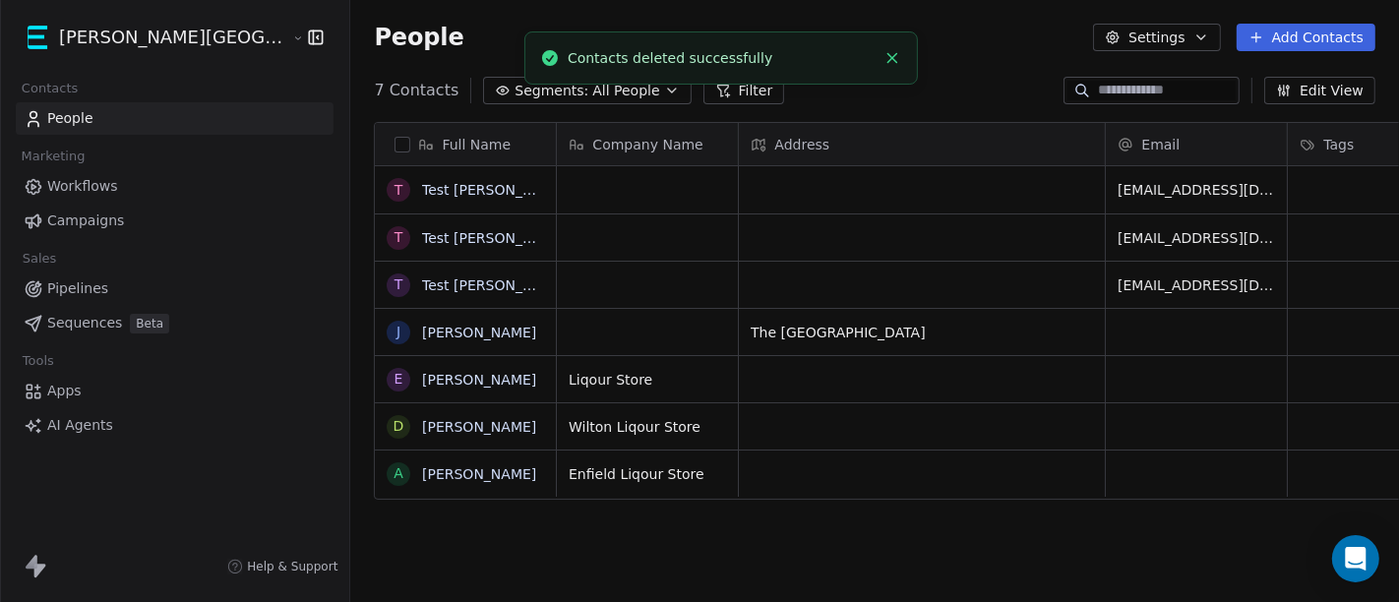
click at [67, 294] on span "Pipelines" at bounding box center [77, 288] width 61 height 21
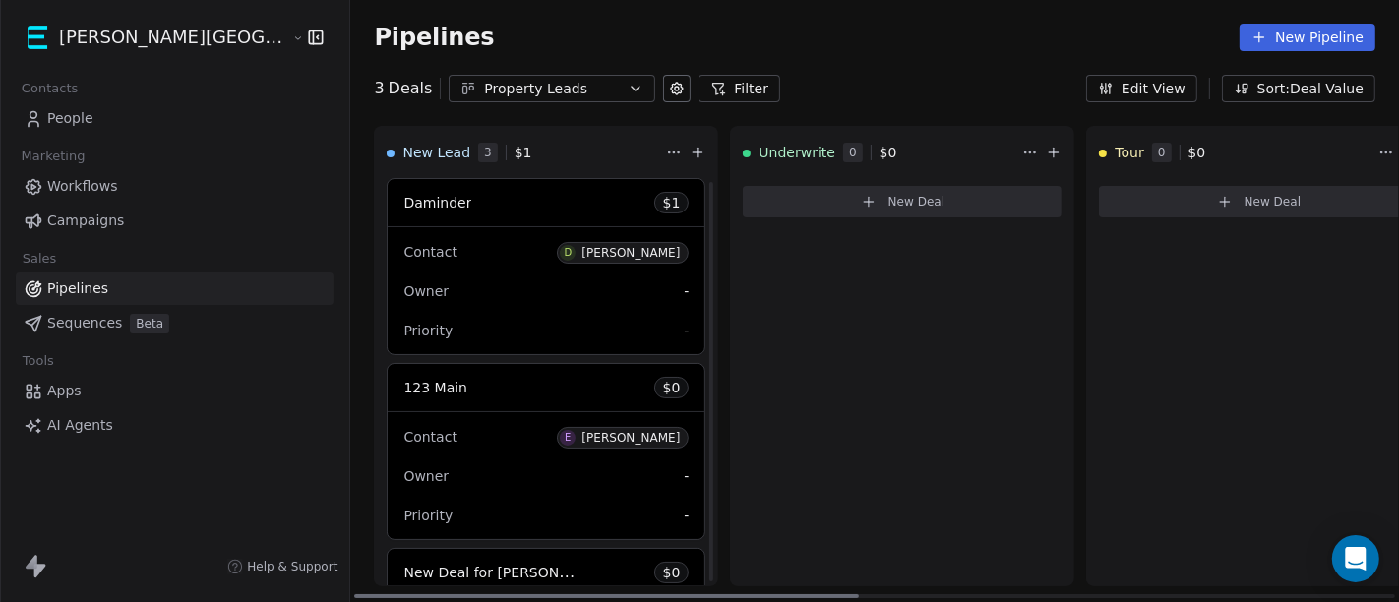
scroll to position [199, 0]
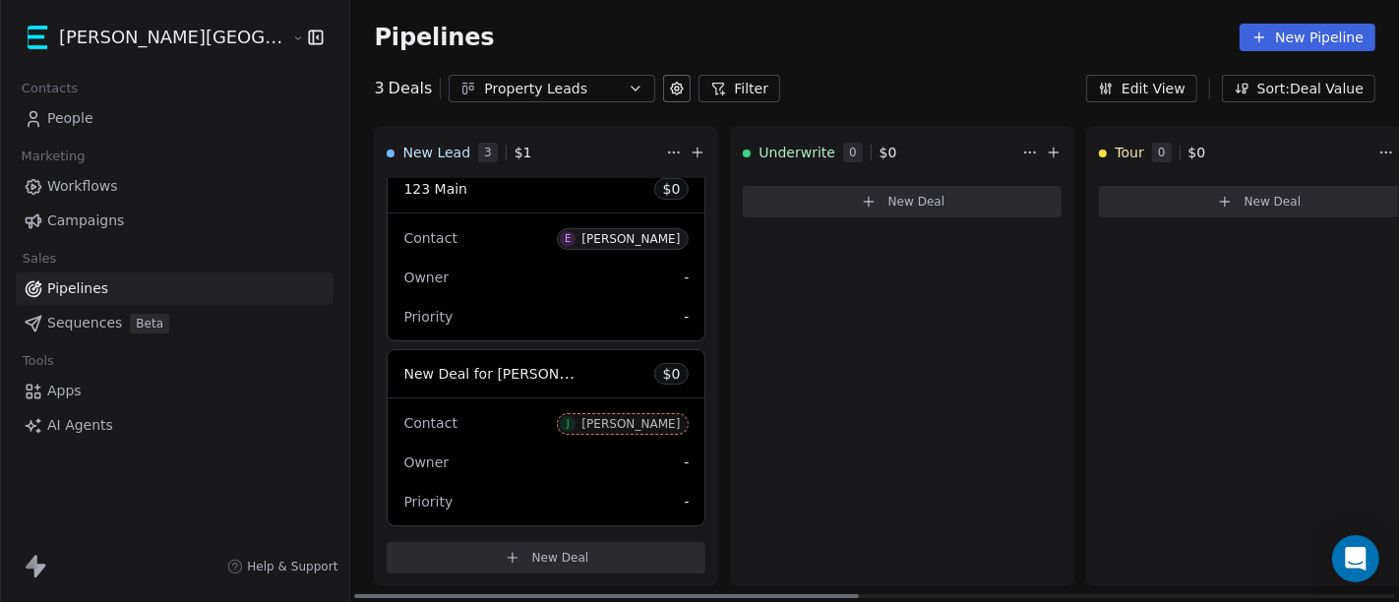
click at [466, 364] on span "New Deal for John Doe" at bounding box center [507, 373] width 208 height 19
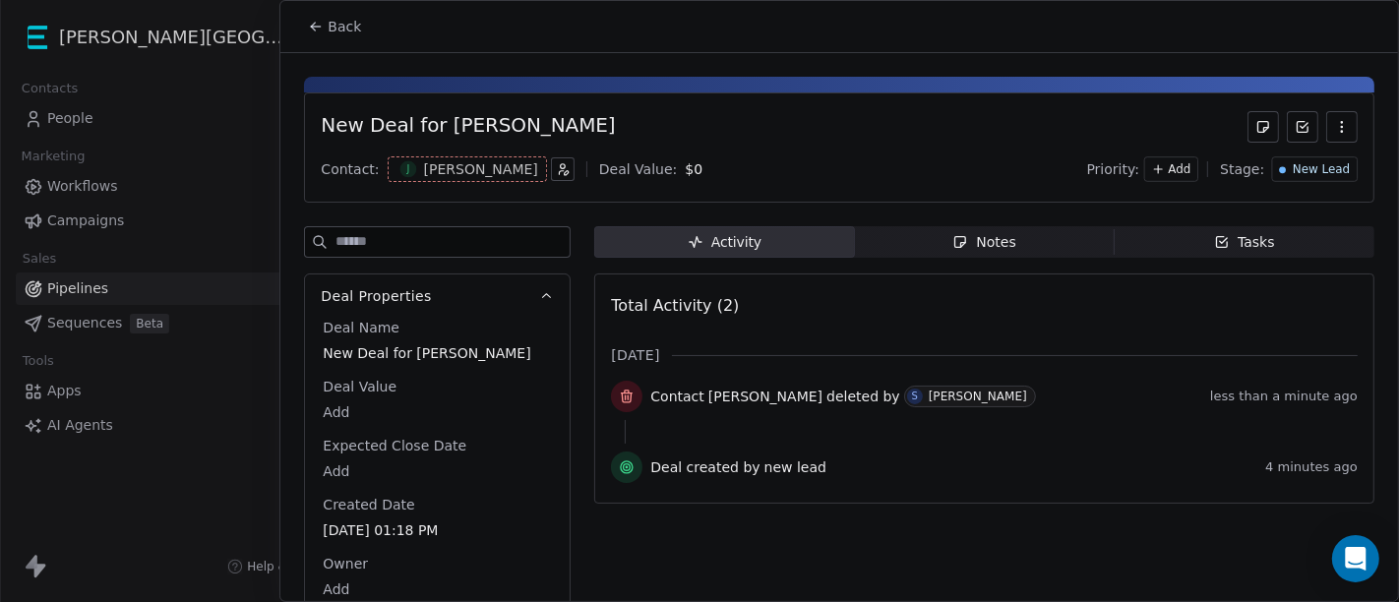
click at [1334, 130] on button "button" at bounding box center [1341, 126] width 31 height 31
click at [1279, 181] on div "Delete" at bounding box center [1268, 168] width 132 height 31
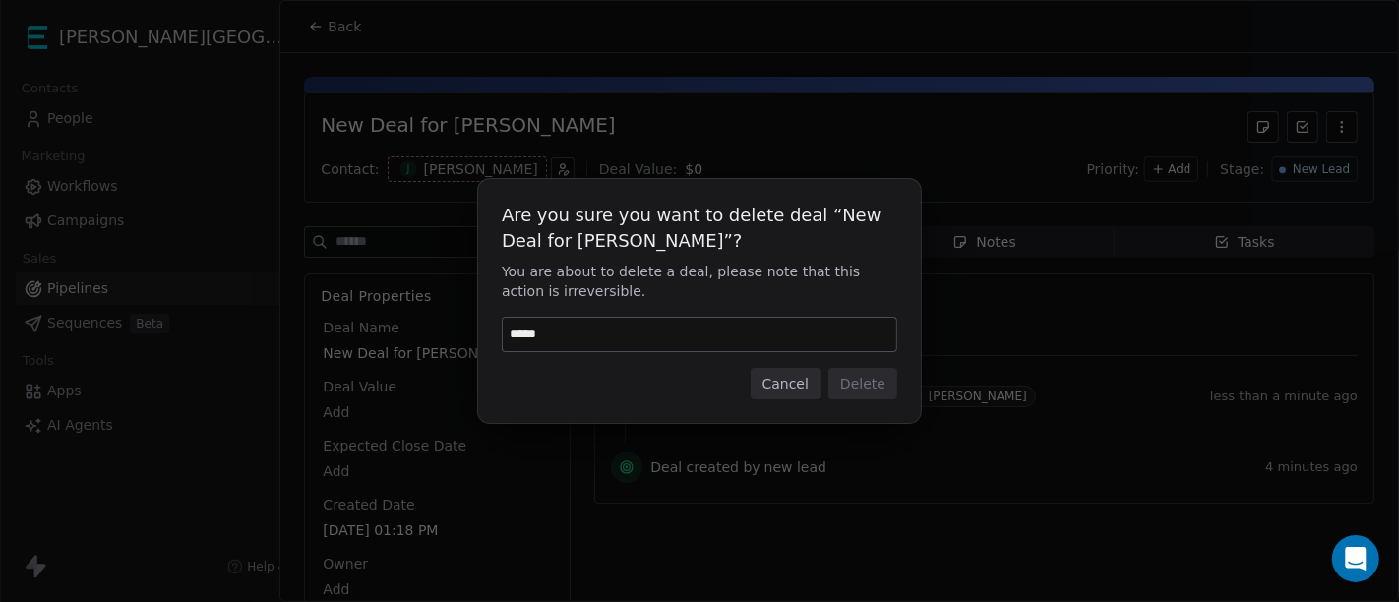
type input "******"
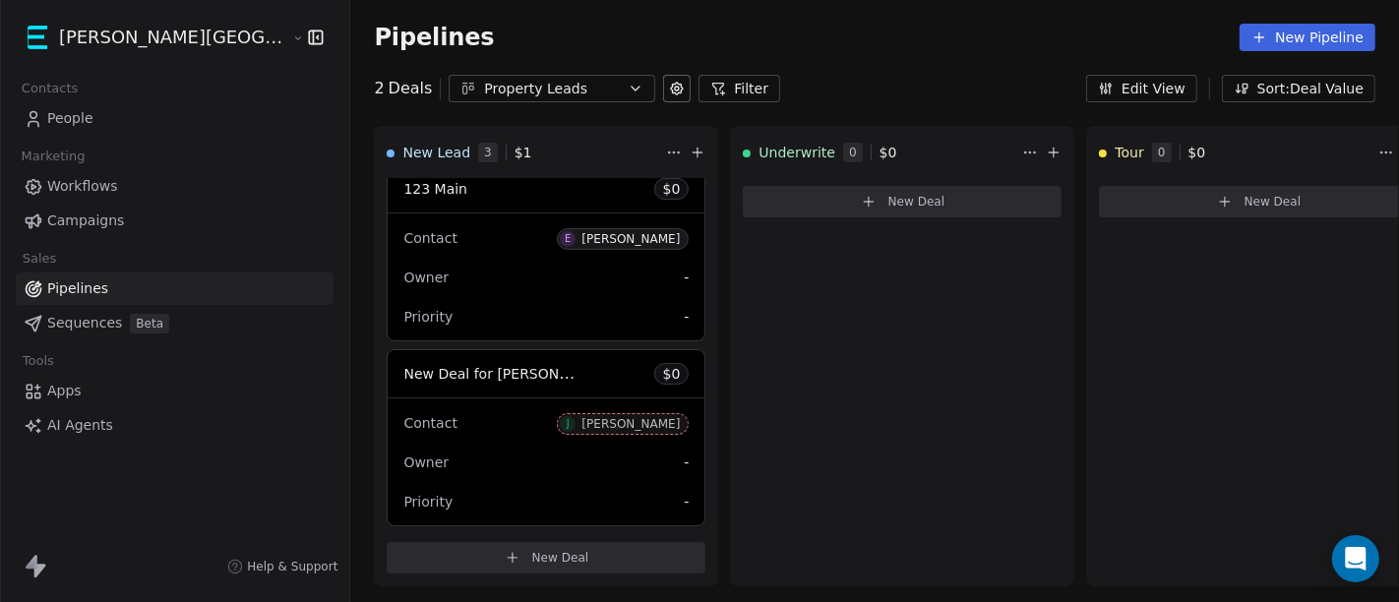
scroll to position [15, 0]
click at [71, 113] on span "People" at bounding box center [70, 118] width 46 height 21
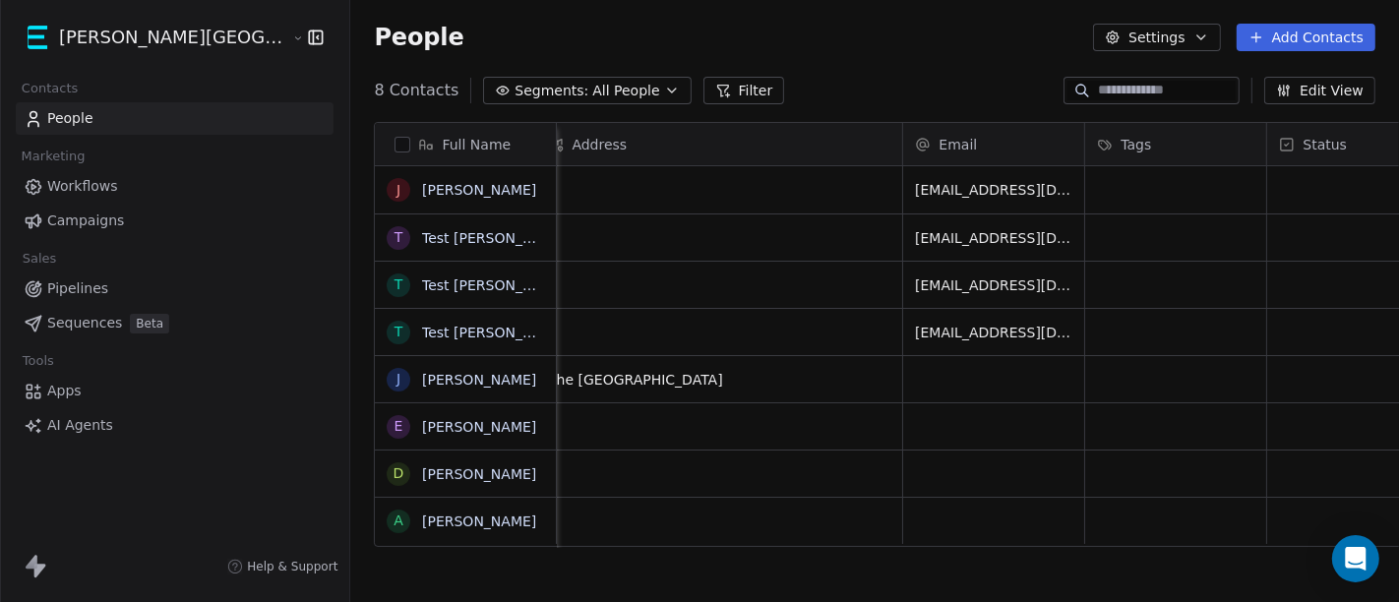
scroll to position [0, 205]
click at [390, 191] on button "grid" at bounding box center [398, 190] width 16 height 16
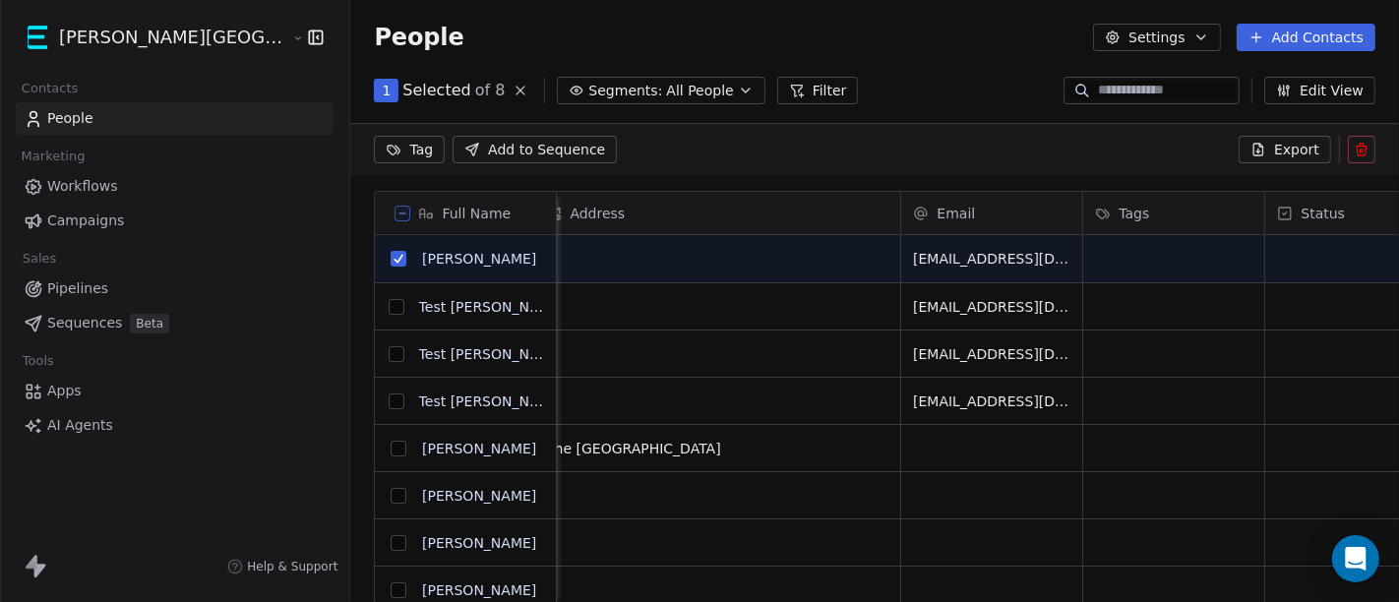
click at [1369, 149] on button at bounding box center [1361, 150] width 28 height 28
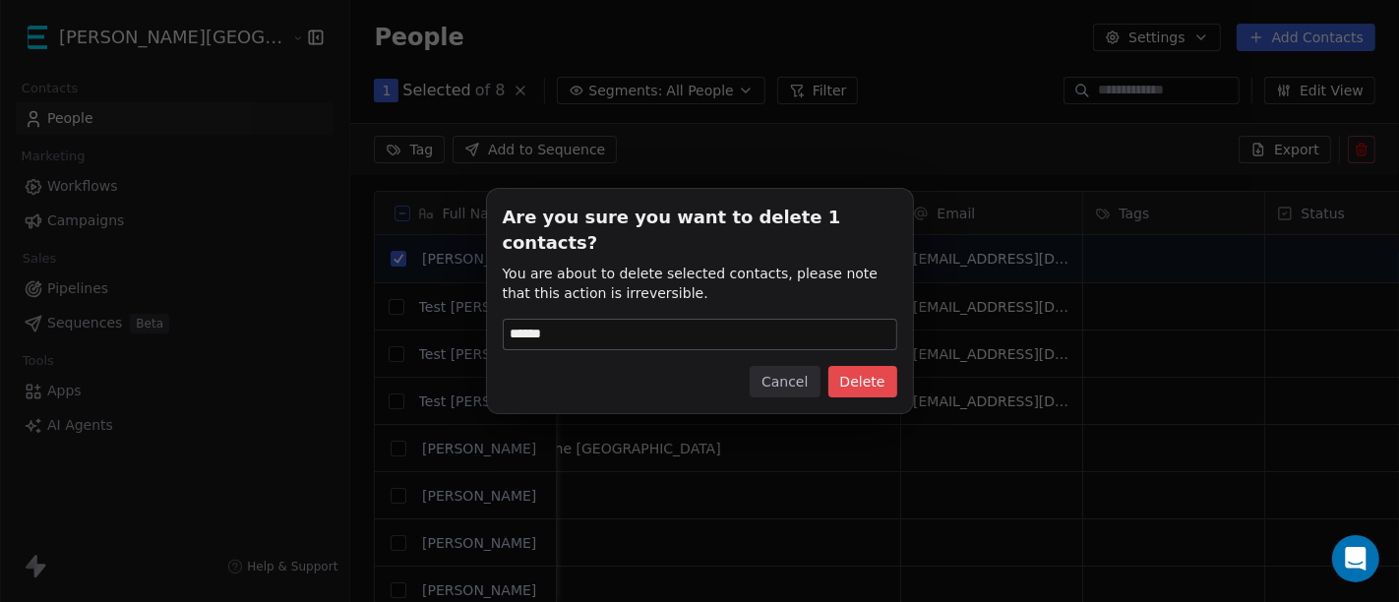
type input "******"
click at [865, 375] on button "Delete" at bounding box center [862, 381] width 69 height 31
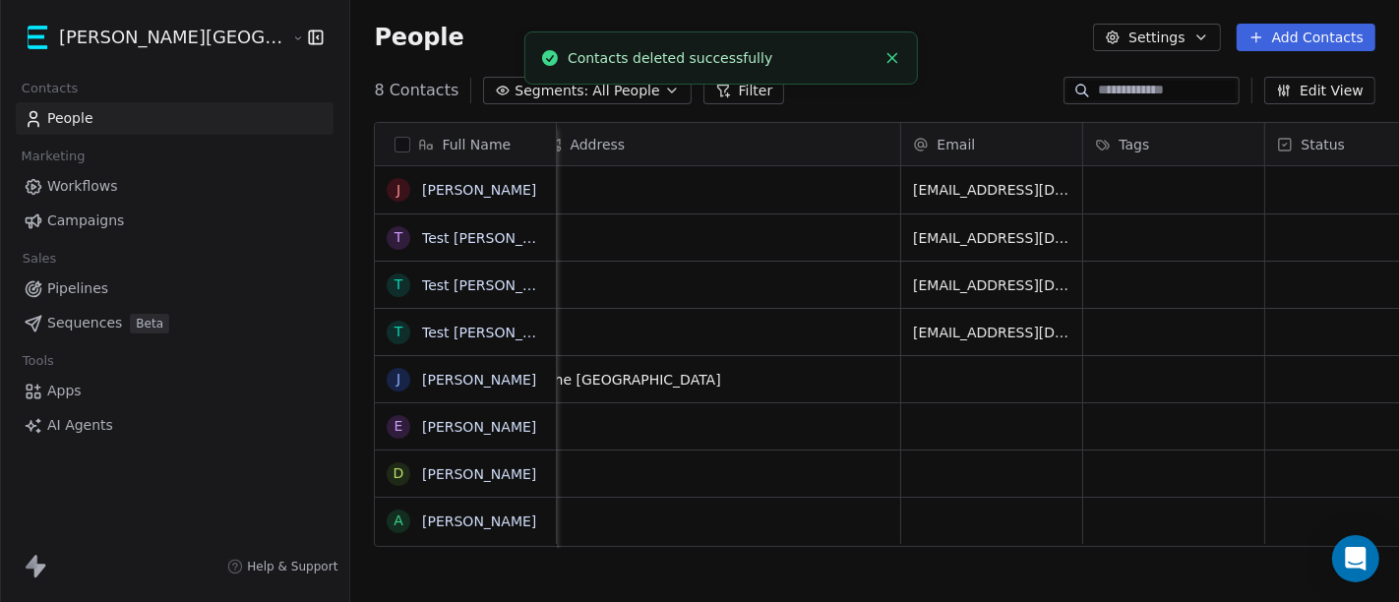
scroll to position [513, 1115]
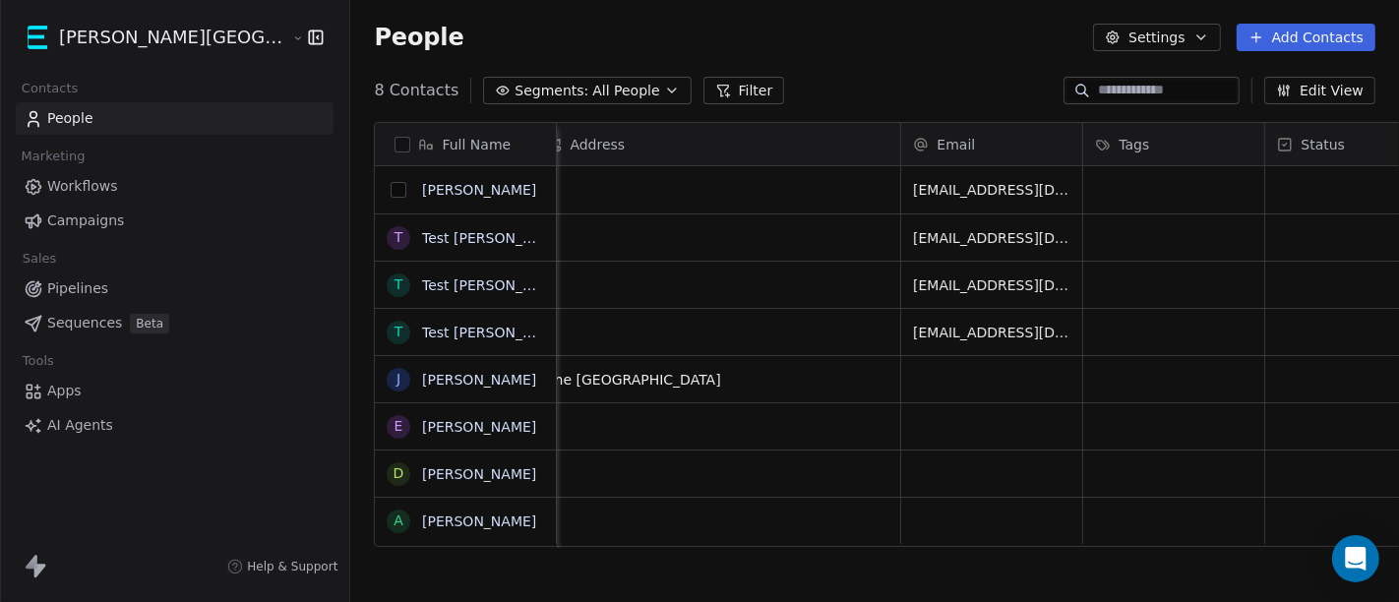
click at [390, 194] on button "grid" at bounding box center [398, 190] width 16 height 16
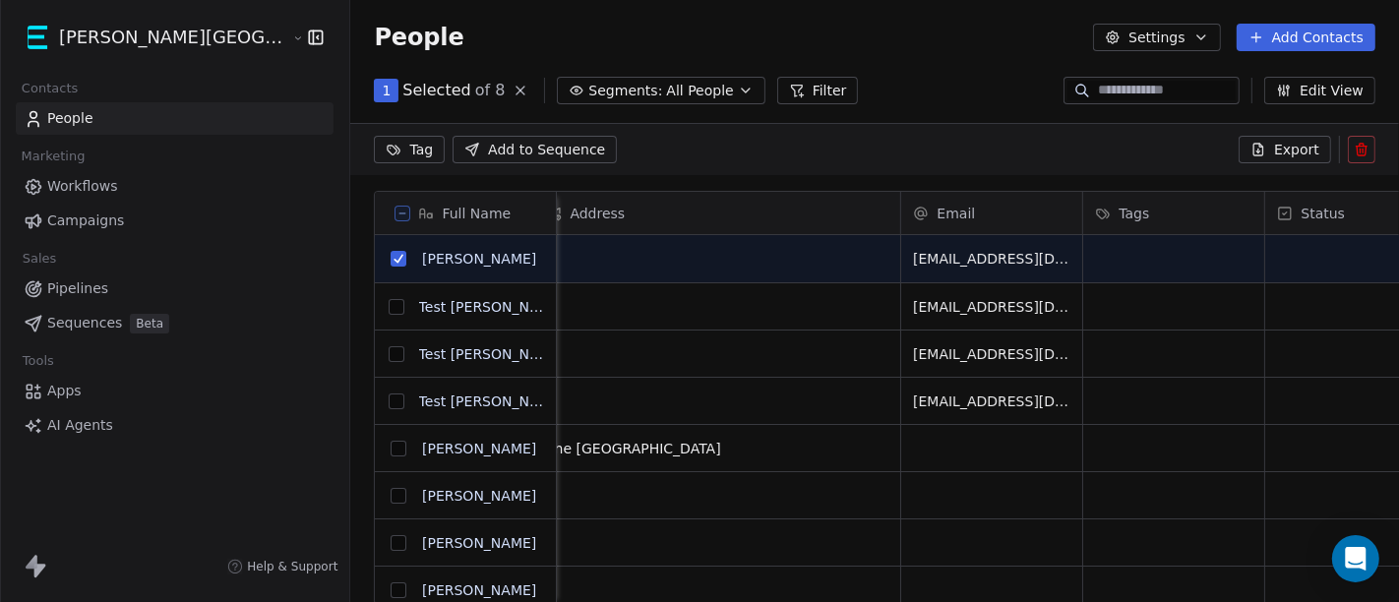
click at [1363, 160] on button at bounding box center [1361, 150] width 28 height 28
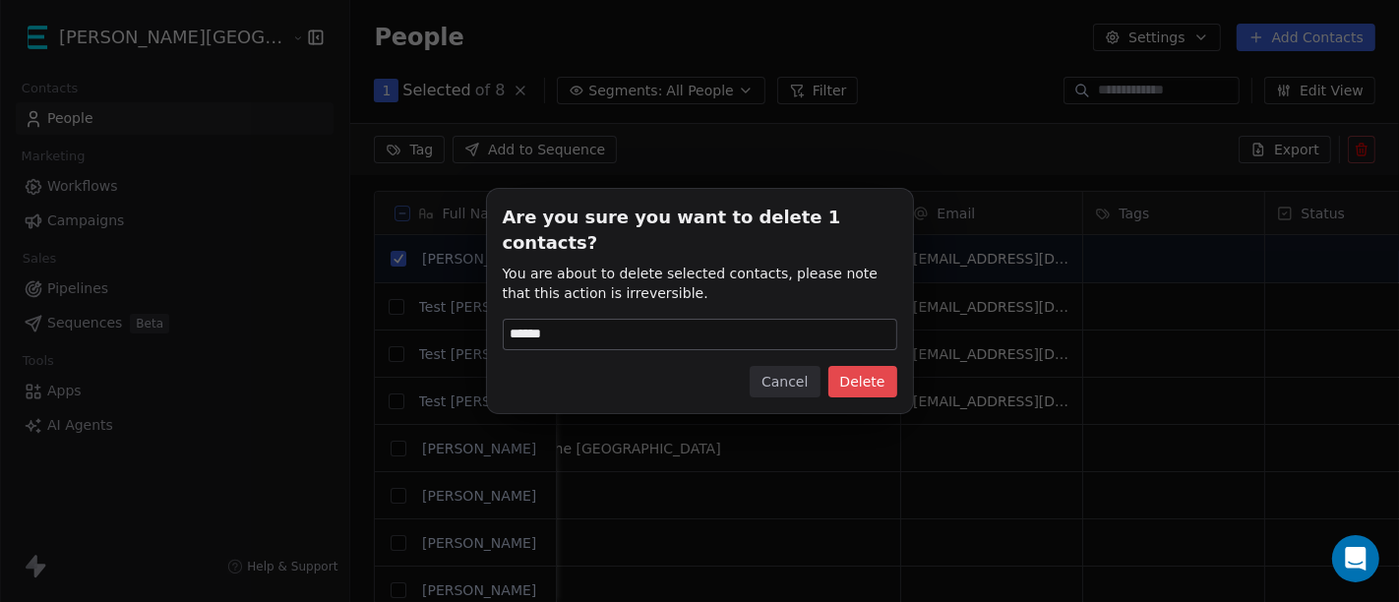
click at [859, 366] on button "Delete" at bounding box center [862, 381] width 69 height 31
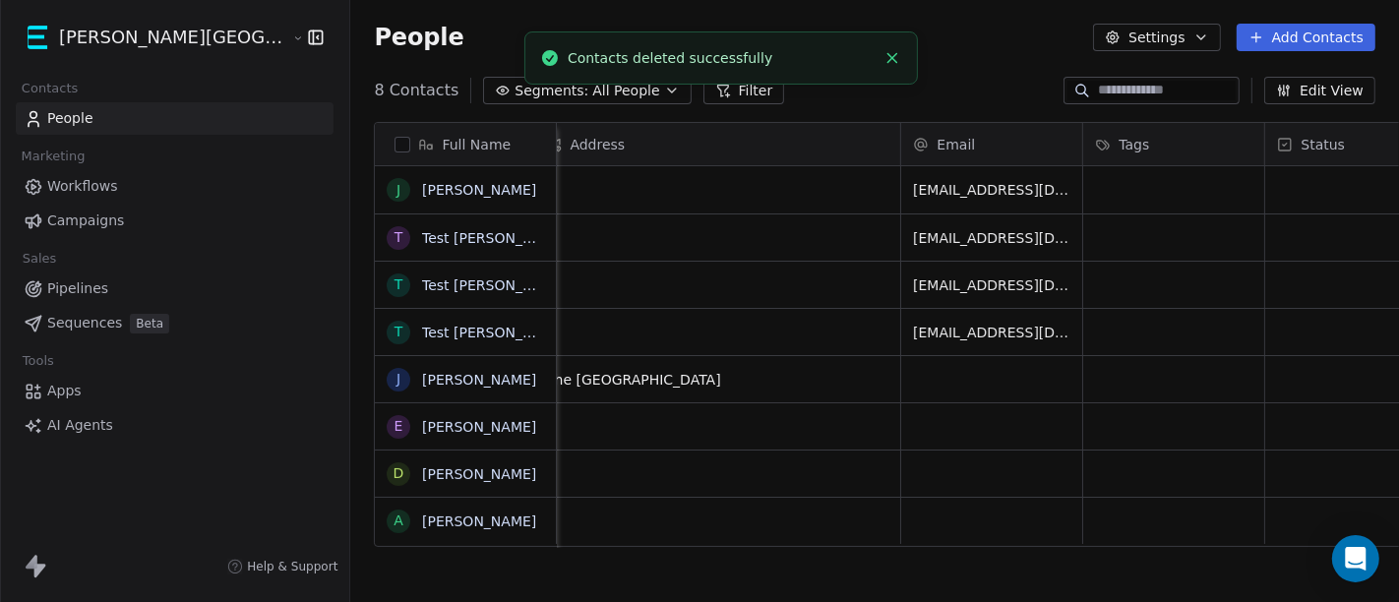
scroll to position [513, 1115]
